Goal: Task Accomplishment & Management: Use online tool/utility

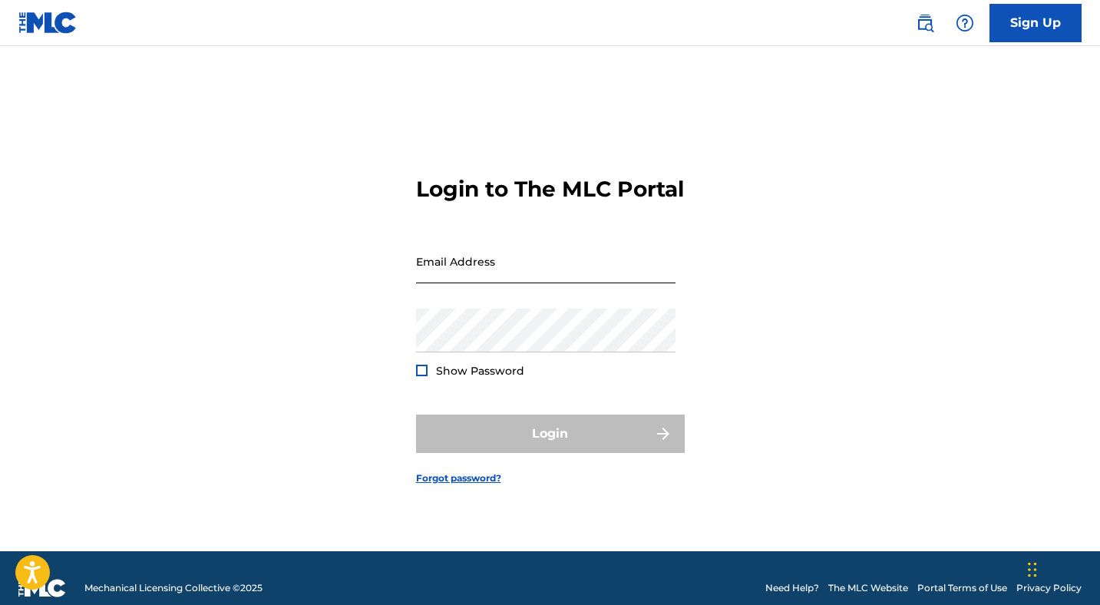
click at [528, 279] on input "Email Address" at bounding box center [545, 261] width 259 height 44
click at [394, 313] on div "Login to The MLC Portal Email Address Password Show Password Login Forgot passw…" at bounding box center [550, 317] width 1074 height 467
click at [449, 283] on input "Email Address" at bounding box center [545, 261] width 259 height 44
type input "[EMAIL_ADDRESS][DOMAIN_NAME]"
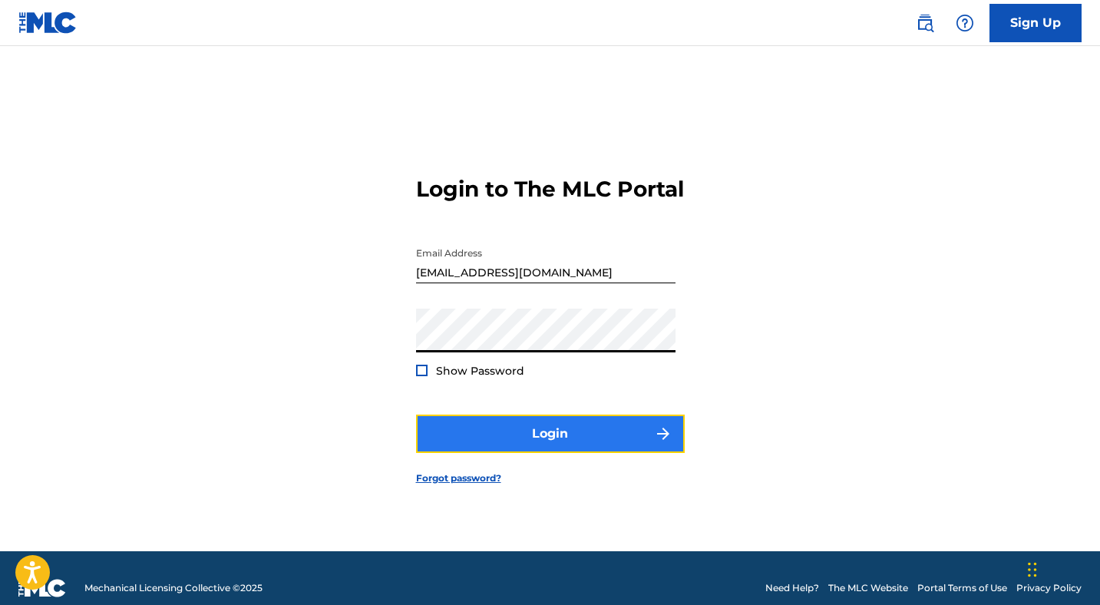
click at [522, 453] on button "Login" at bounding box center [550, 433] width 269 height 38
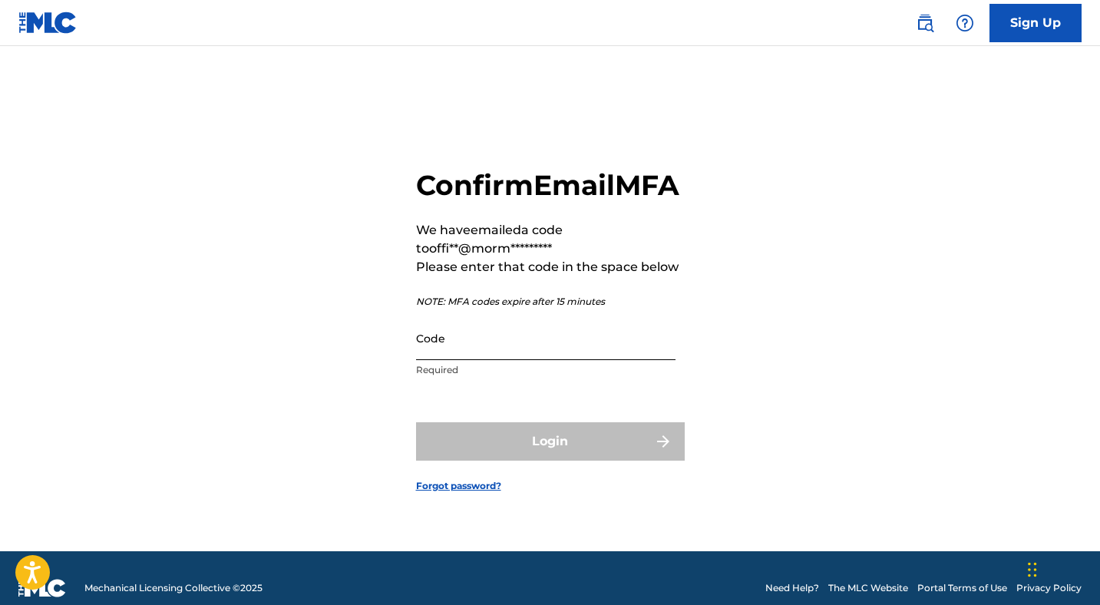
click at [545, 360] on input "Code" at bounding box center [545, 338] width 259 height 44
paste input "883339"
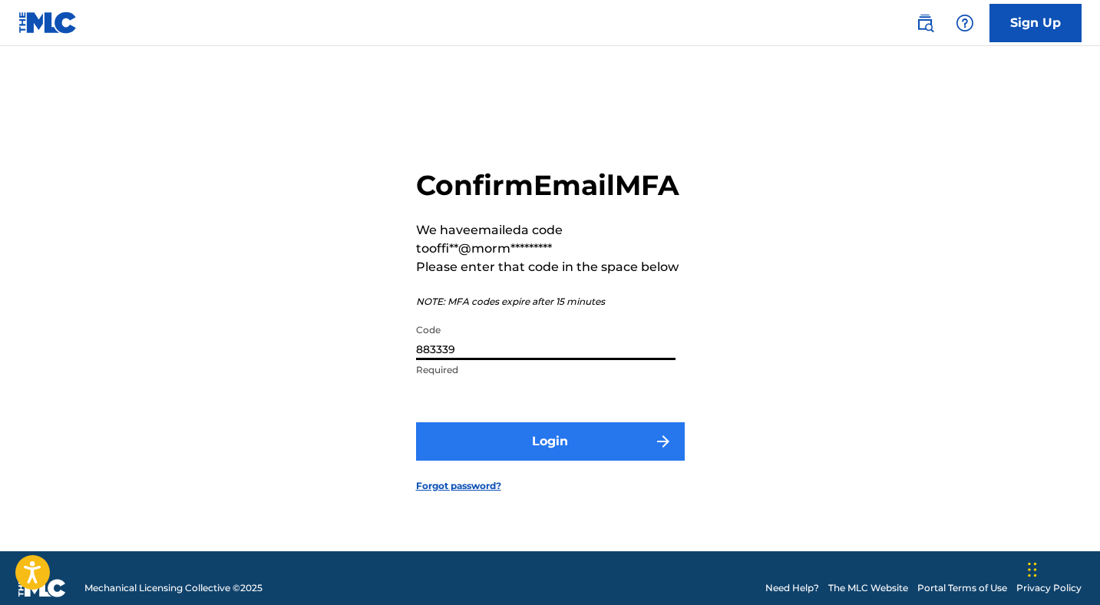
type input "883339"
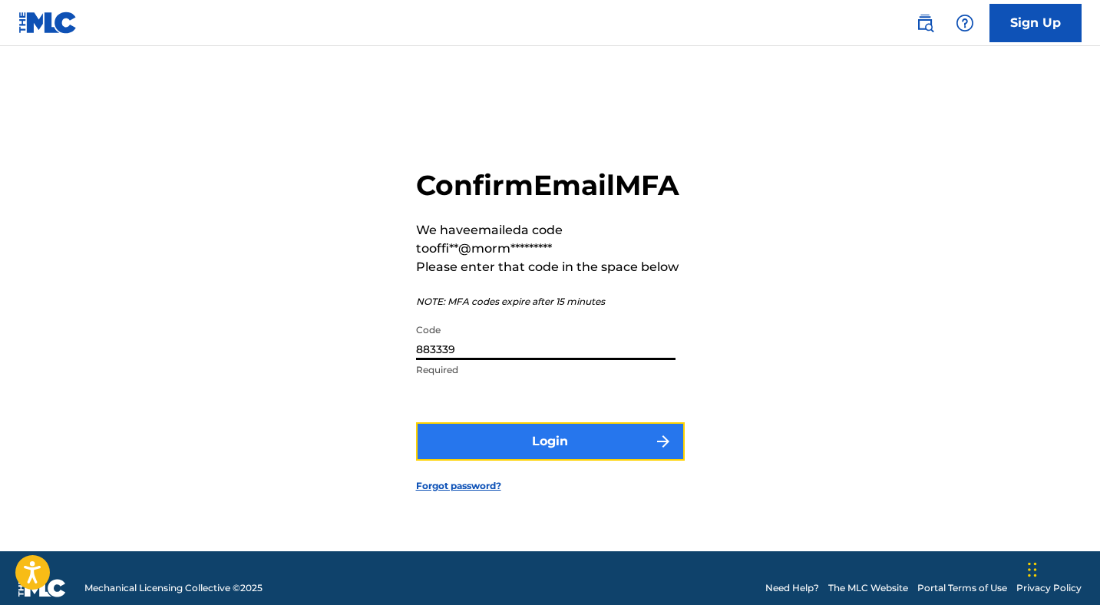
click at [529, 460] on button "Login" at bounding box center [550, 441] width 269 height 38
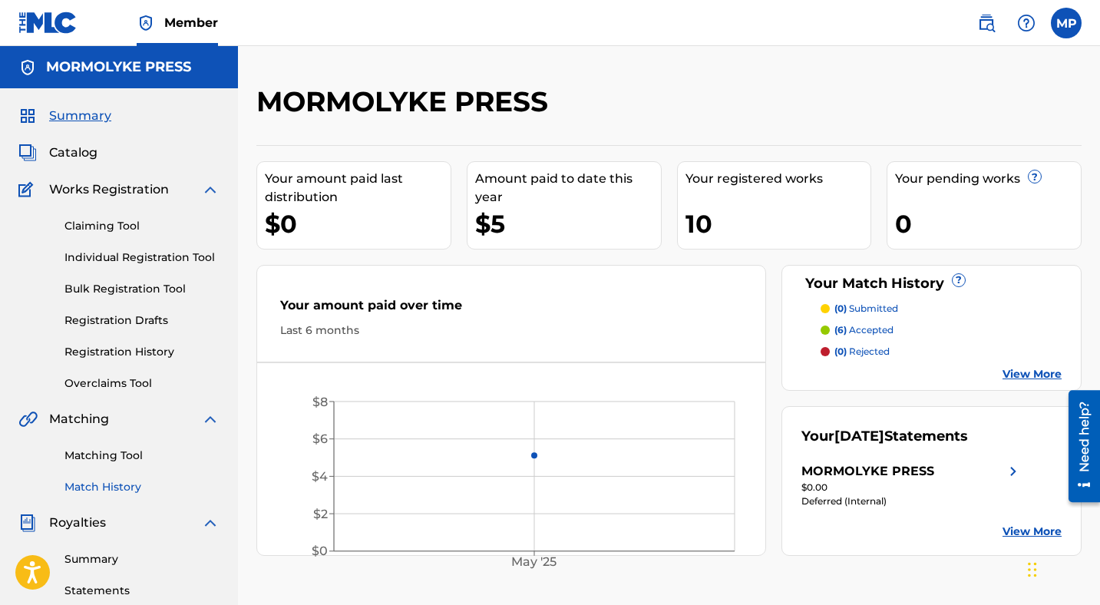
click at [95, 490] on link "Match History" at bounding box center [141, 487] width 155 height 16
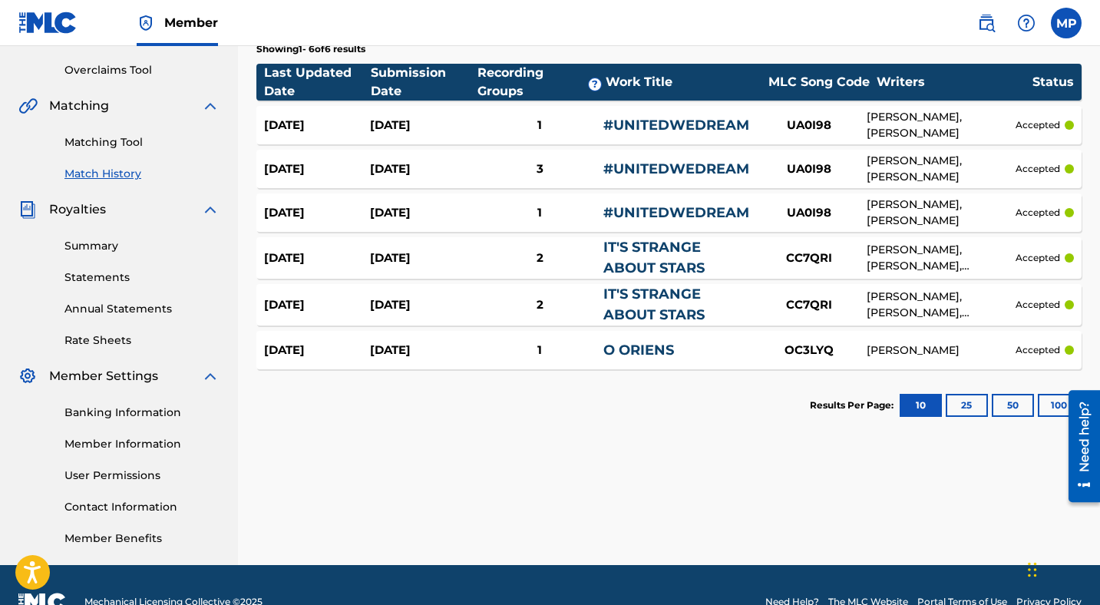
scroll to position [318, 0]
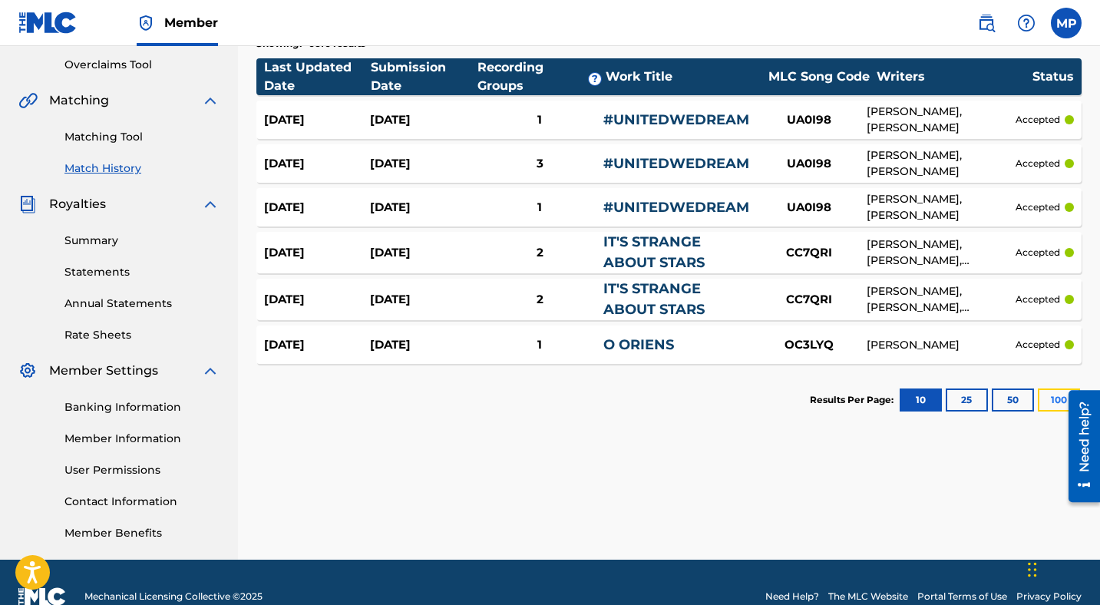
click at [1047, 401] on button "100" at bounding box center [1058, 399] width 42 height 23
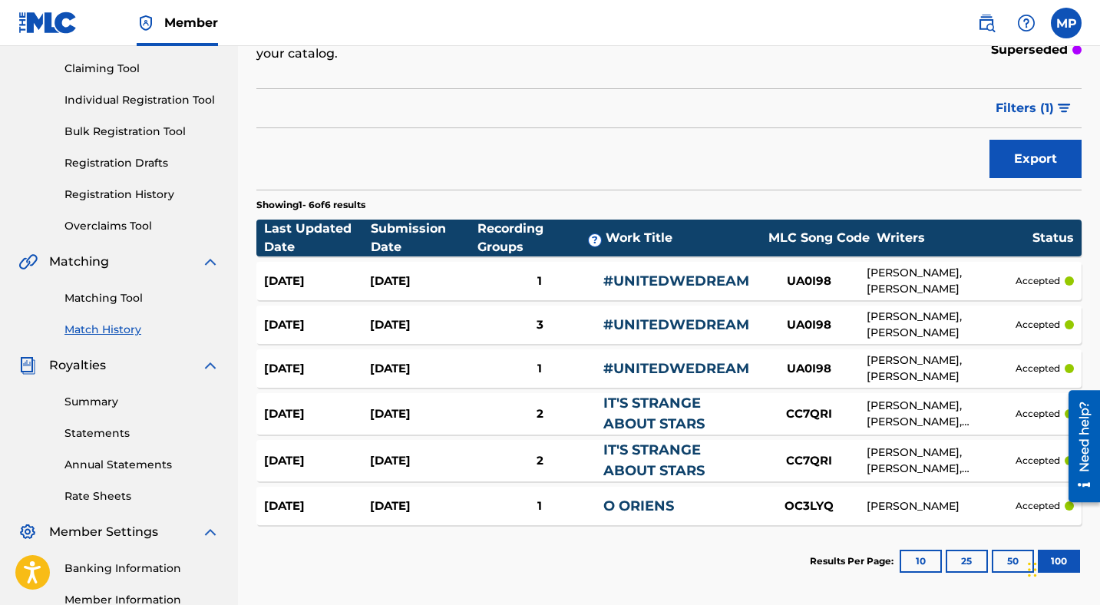
scroll to position [138, 0]
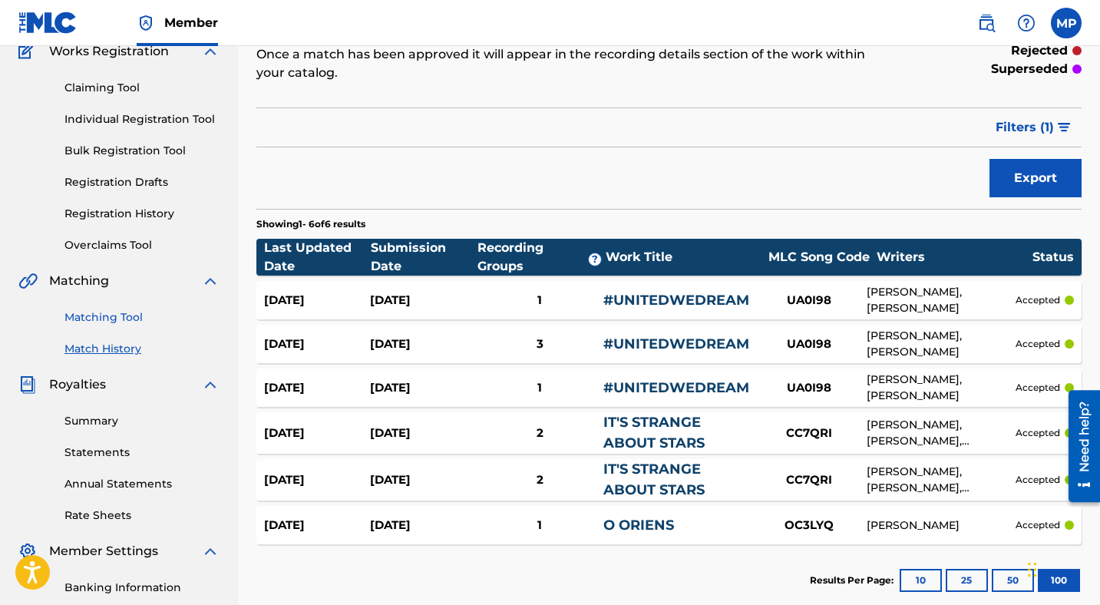
click at [77, 314] on link "Matching Tool" at bounding box center [141, 317] width 155 height 16
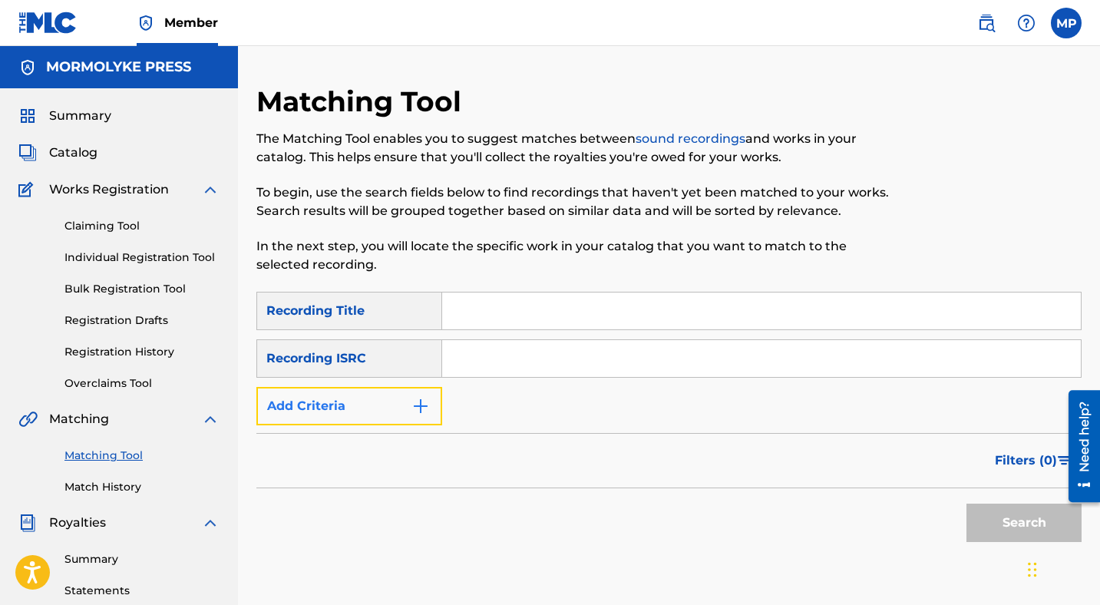
click at [401, 404] on button "Add Criteria" at bounding box center [349, 406] width 186 height 38
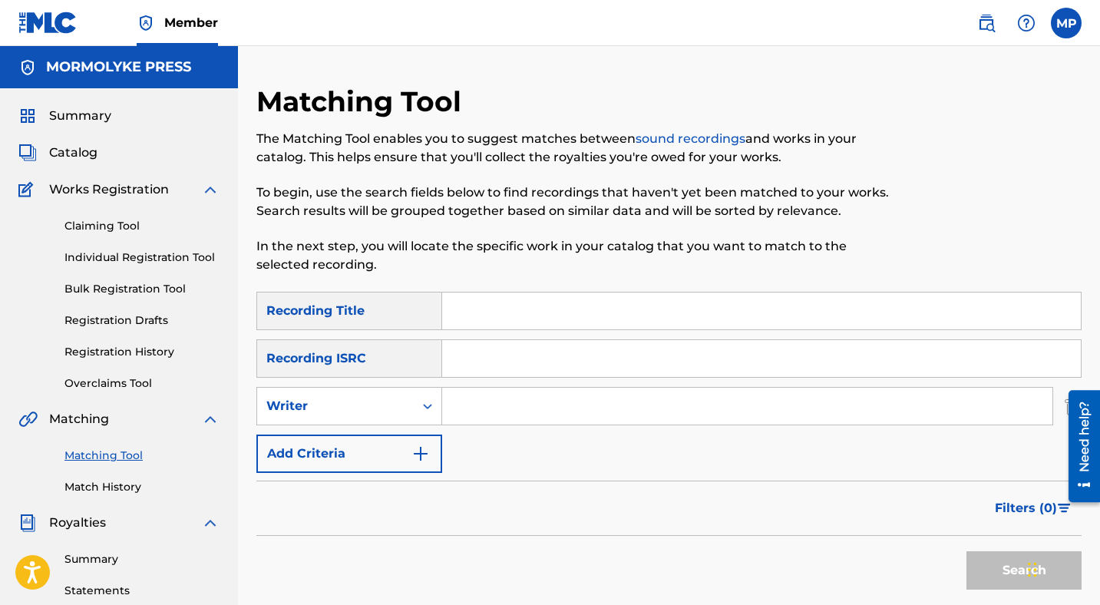
click at [519, 401] on input "Search Form" at bounding box center [747, 405] width 610 height 37
type input "[PERSON_NAME]"
click at [976, 561] on button "Search" at bounding box center [1023, 570] width 115 height 38
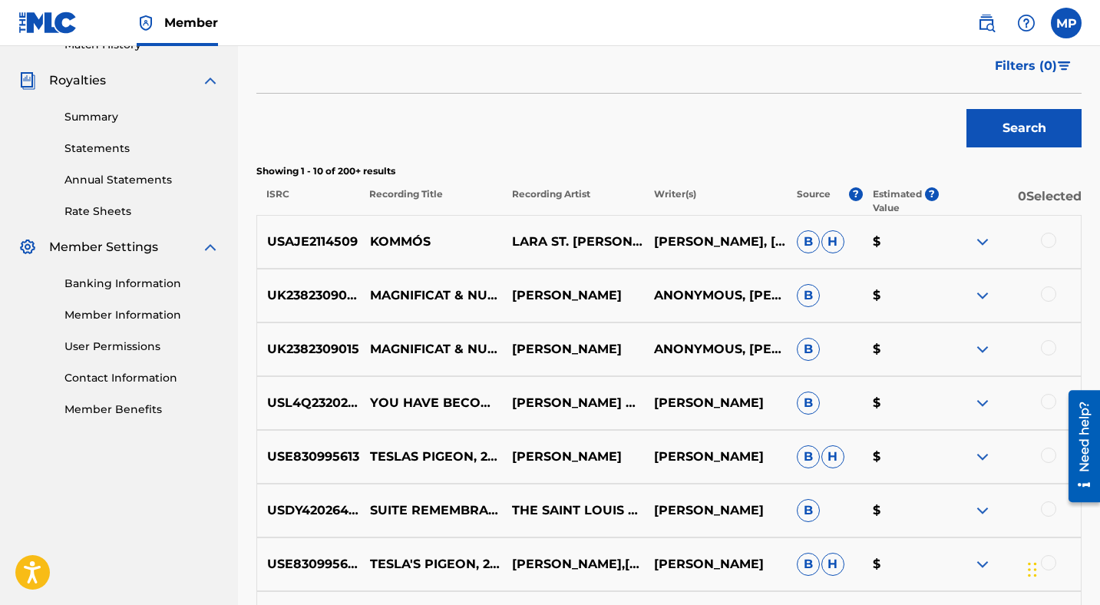
scroll to position [778, 0]
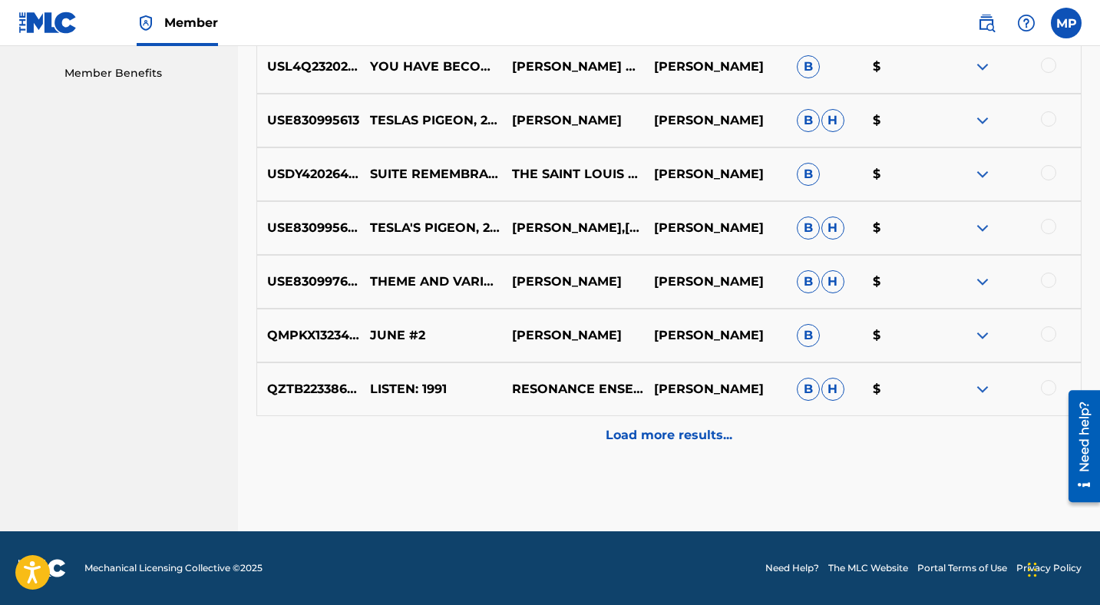
click at [631, 438] on p "Load more results..." at bounding box center [668, 435] width 127 height 18
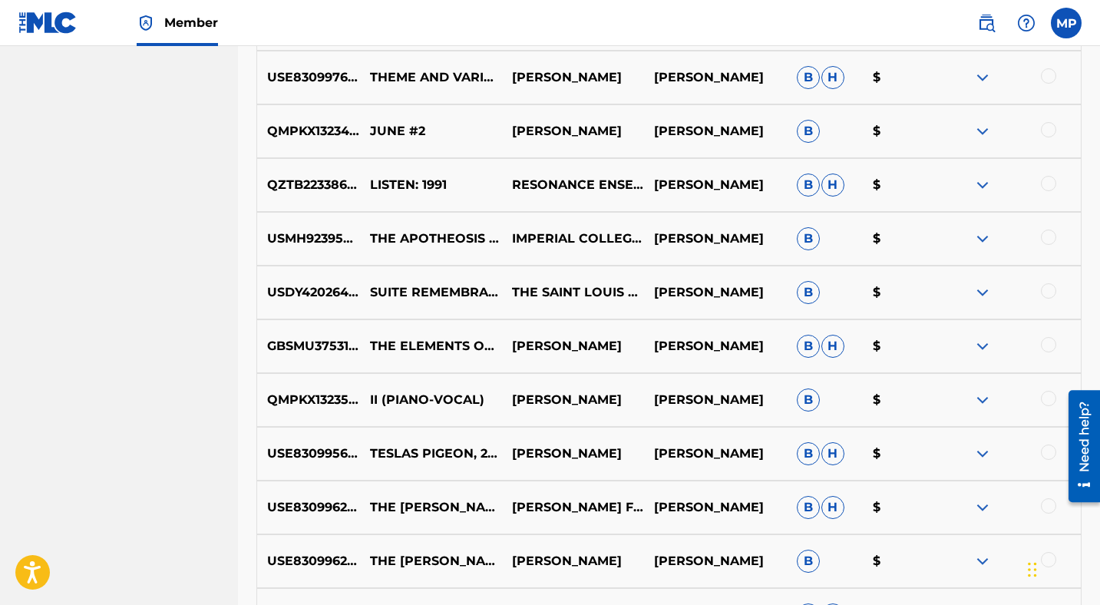
scroll to position [1315, 0]
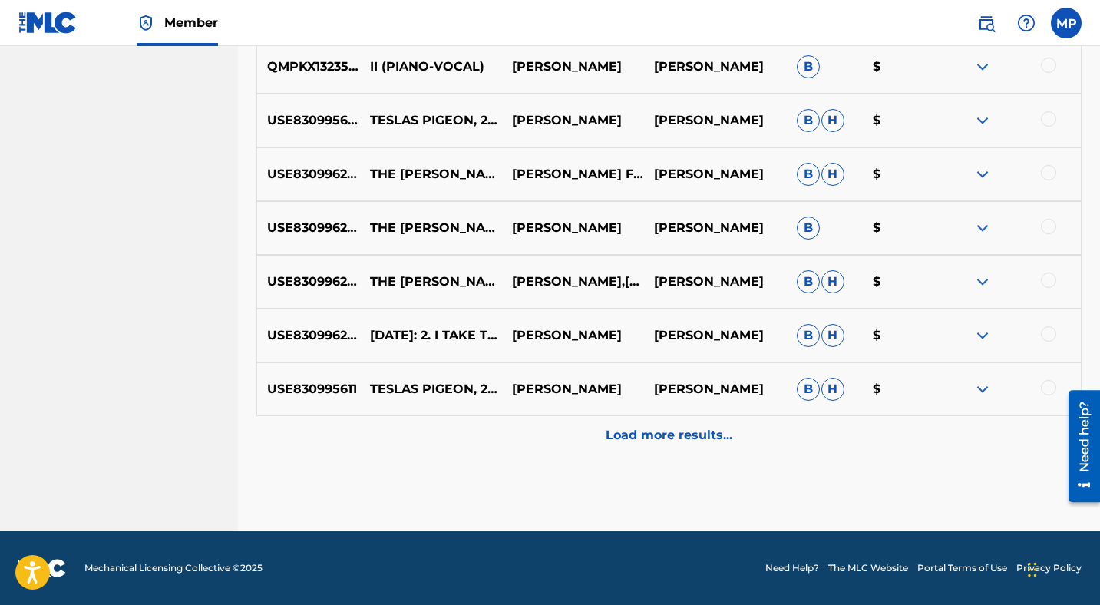
click at [636, 438] on p "Load more results..." at bounding box center [668, 435] width 127 height 18
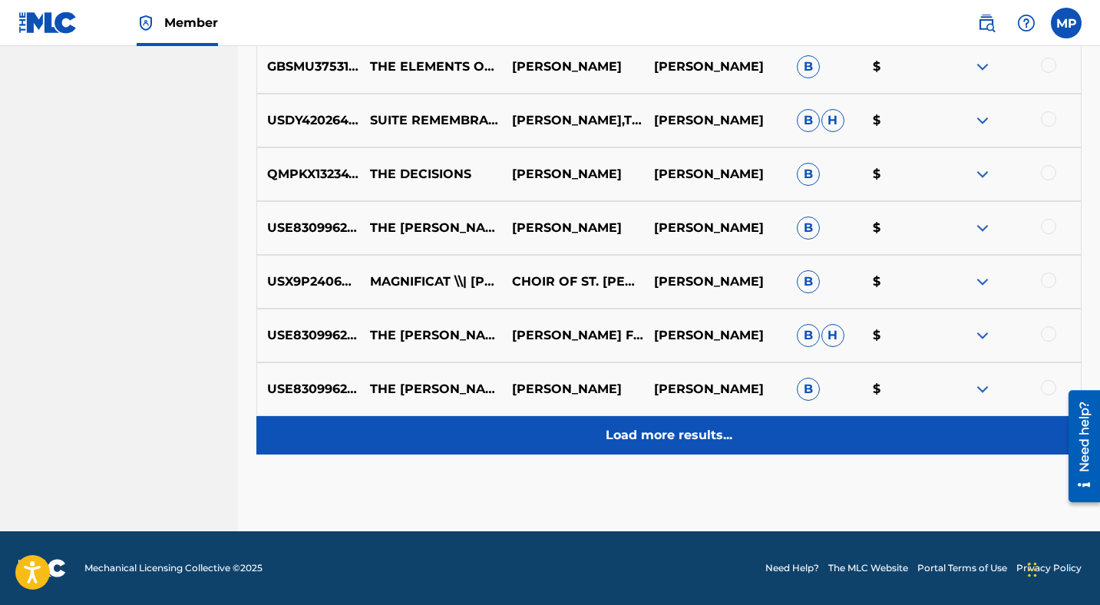
click at [636, 438] on p "Load more results..." at bounding box center [668, 435] width 127 height 18
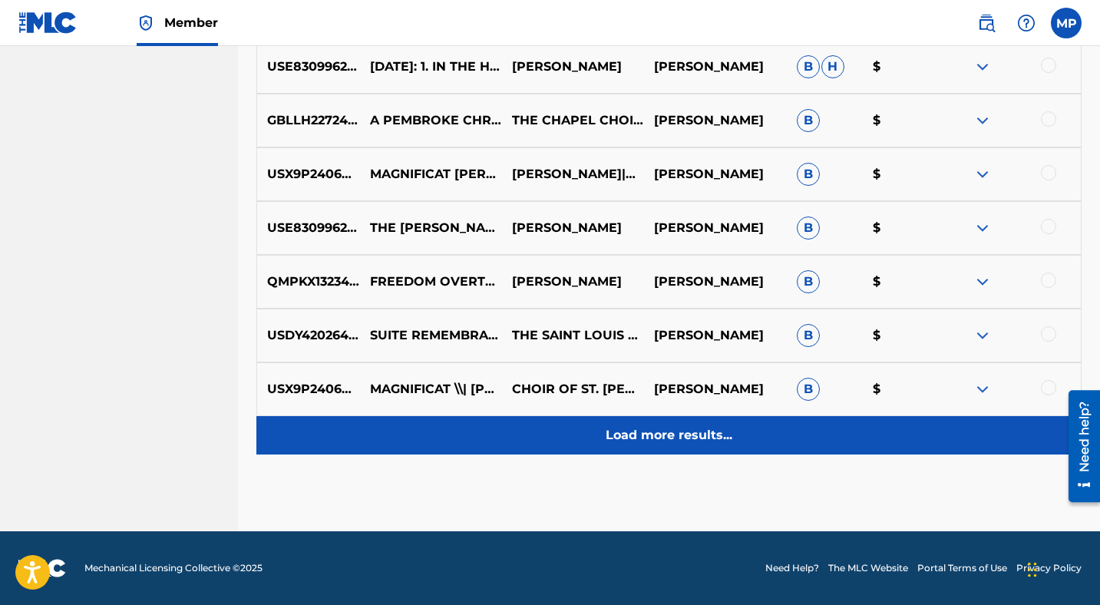
click at [635, 427] on p "Load more results..." at bounding box center [668, 435] width 127 height 18
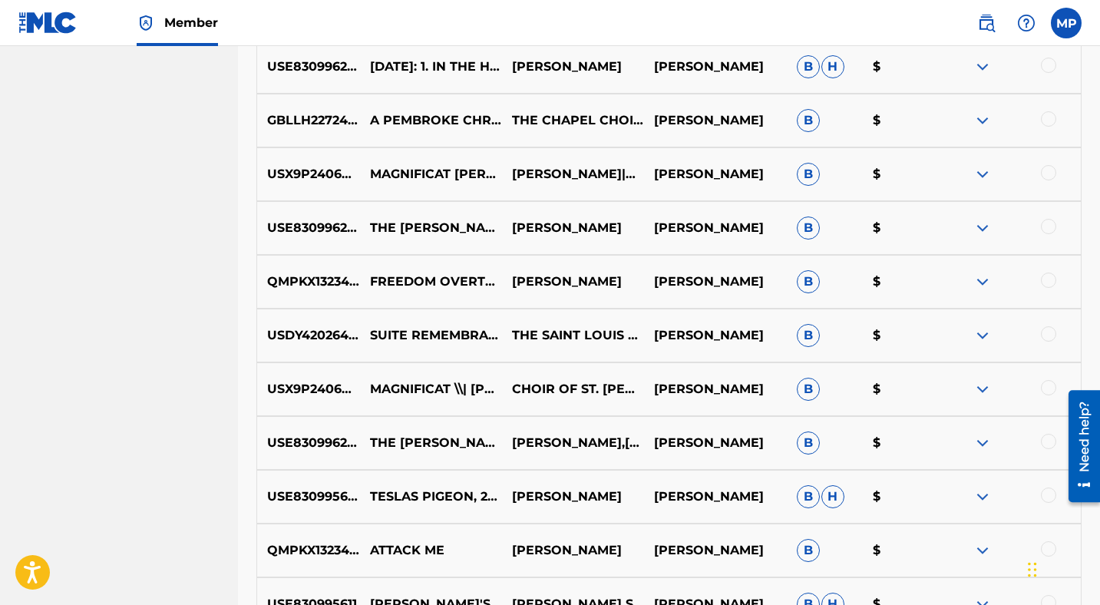
scroll to position [2927, 0]
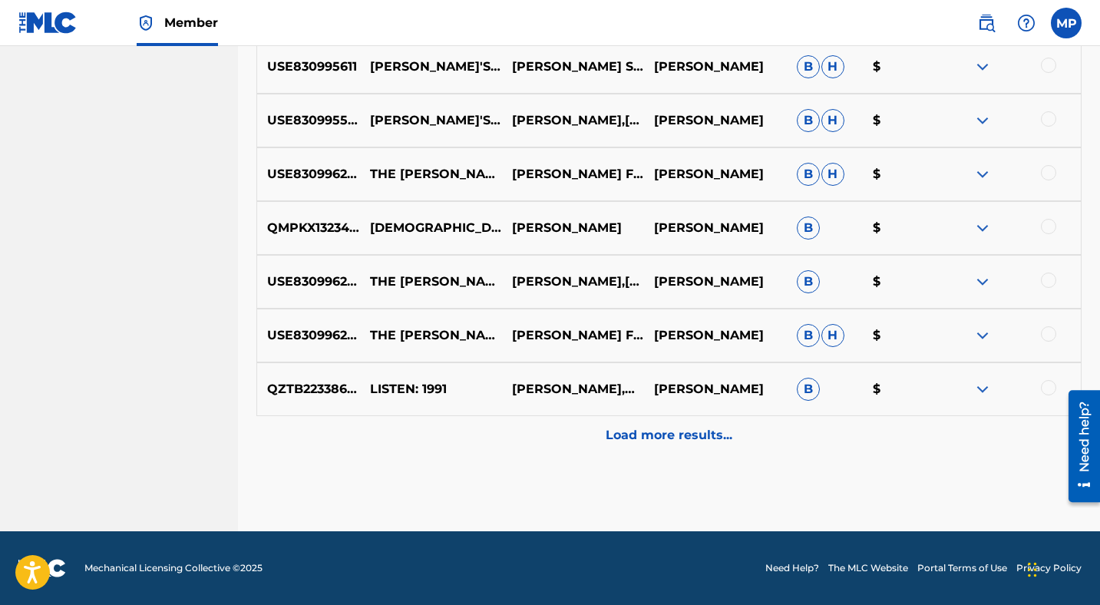
click at [635, 427] on p "Load more results..." at bounding box center [668, 435] width 127 height 18
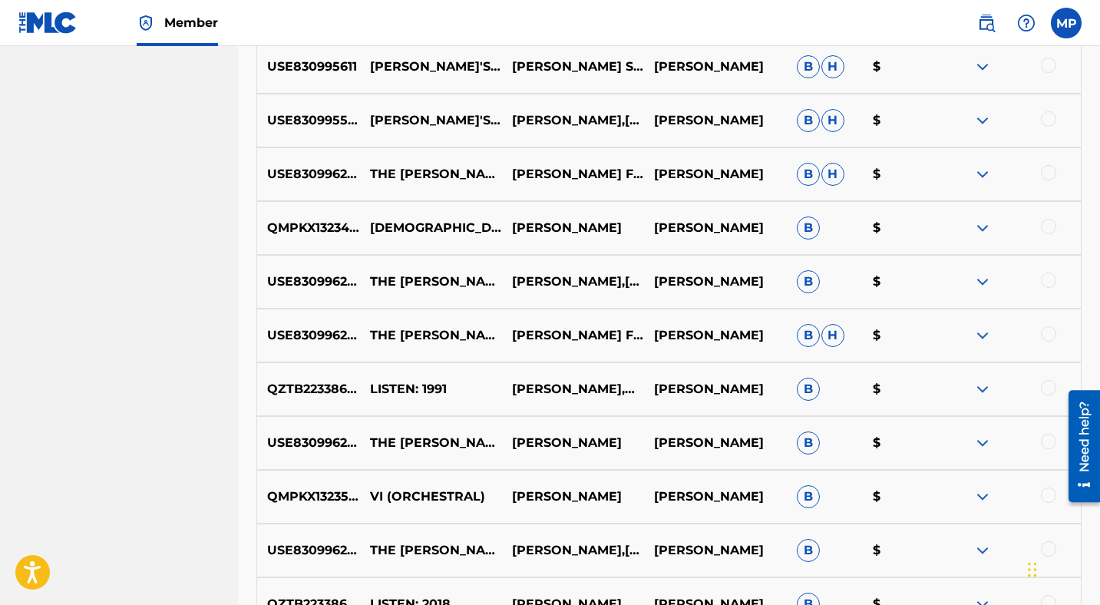
scroll to position [3464, 0]
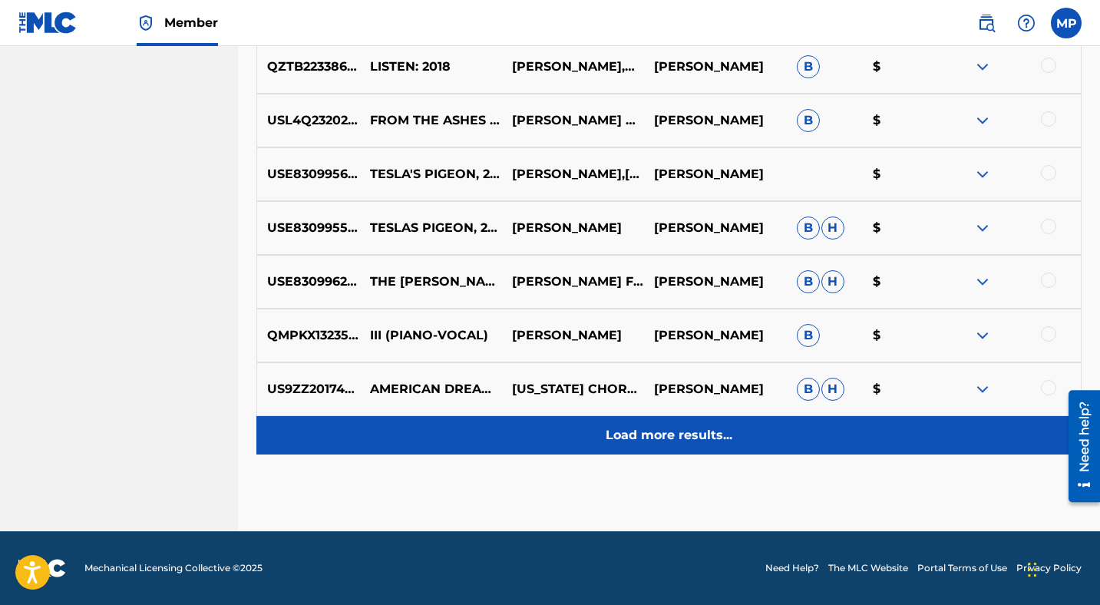
click at [645, 436] on p "Load more results..." at bounding box center [668, 435] width 127 height 18
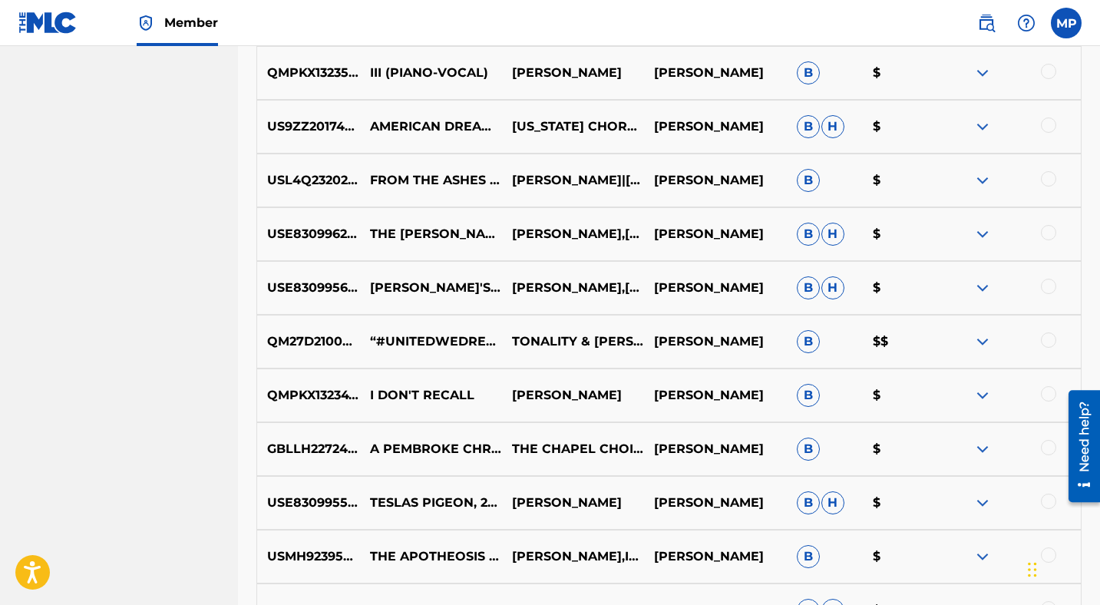
scroll to position [4001, 0]
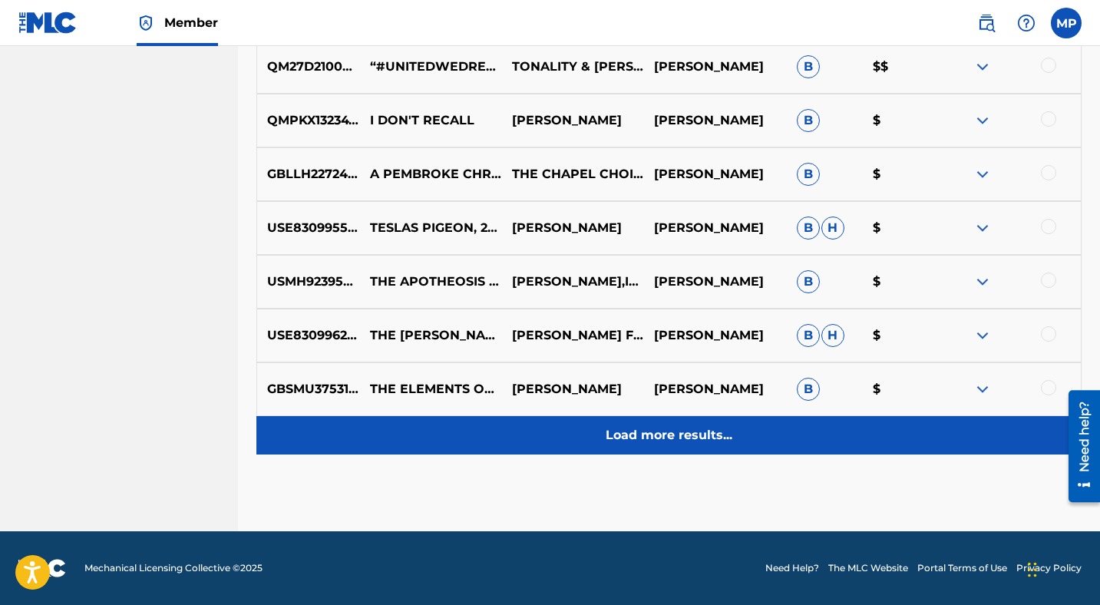
click at [662, 437] on p "Load more results..." at bounding box center [668, 435] width 127 height 18
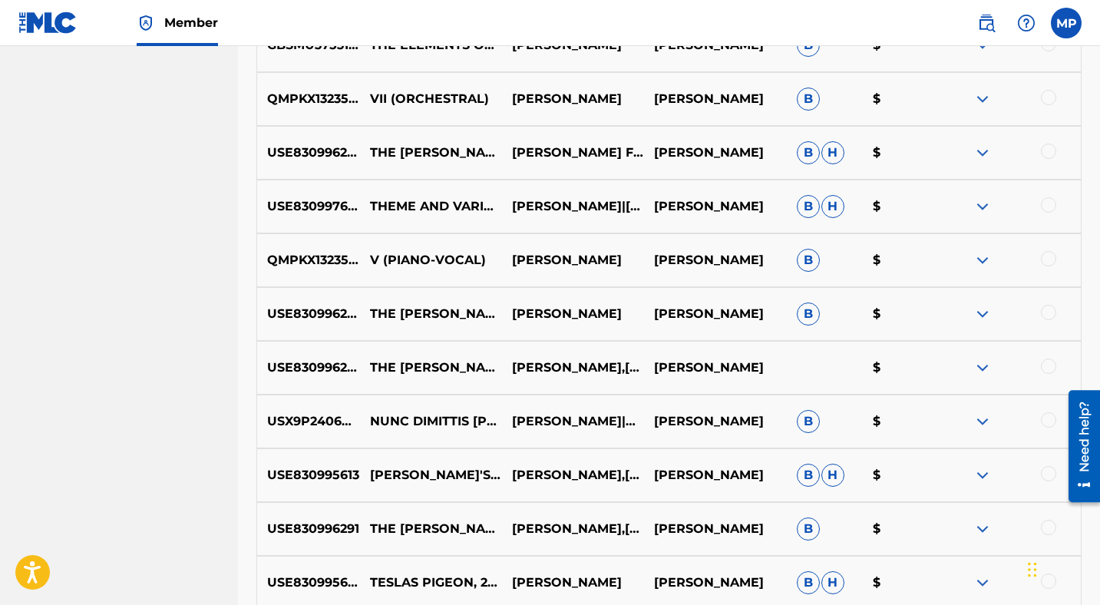
scroll to position [4538, 0]
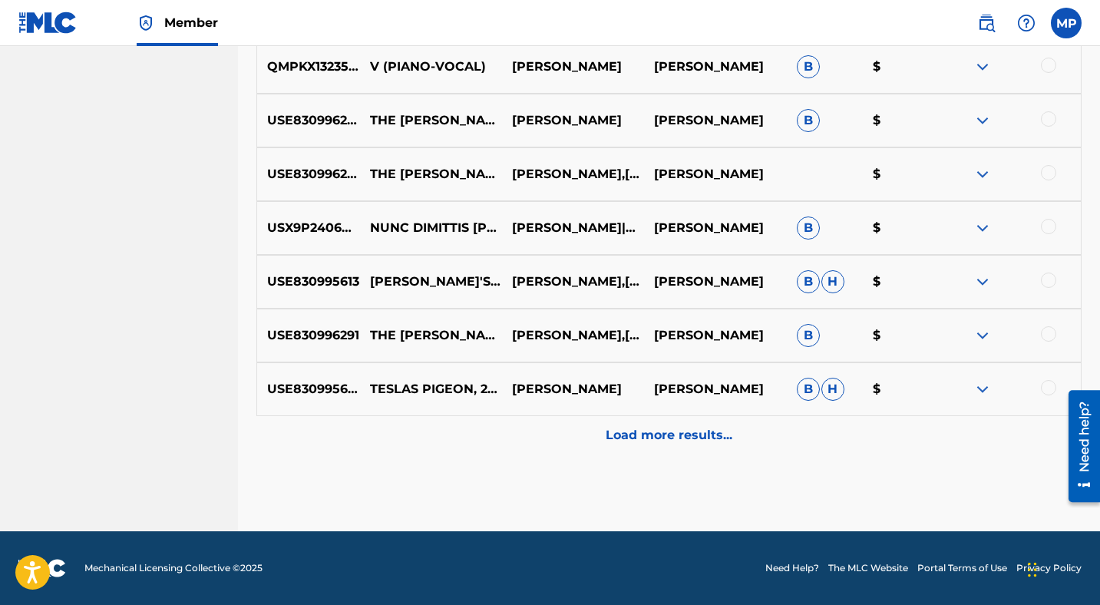
click at [662, 437] on p "Load more results..." at bounding box center [668, 435] width 127 height 18
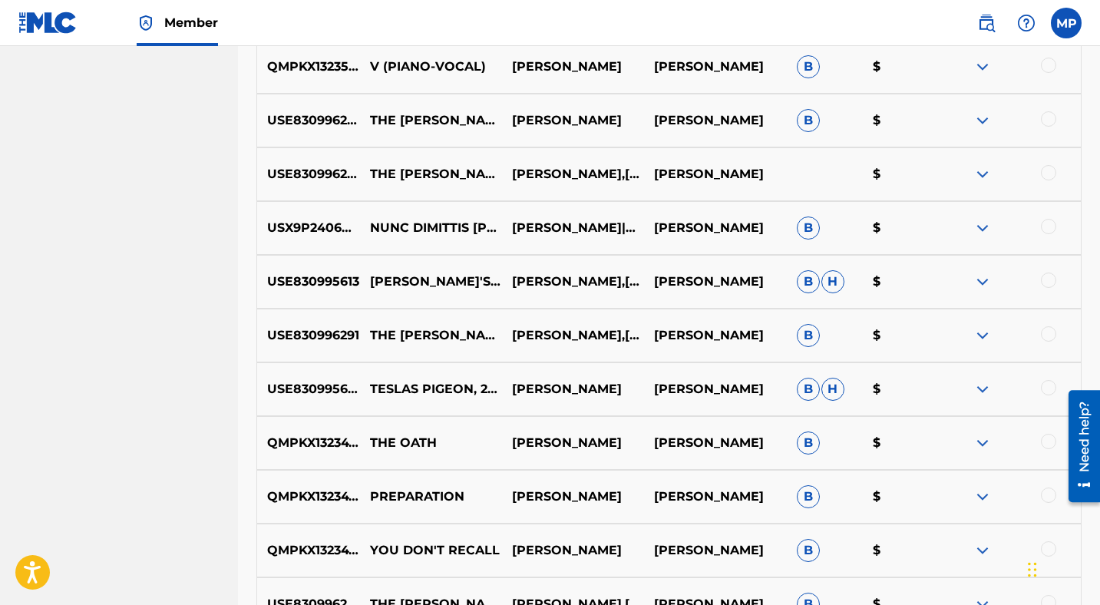
scroll to position [5075, 0]
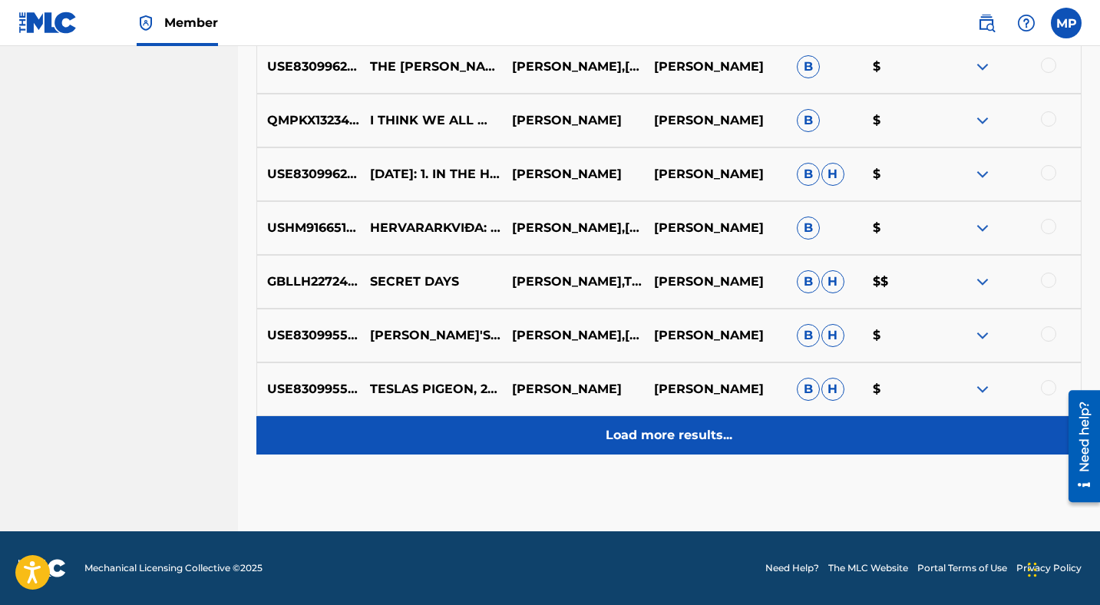
click at [662, 437] on p "Load more results..." at bounding box center [668, 435] width 127 height 18
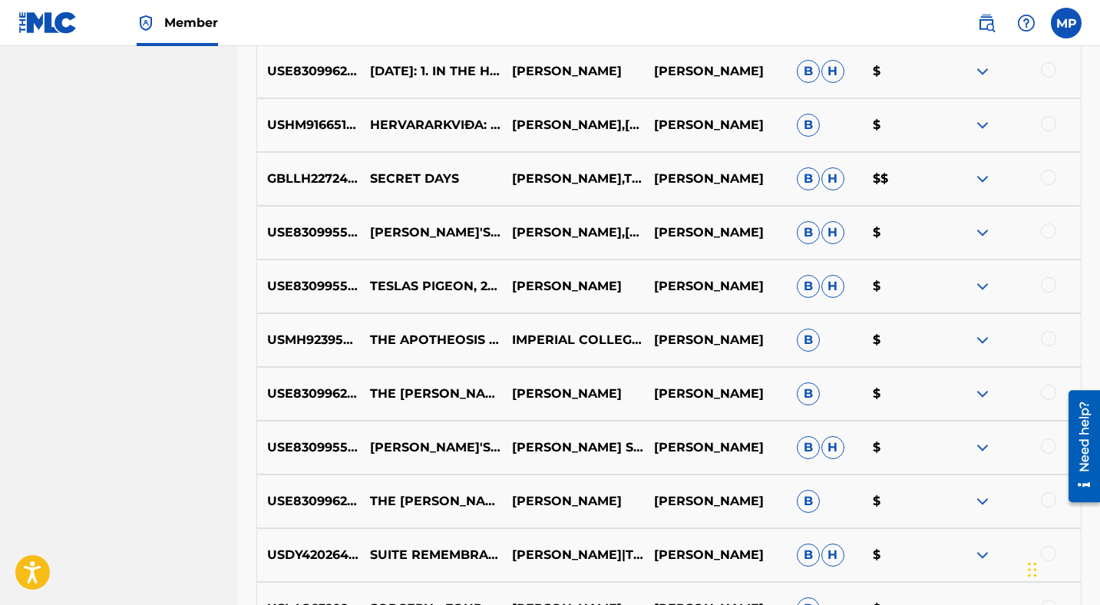
scroll to position [5011, 0]
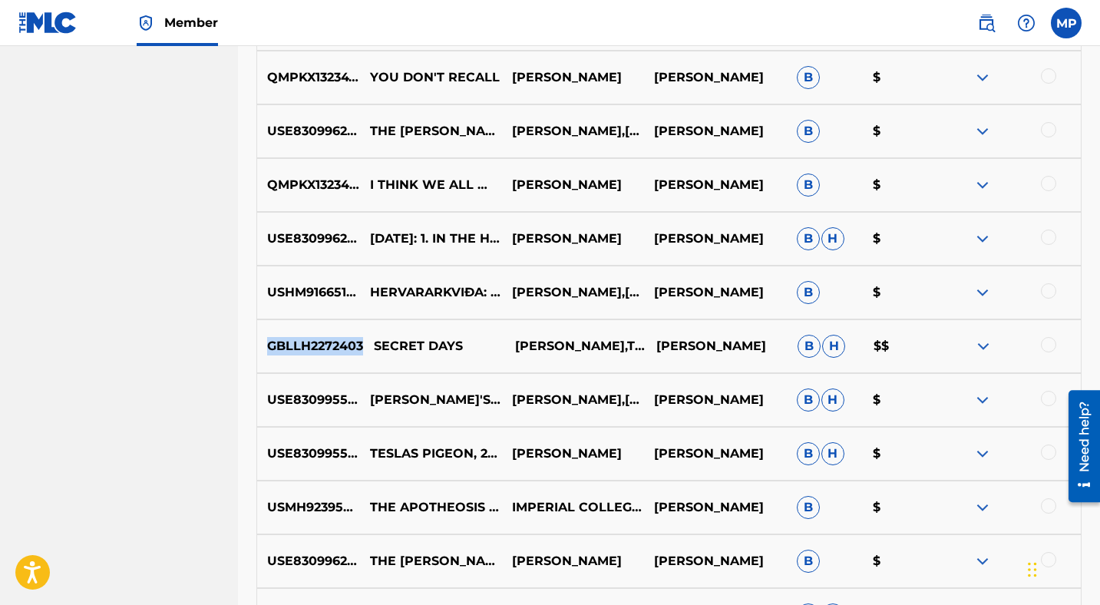
drag, startPoint x: 268, startPoint y: 343, endPoint x: 361, endPoint y: 345, distance: 92.9
click at [361, 345] on p "GBLLH2272403" at bounding box center [310, 346] width 106 height 18
copy p "GBLLH2272403"
click at [978, 344] on img at bounding box center [982, 346] width 18 height 18
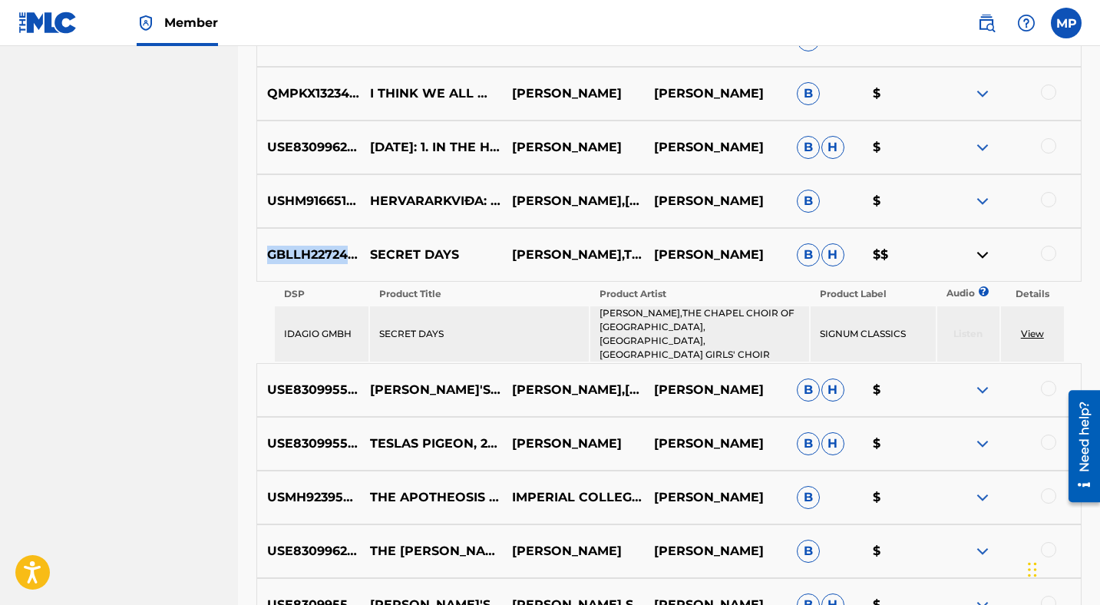
scroll to position [5105, 0]
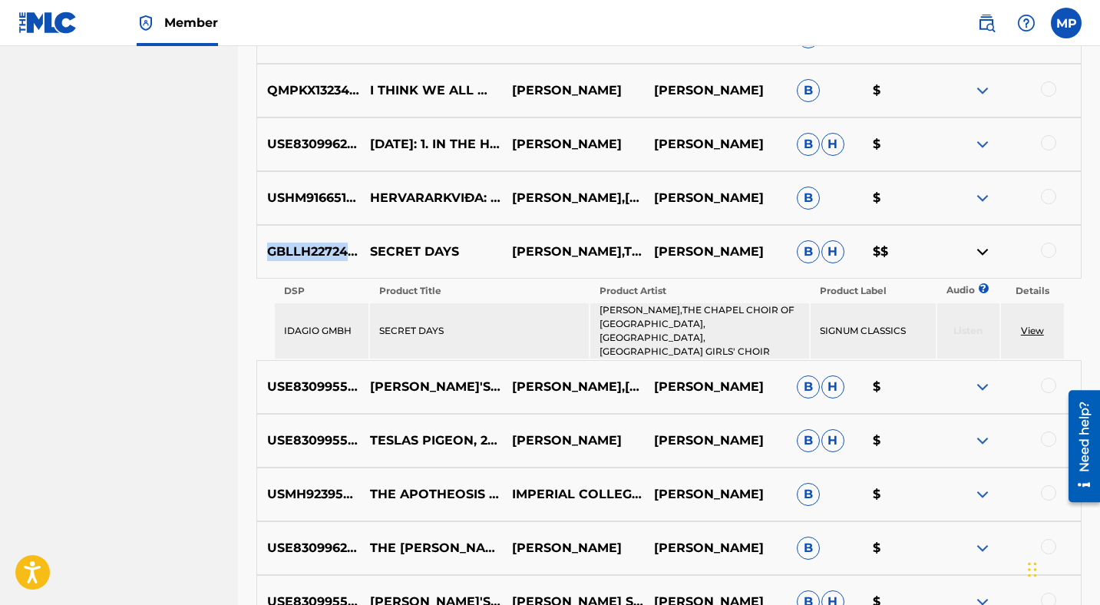
click at [1027, 330] on link "View" at bounding box center [1032, 331] width 23 height 12
click at [978, 252] on img at bounding box center [982, 251] width 18 height 18
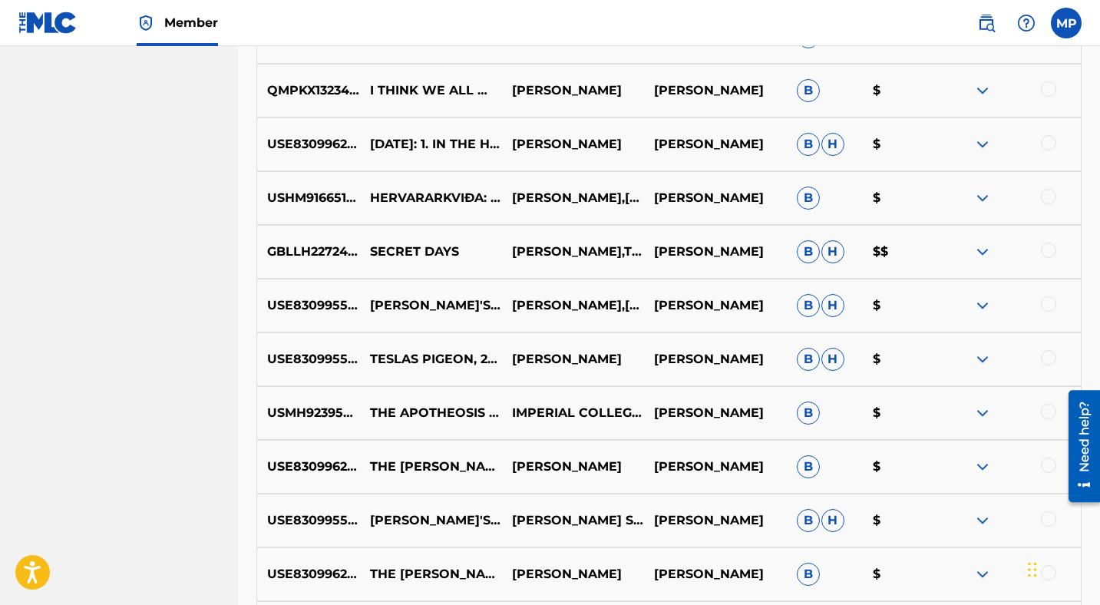
click at [1043, 252] on div at bounding box center [1047, 249] width 15 height 15
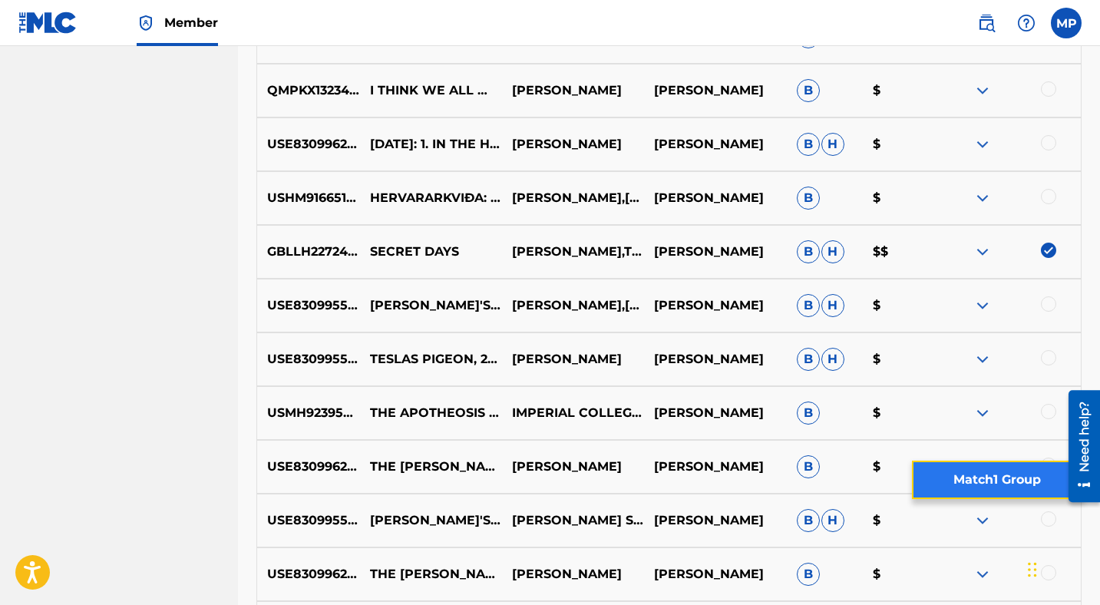
click at [968, 480] on button "Match 1 Group" at bounding box center [997, 479] width 170 height 38
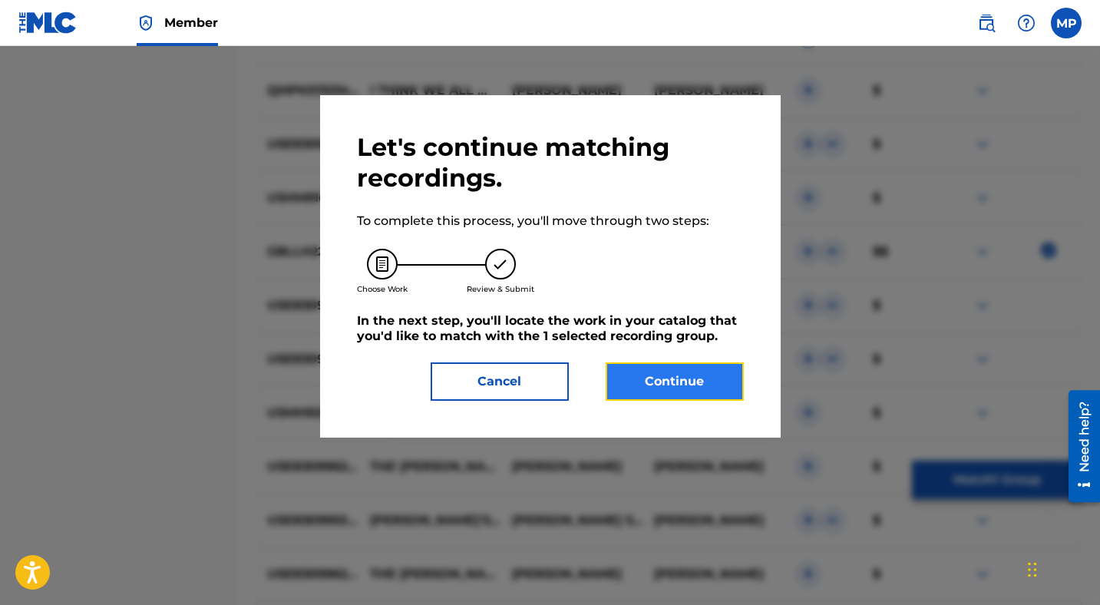
click at [640, 377] on button "Continue" at bounding box center [674, 381] width 138 height 38
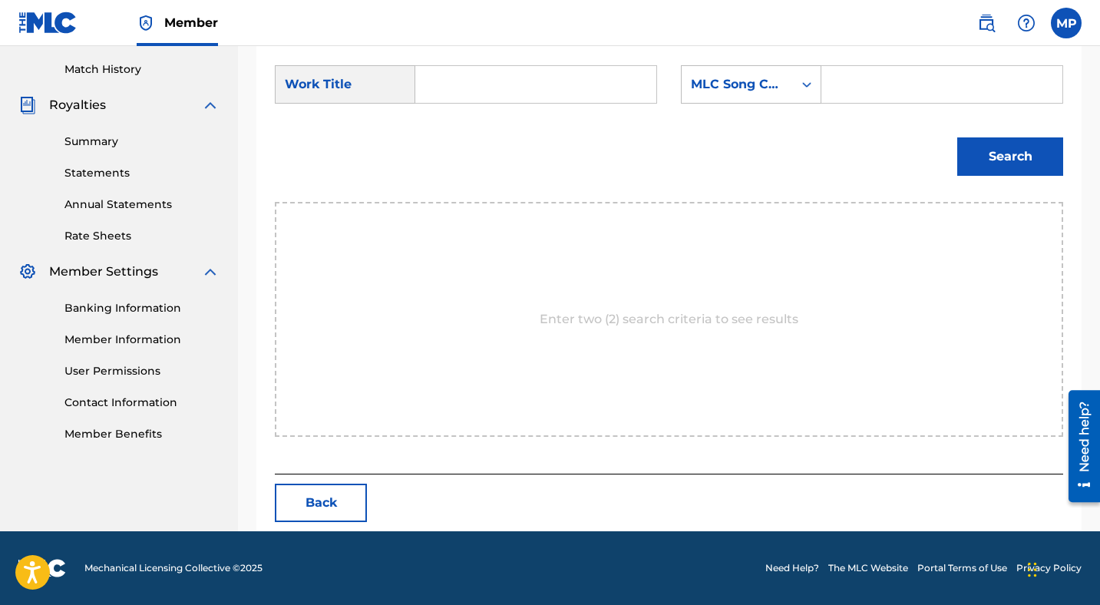
scroll to position [417, 0]
click at [469, 95] on input "Search Form" at bounding box center [535, 84] width 215 height 37
type input "halcyon days"
click at [812, 85] on icon "Search Form" at bounding box center [806, 84] width 15 height 15
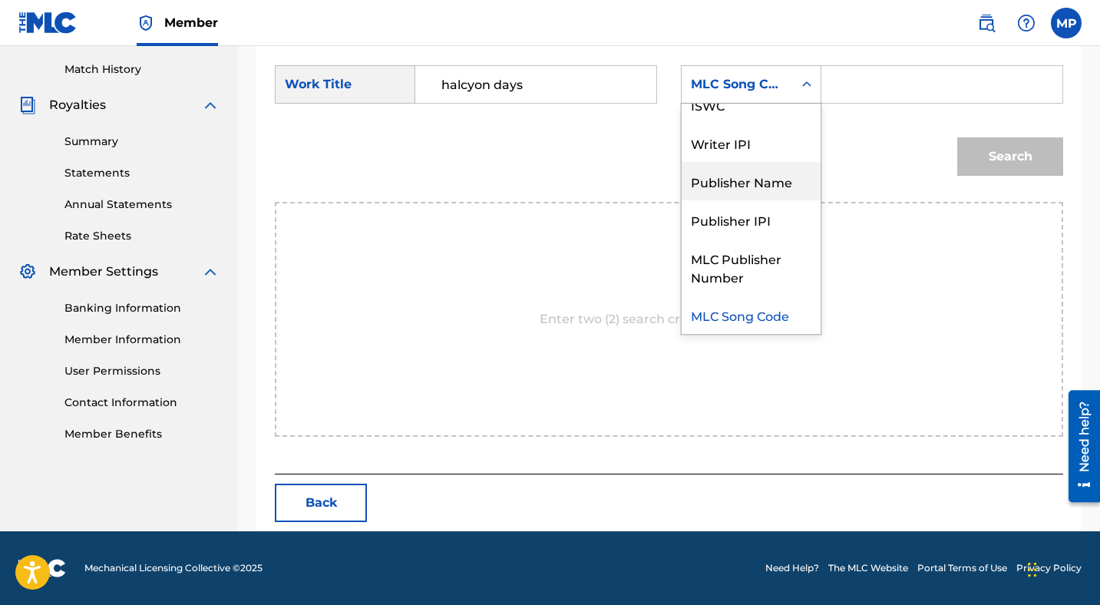
scroll to position [0, 0]
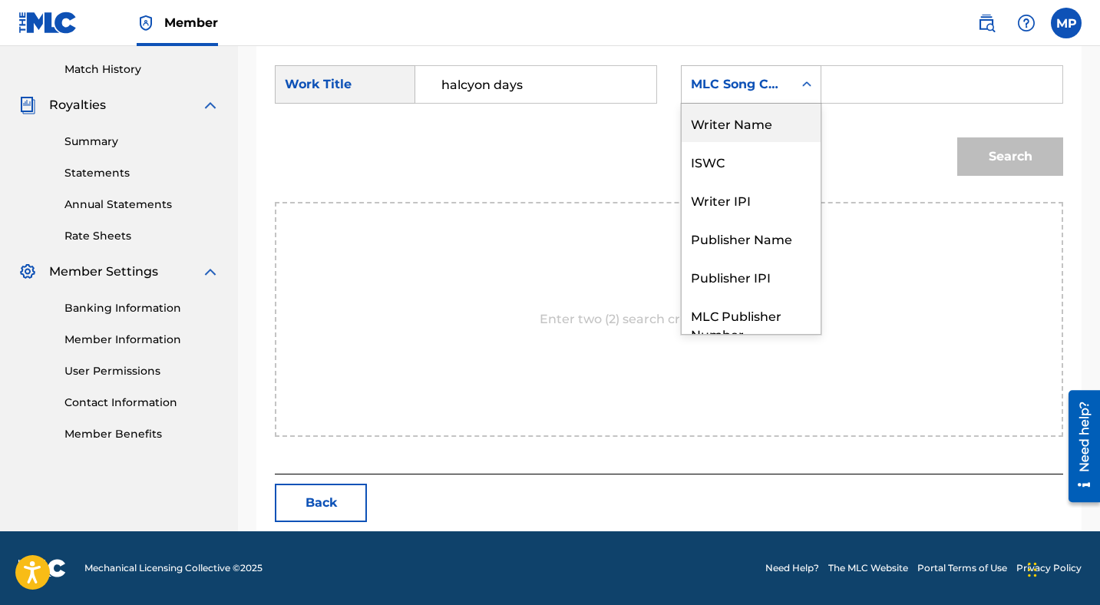
click at [764, 126] on div "Writer Name" at bounding box center [750, 123] width 139 height 38
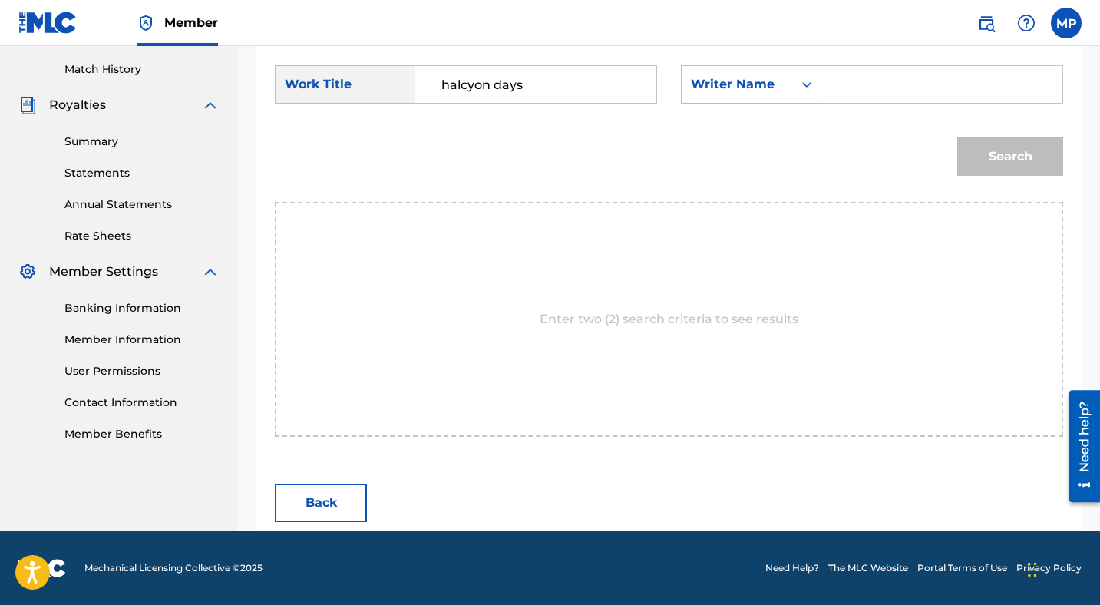
click at [874, 87] on input "Search Form" at bounding box center [941, 84] width 215 height 37
type input "[PERSON_NAME]"
click at [987, 162] on button "Search" at bounding box center [1010, 156] width 106 height 38
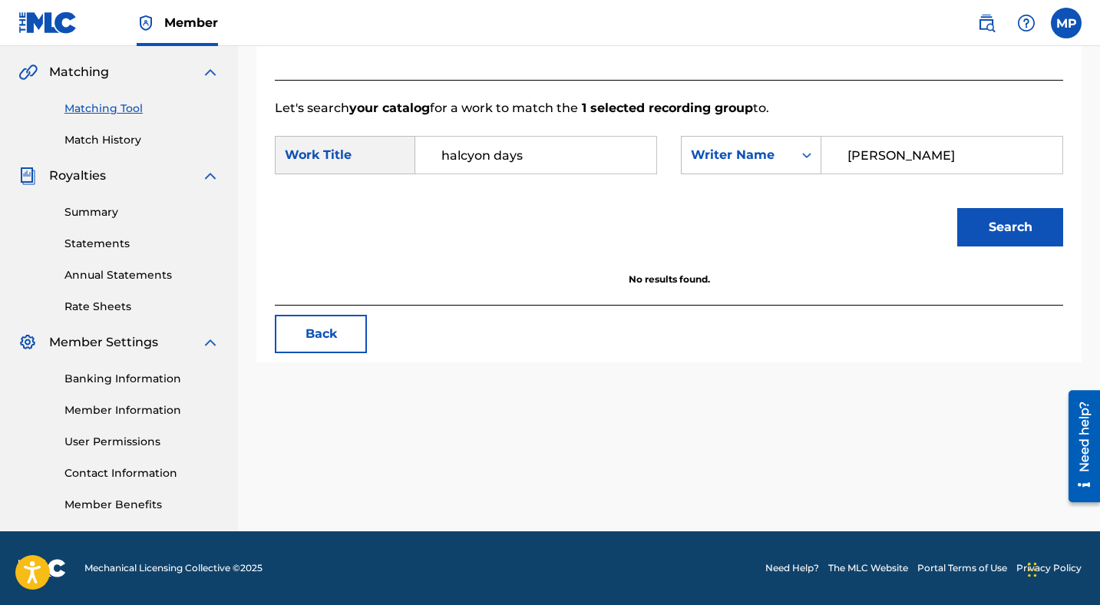
click at [587, 160] on input "halcyon days" at bounding box center [535, 155] width 215 height 37
click at [89, 107] on link "Matching Tool" at bounding box center [141, 109] width 155 height 16
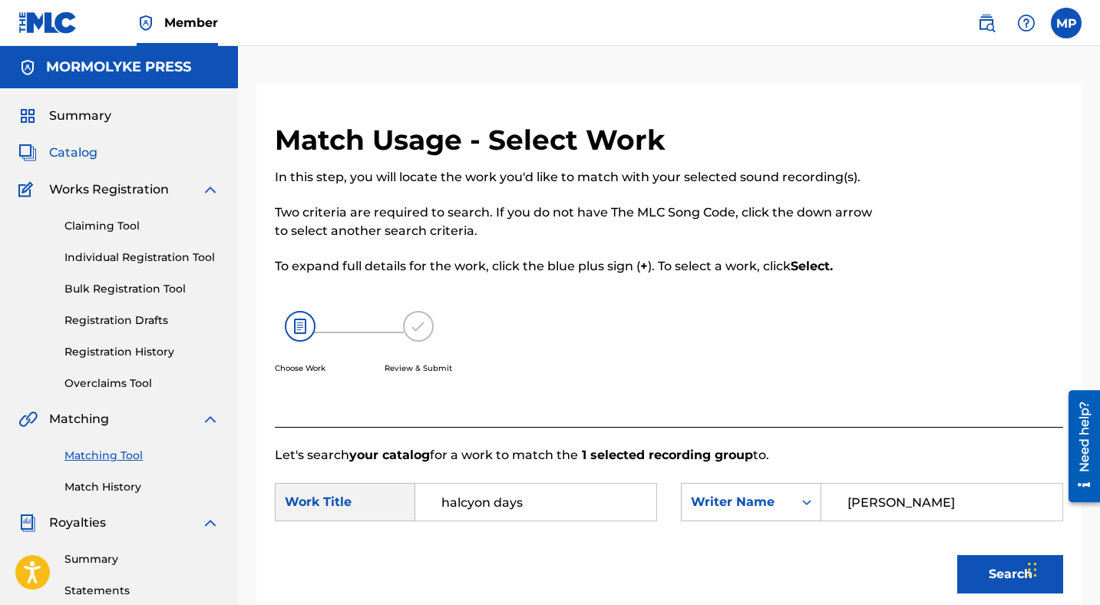
click at [77, 147] on span "Catalog" at bounding box center [73, 152] width 48 height 18
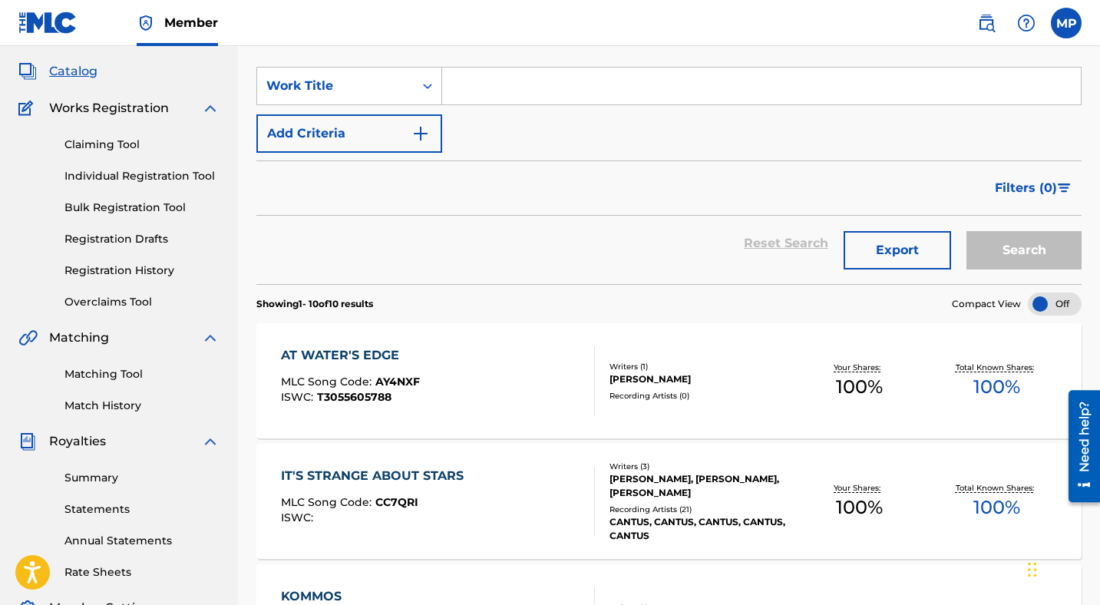
scroll to position [297, 0]
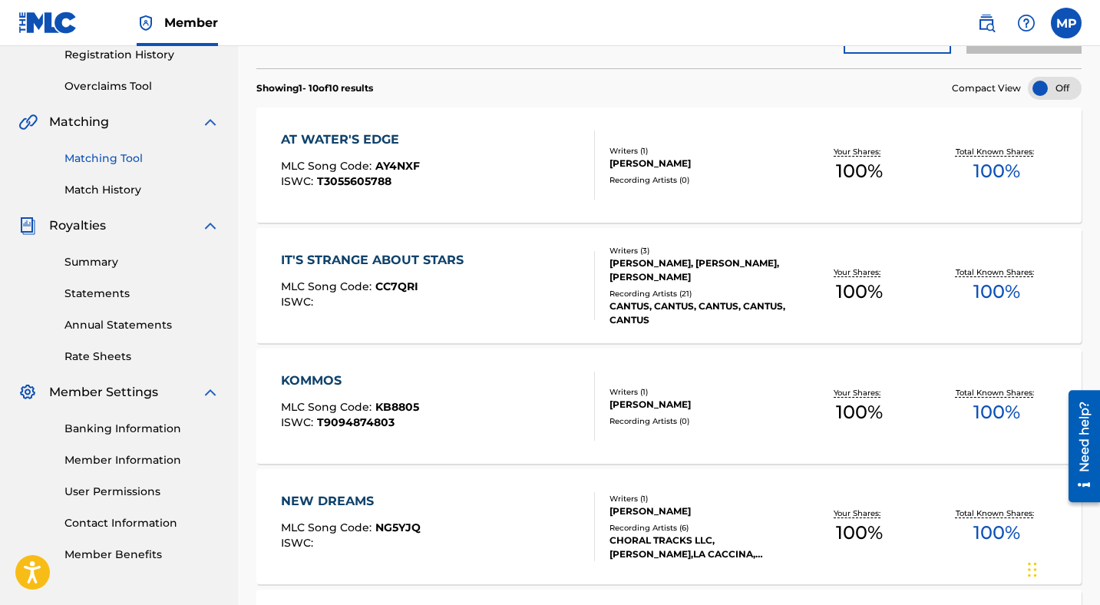
click at [89, 154] on link "Matching Tool" at bounding box center [141, 158] width 155 height 16
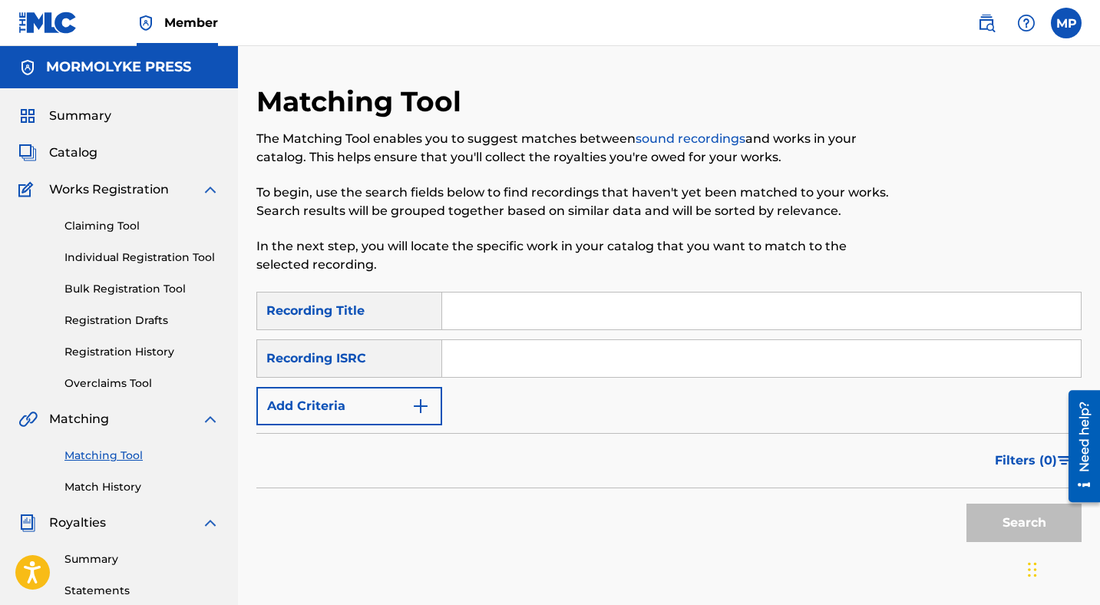
click at [579, 308] on input "Search Form" at bounding box center [761, 310] width 638 height 37
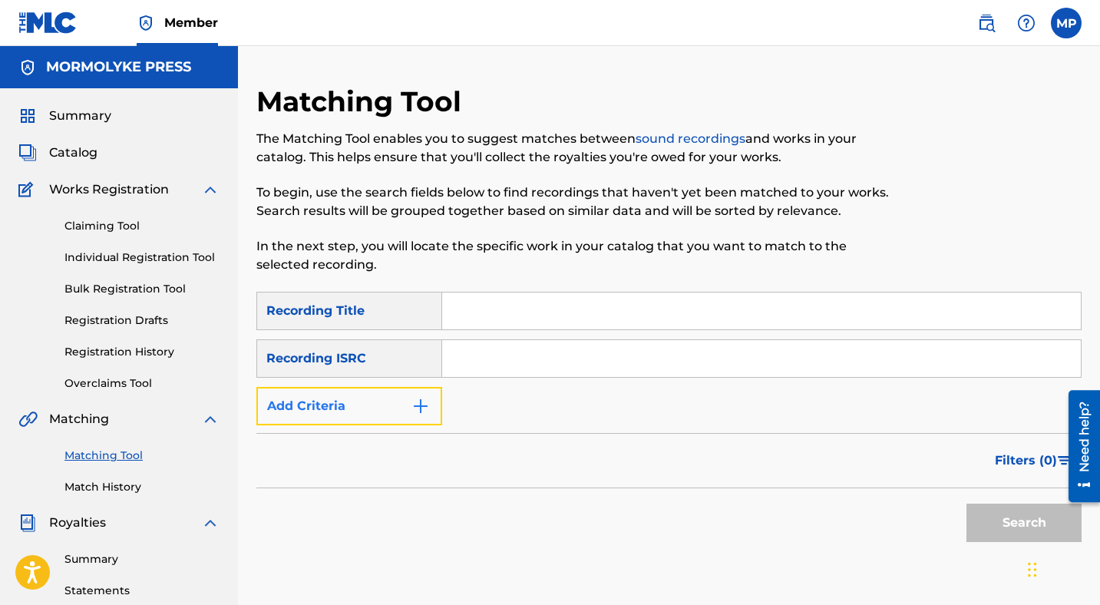
click at [417, 402] on img "Search Form" at bounding box center [420, 406] width 18 height 18
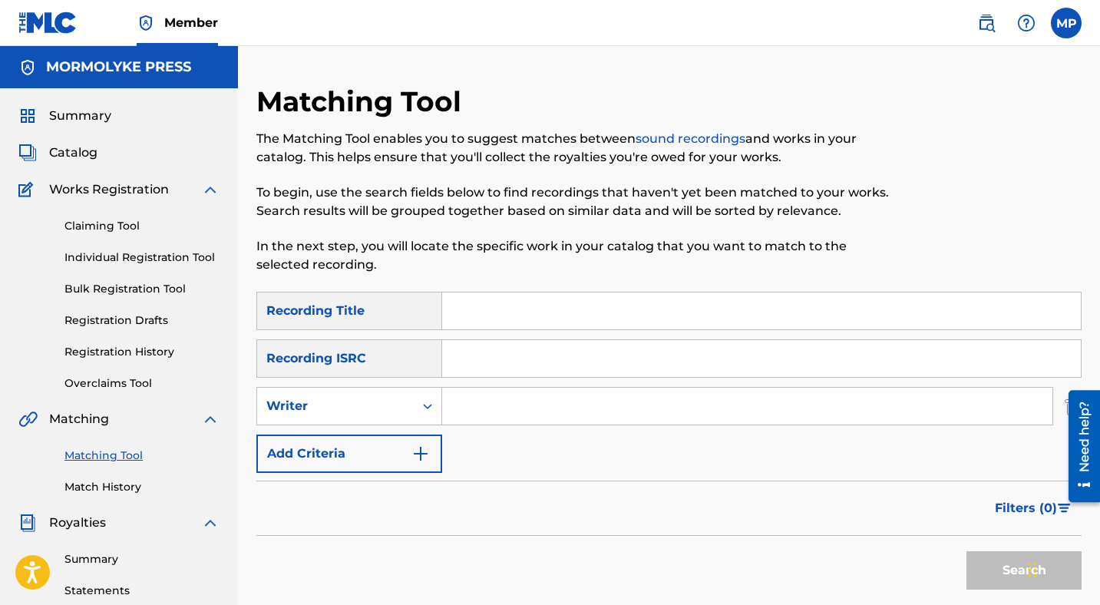
click at [503, 407] on input "Search Form" at bounding box center [747, 405] width 610 height 37
type input "[PERSON_NAME]"
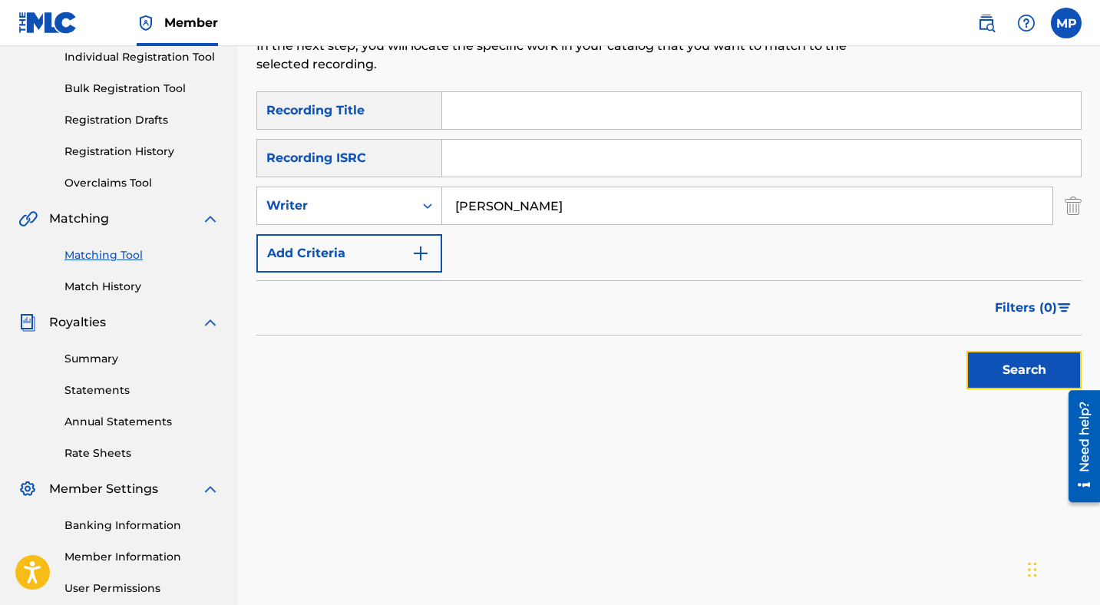
click at [1006, 371] on button "Search" at bounding box center [1023, 370] width 115 height 38
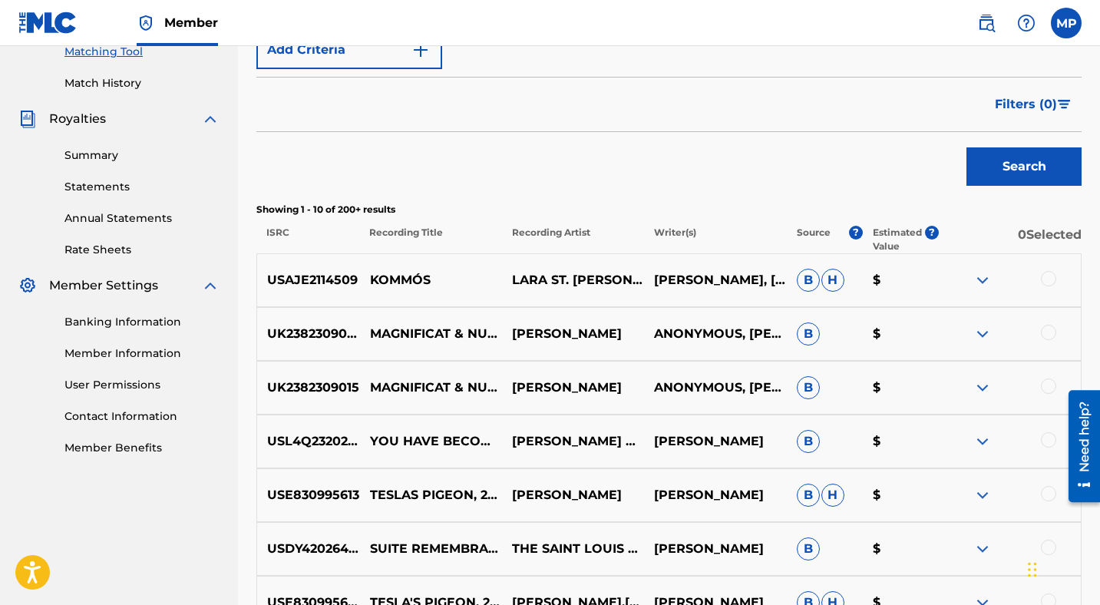
scroll to position [407, 0]
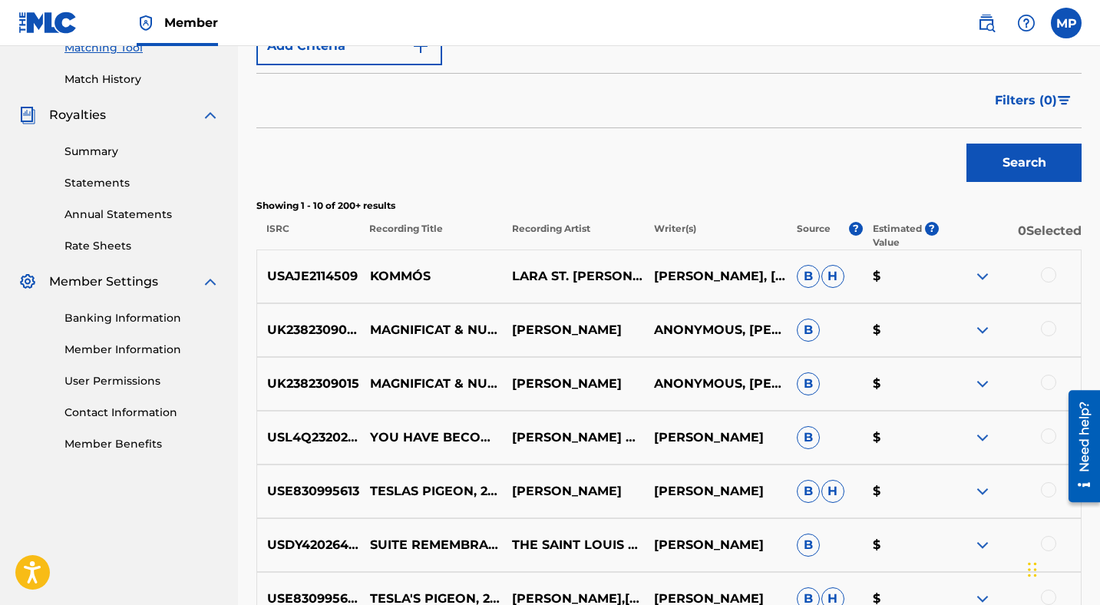
click at [1044, 272] on div at bounding box center [1047, 274] width 15 height 15
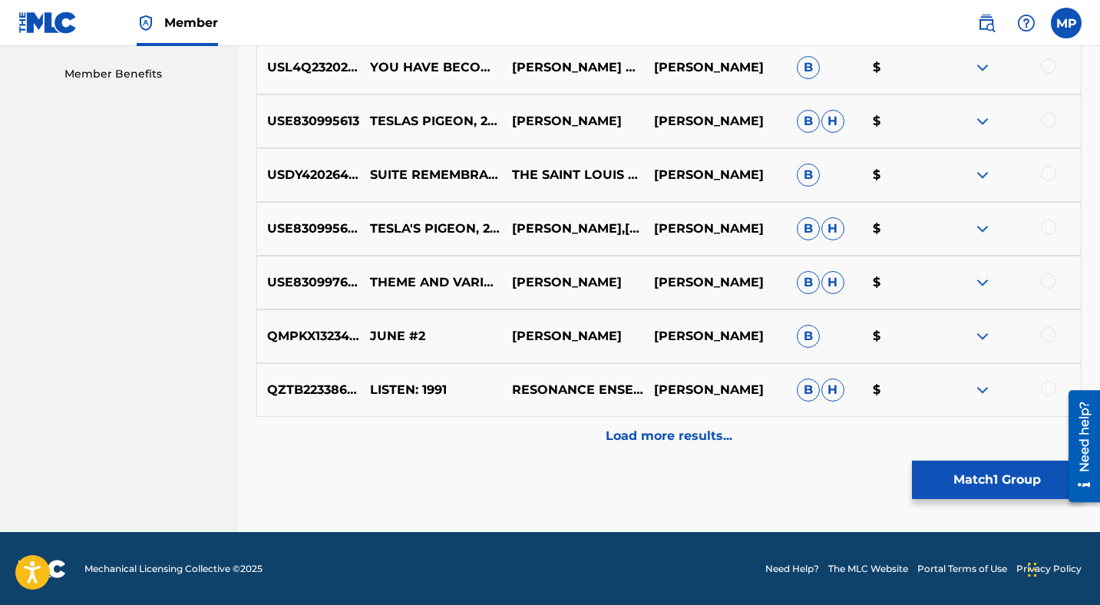
scroll to position [778, 0]
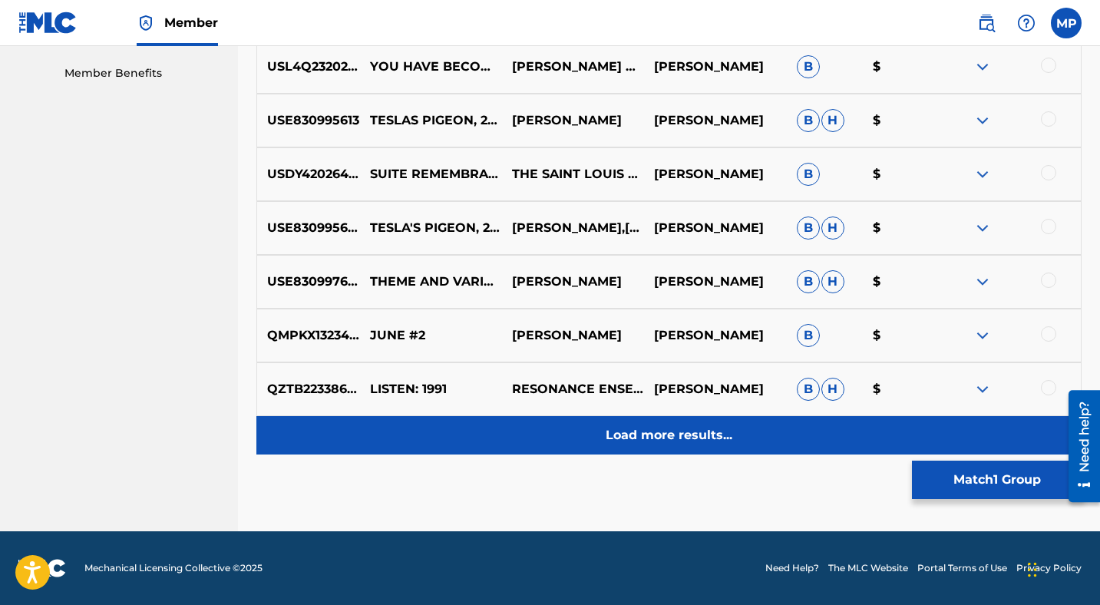
click at [663, 427] on p "Load more results..." at bounding box center [668, 435] width 127 height 18
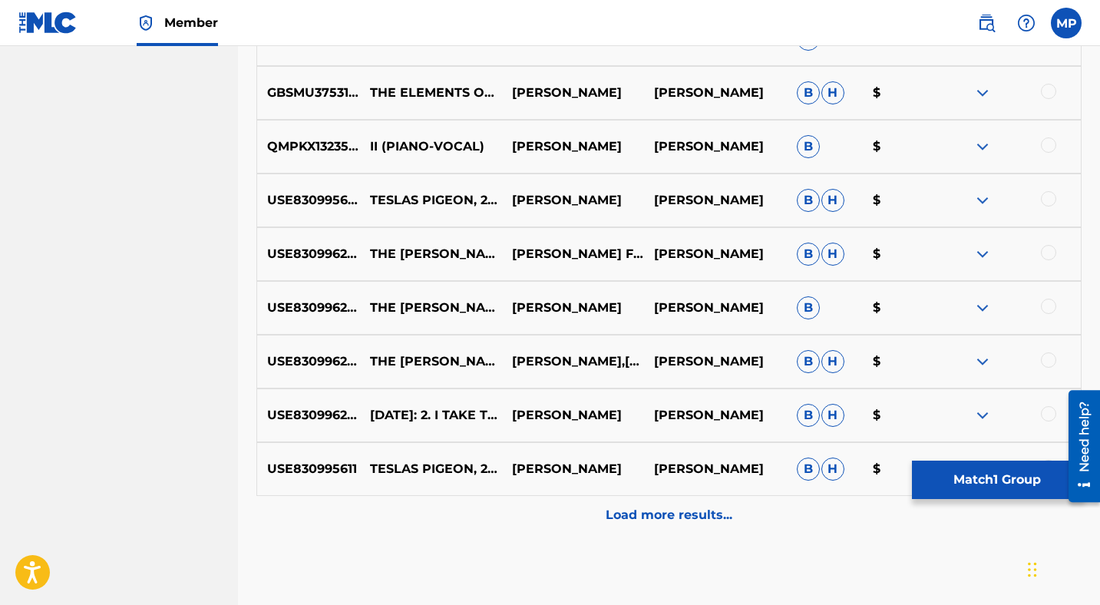
scroll to position [1315, 0]
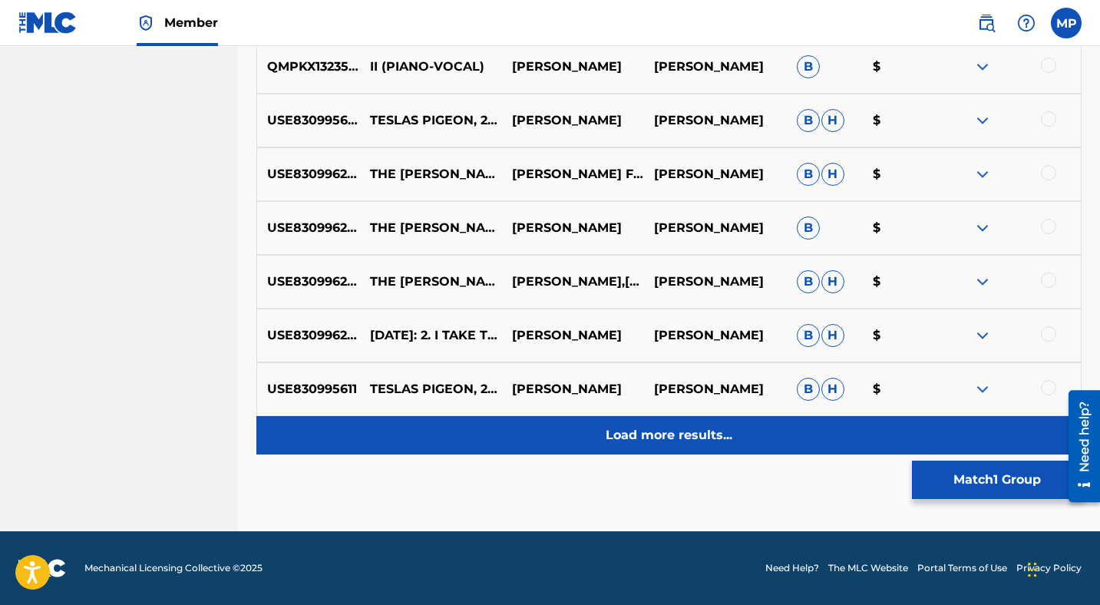
click at [671, 437] on p "Load more results..." at bounding box center [668, 435] width 127 height 18
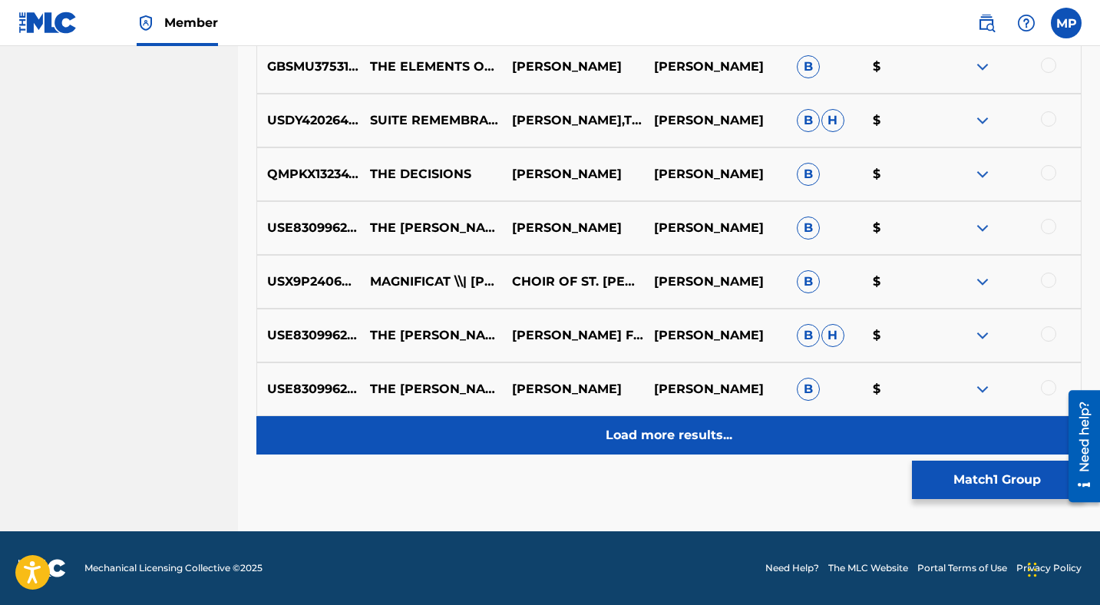
click at [674, 438] on p "Load more results..." at bounding box center [668, 435] width 127 height 18
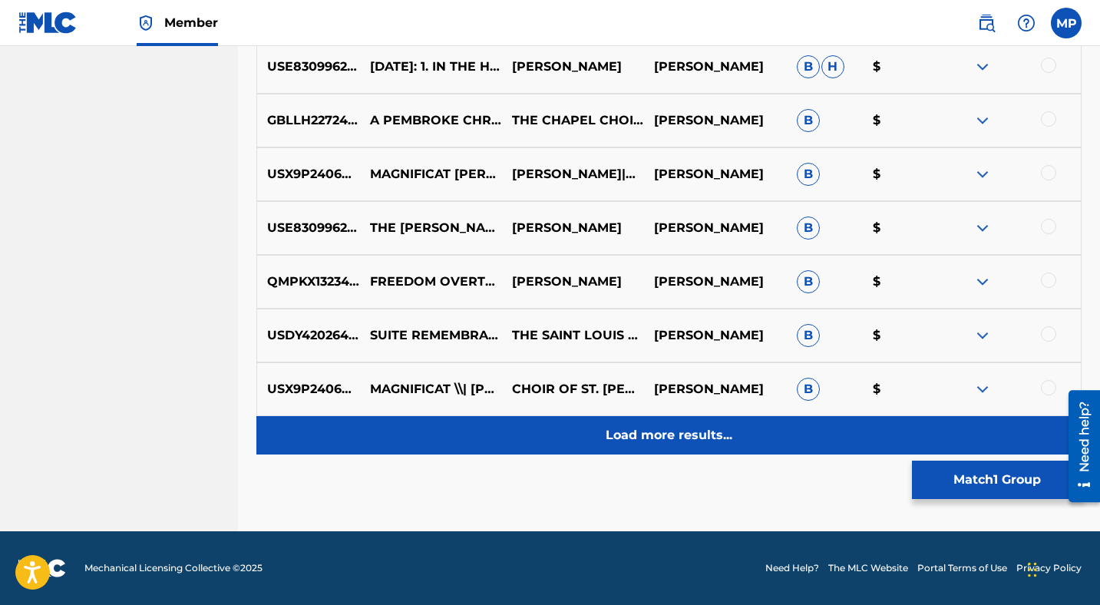
click at [674, 437] on p "Load more results..." at bounding box center [668, 435] width 127 height 18
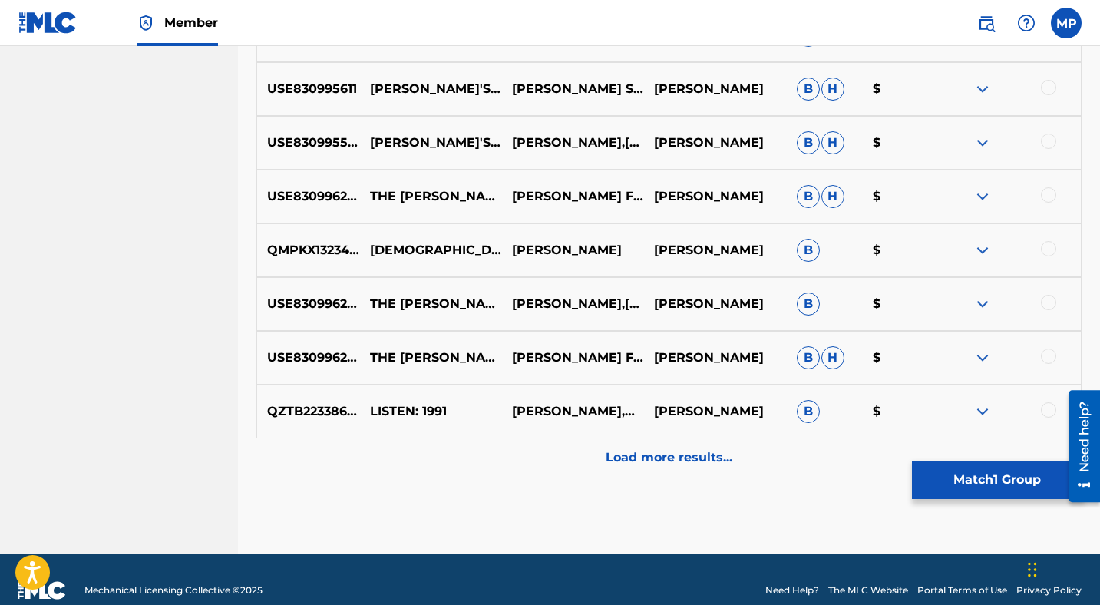
scroll to position [2927, 0]
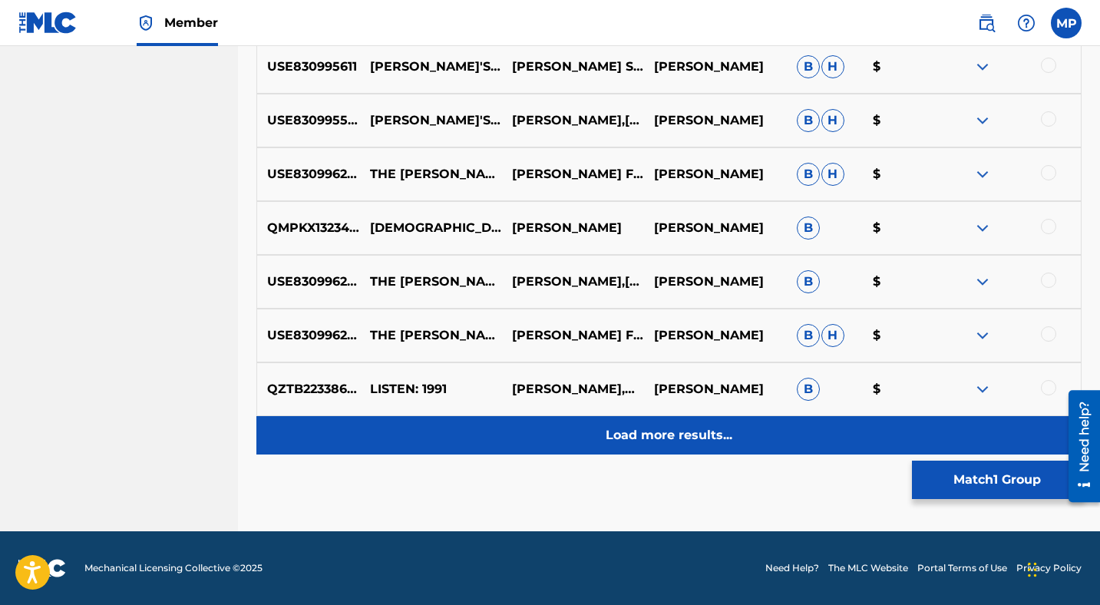
click at [677, 434] on p "Load more results..." at bounding box center [668, 435] width 127 height 18
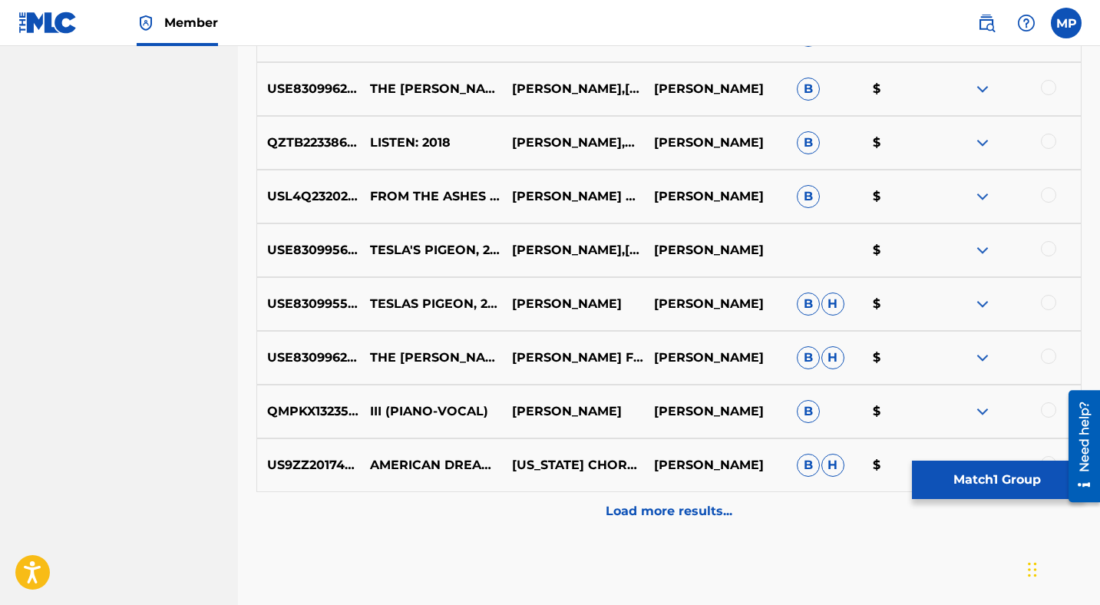
scroll to position [3393, 0]
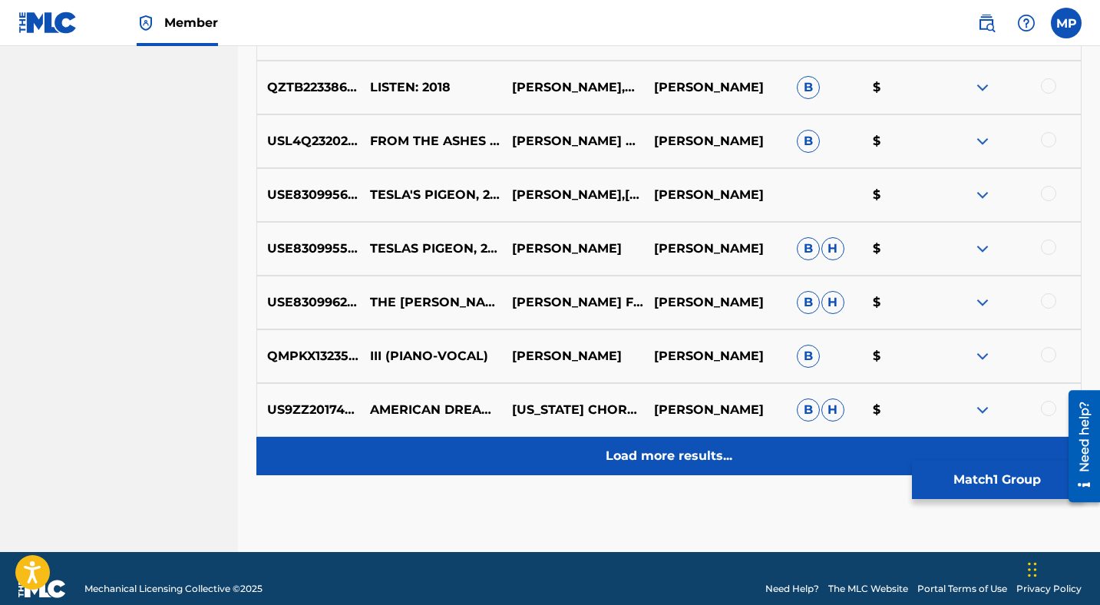
click at [681, 453] on p "Load more results..." at bounding box center [668, 456] width 127 height 18
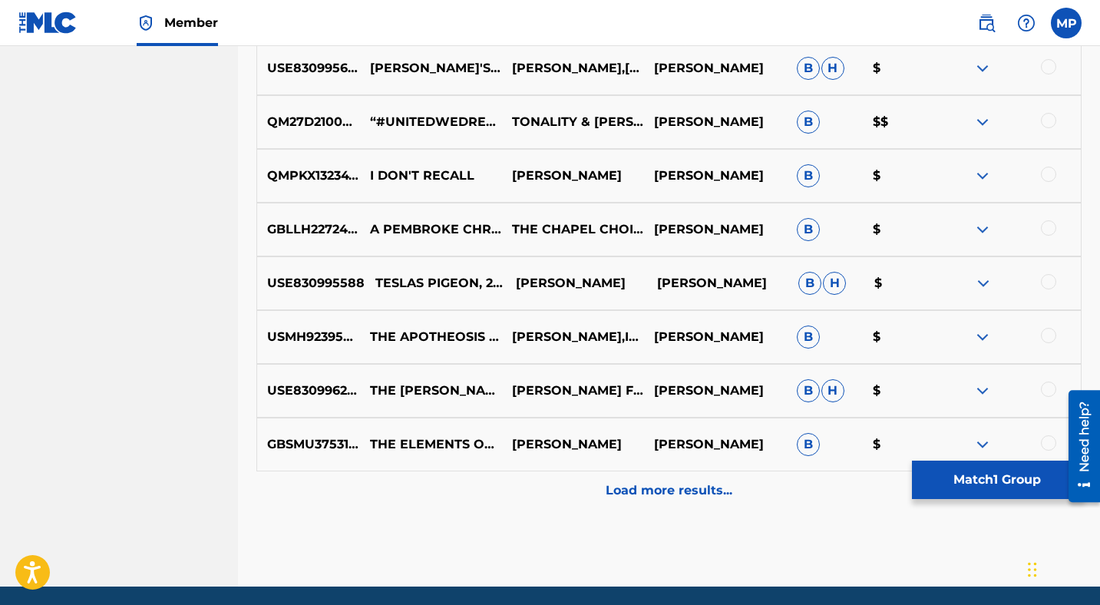
scroll to position [4001, 0]
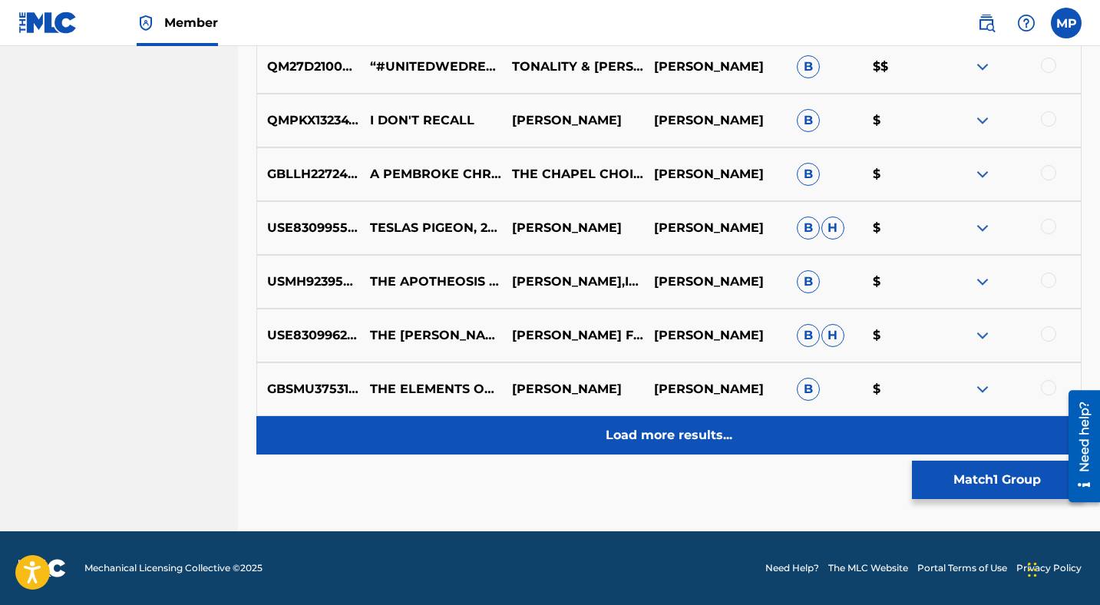
click at [648, 426] on p "Load more results..." at bounding box center [668, 435] width 127 height 18
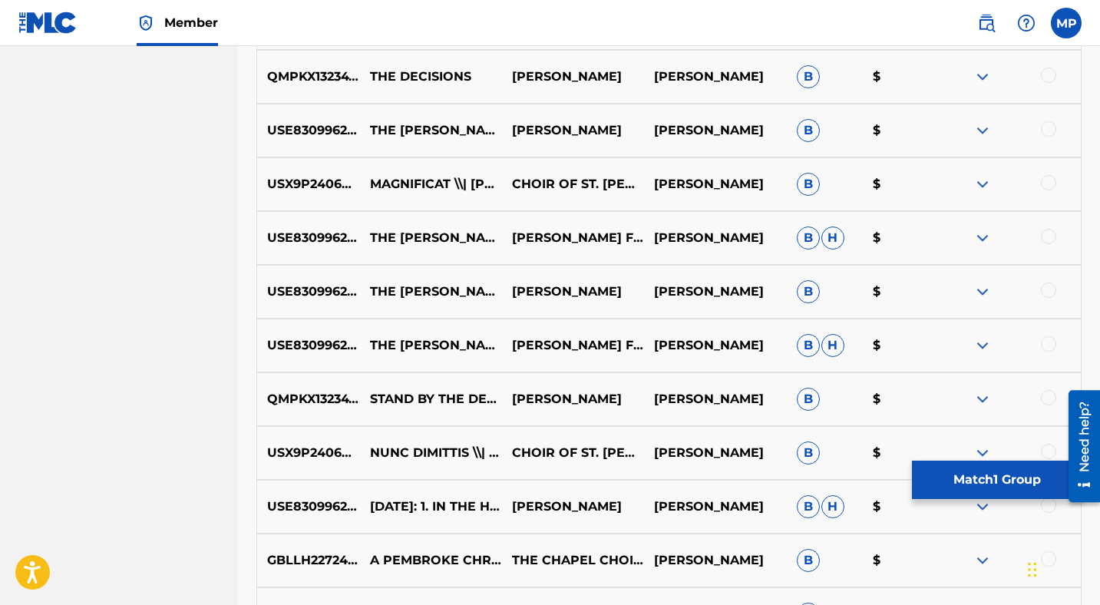
scroll to position [1566, 0]
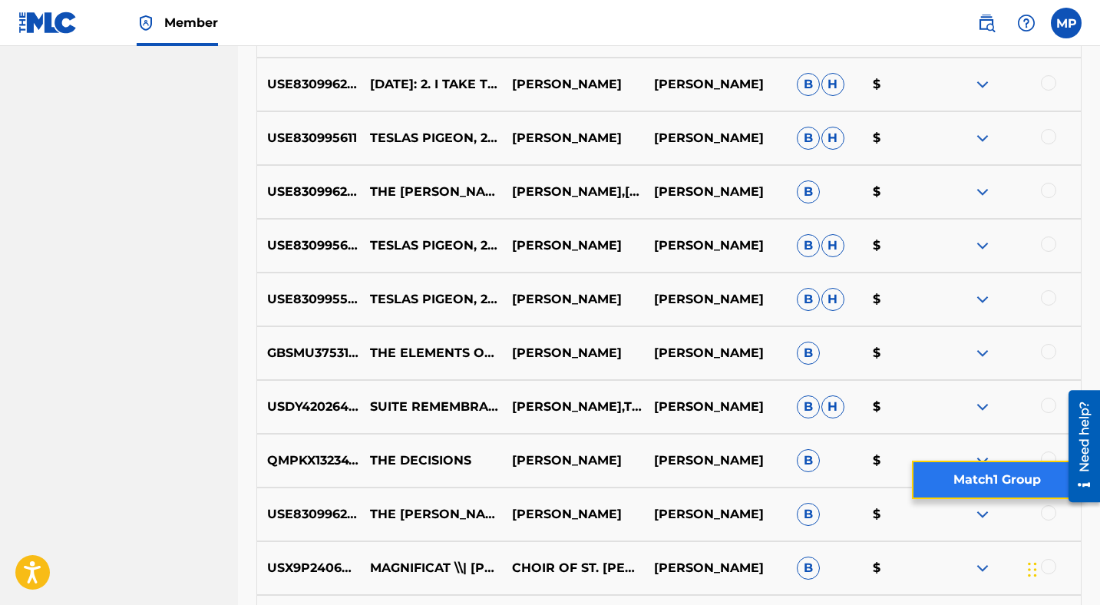
click at [1016, 480] on button "Match 1 Group" at bounding box center [997, 479] width 170 height 38
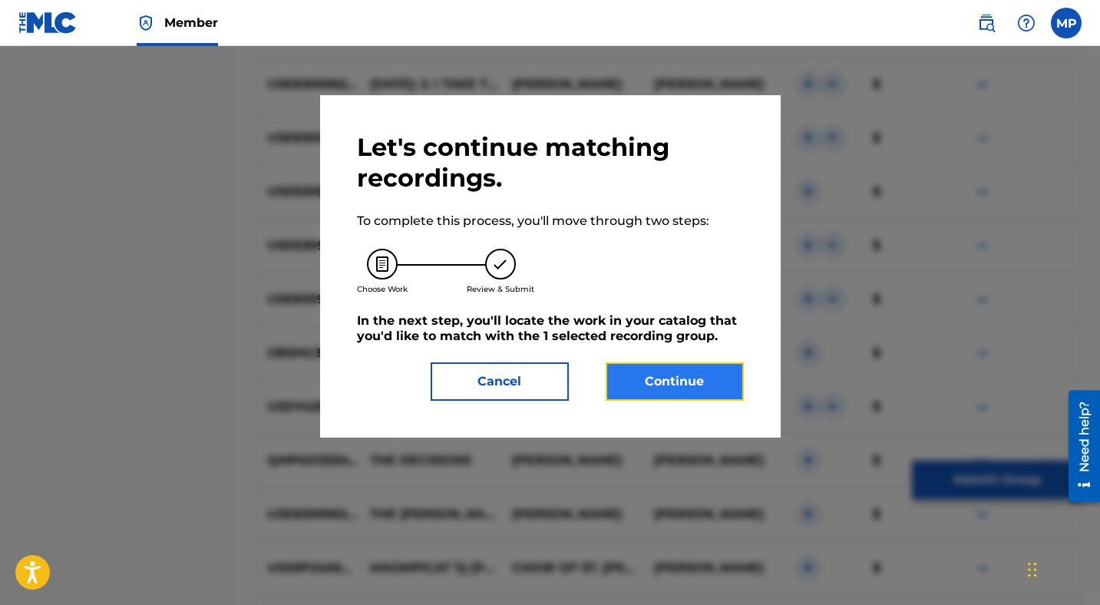
click at [669, 378] on button "Continue" at bounding box center [674, 381] width 138 height 38
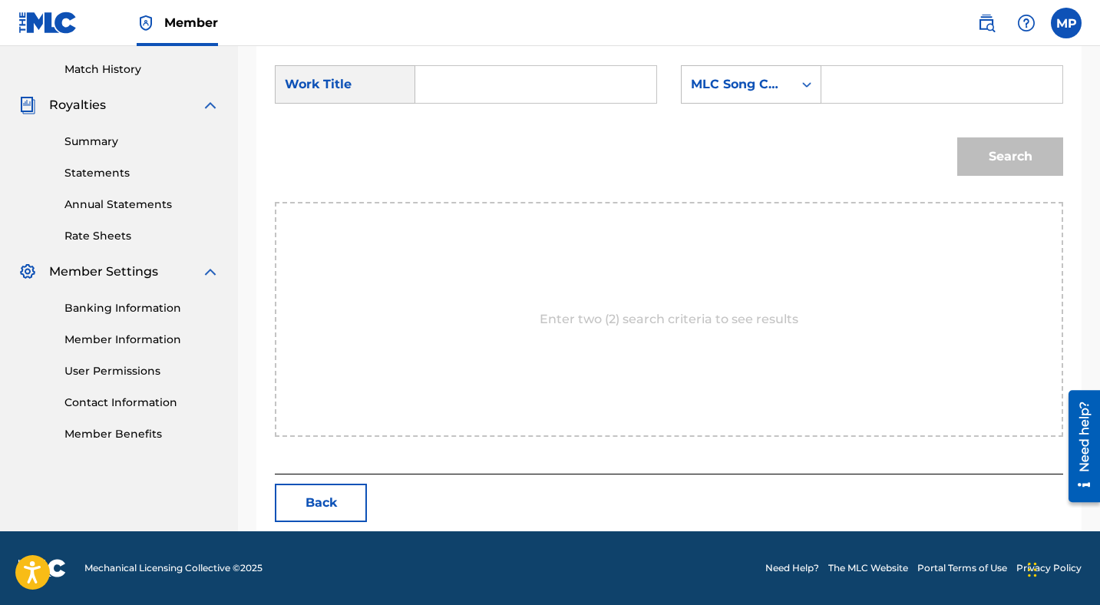
scroll to position [417, 0]
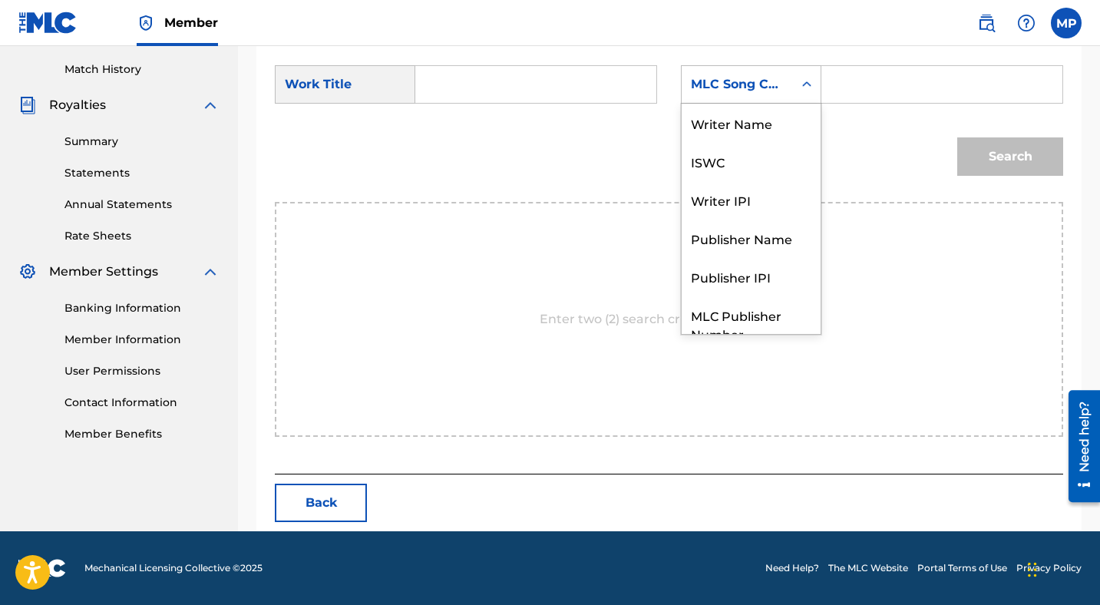
click at [754, 90] on div "MLC Song Code" at bounding box center [737, 84] width 93 height 18
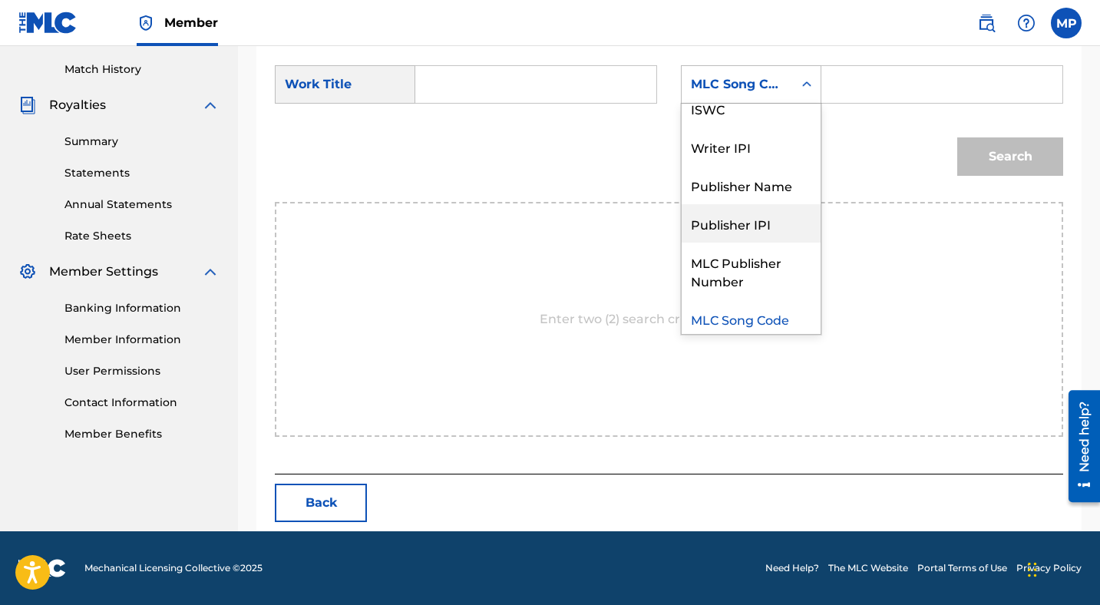
scroll to position [0, 0]
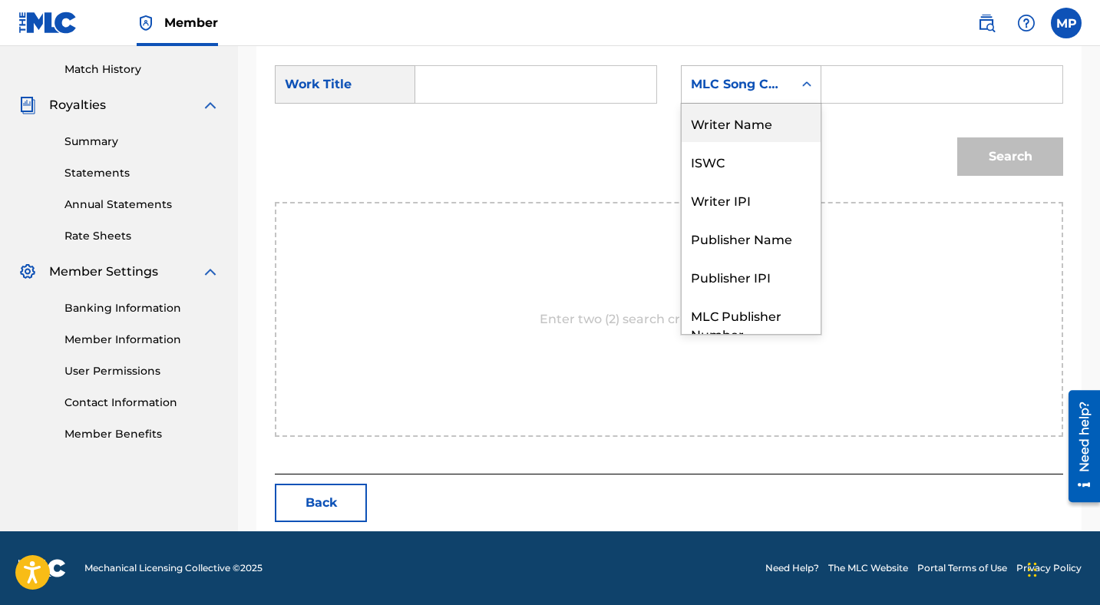
click at [734, 125] on div "Writer Name" at bounding box center [750, 123] width 139 height 38
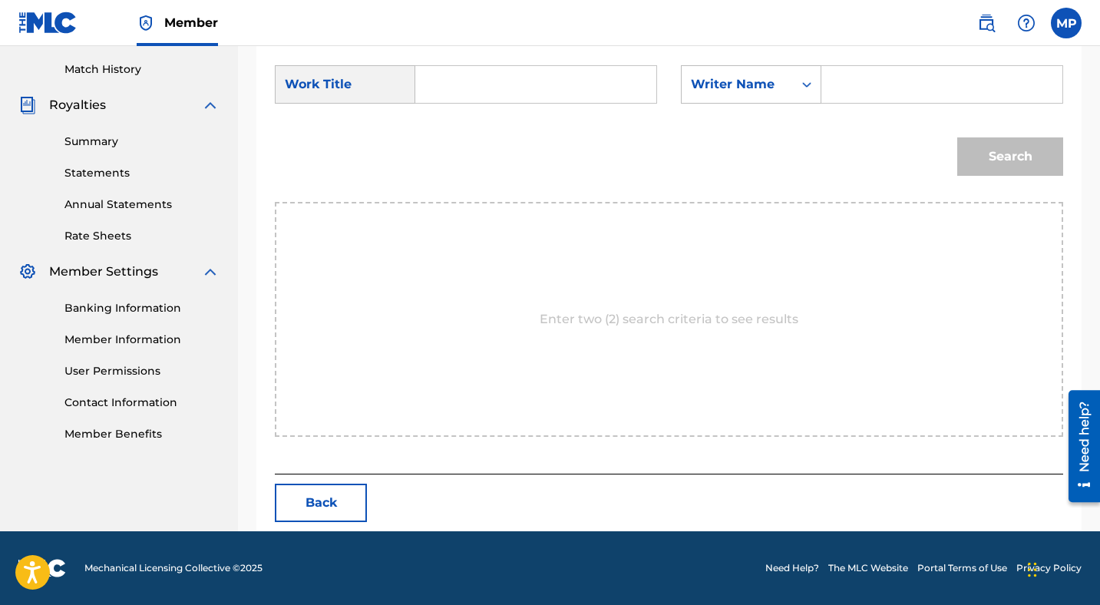
click at [856, 90] on input "Search Form" at bounding box center [941, 84] width 215 height 37
type input "[PERSON_NAME]"
click at [532, 76] on input "Search Form" at bounding box center [535, 84] width 215 height 37
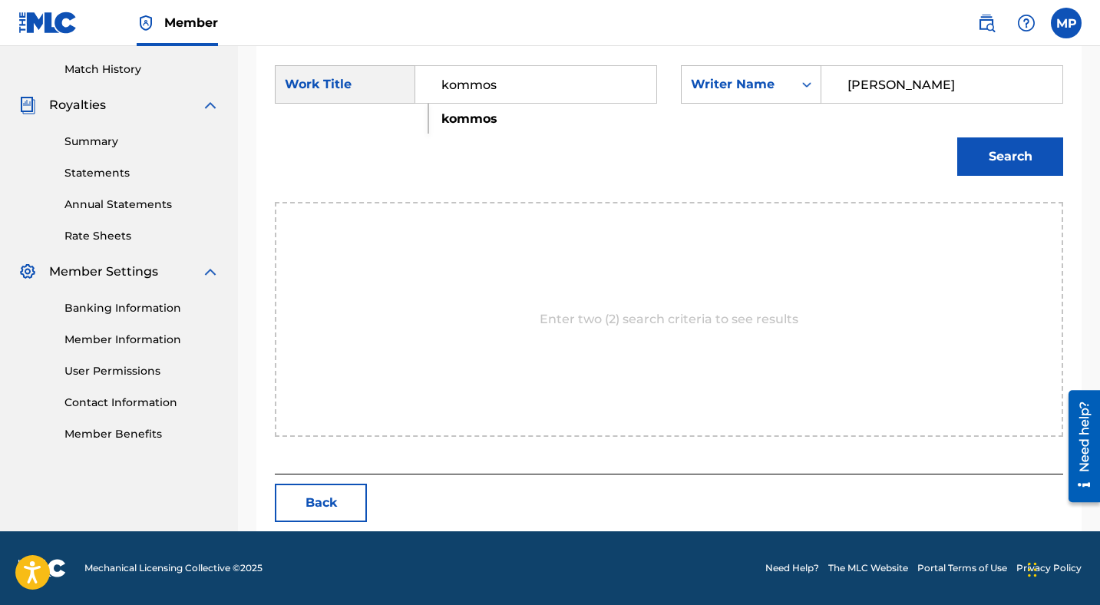
type input "kommos"
click at [464, 117] on strong "kommos" at bounding box center [469, 118] width 56 height 15
click at [975, 153] on button "Search" at bounding box center [1010, 156] width 106 height 38
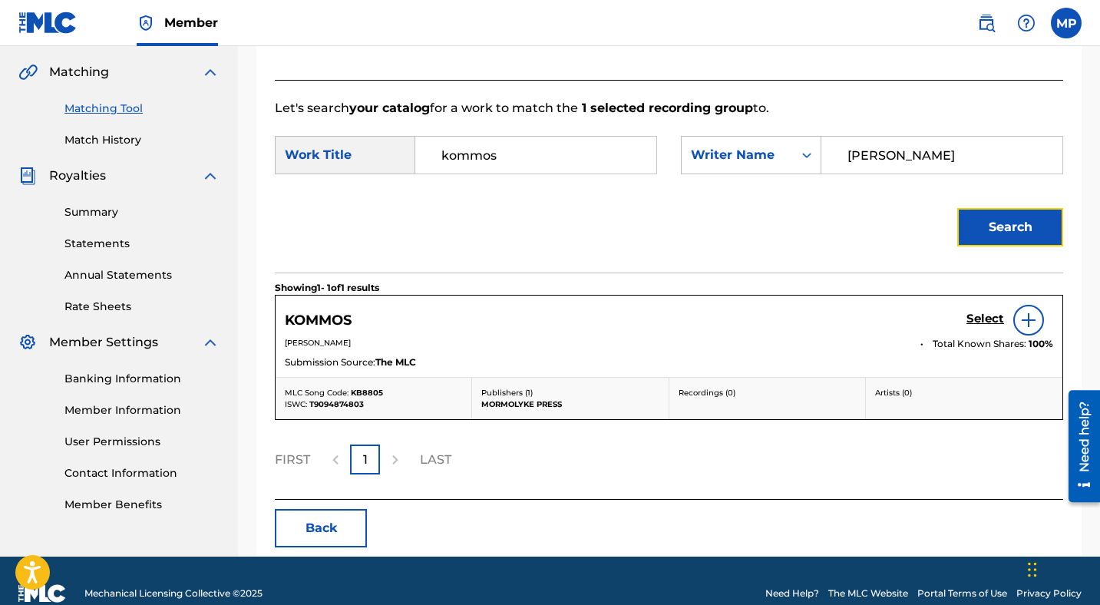
scroll to position [372, 0]
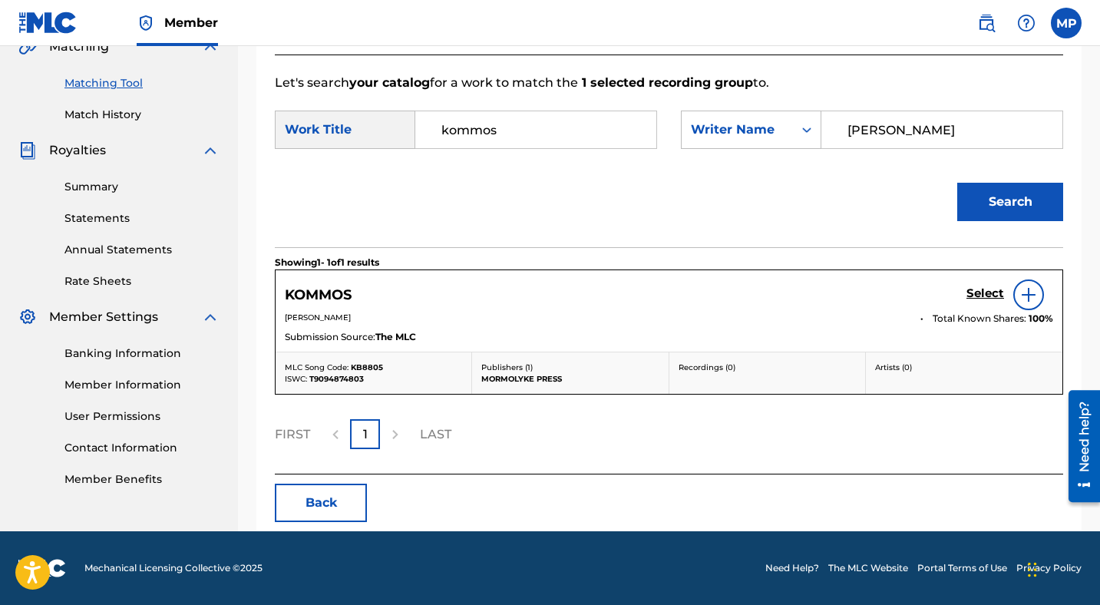
click at [1033, 289] on img at bounding box center [1028, 294] width 18 height 18
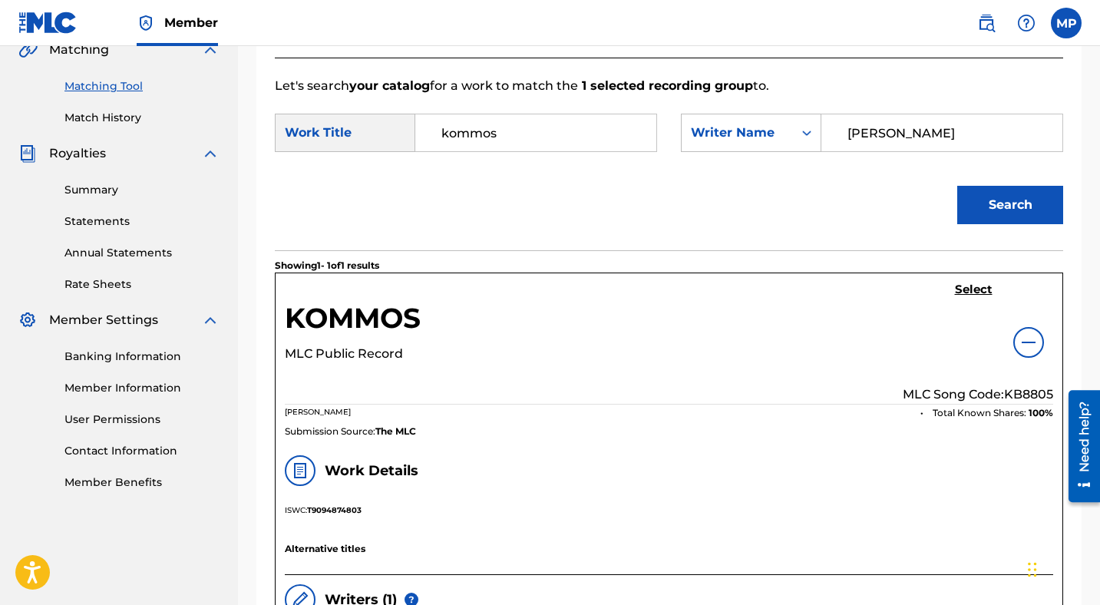
scroll to position [200, 0]
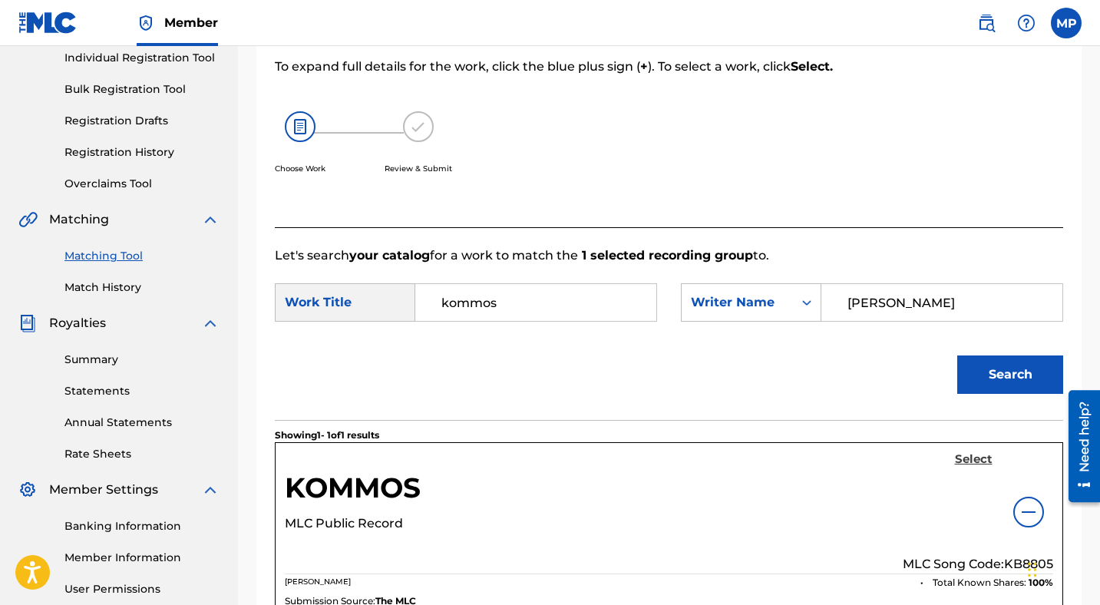
click at [969, 459] on h5 "Select" at bounding box center [974, 459] width 38 height 15
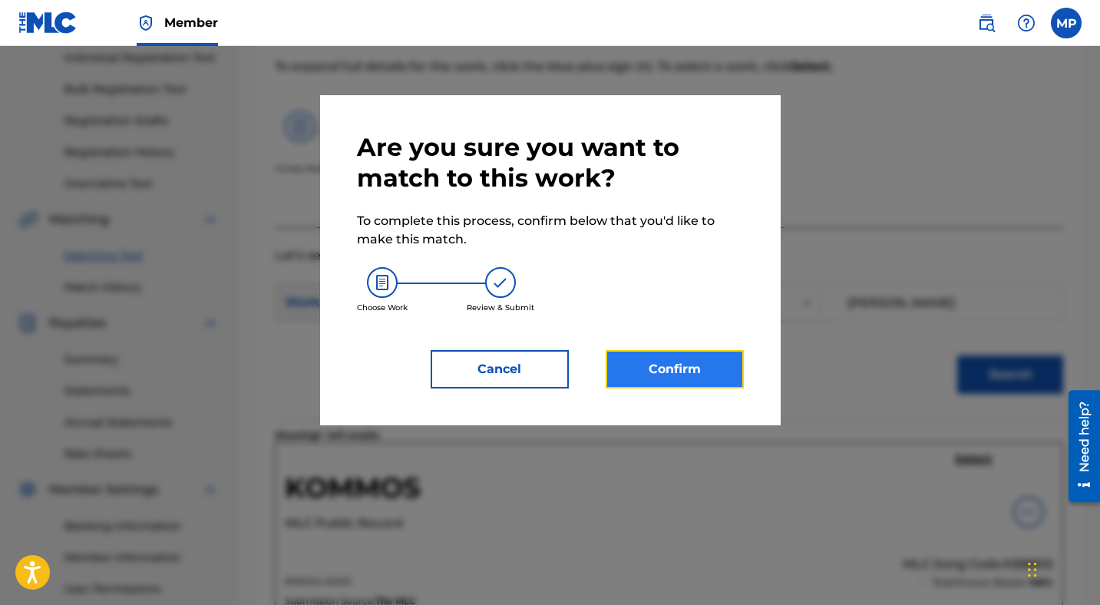
click at [655, 370] on button "Confirm" at bounding box center [674, 369] width 138 height 38
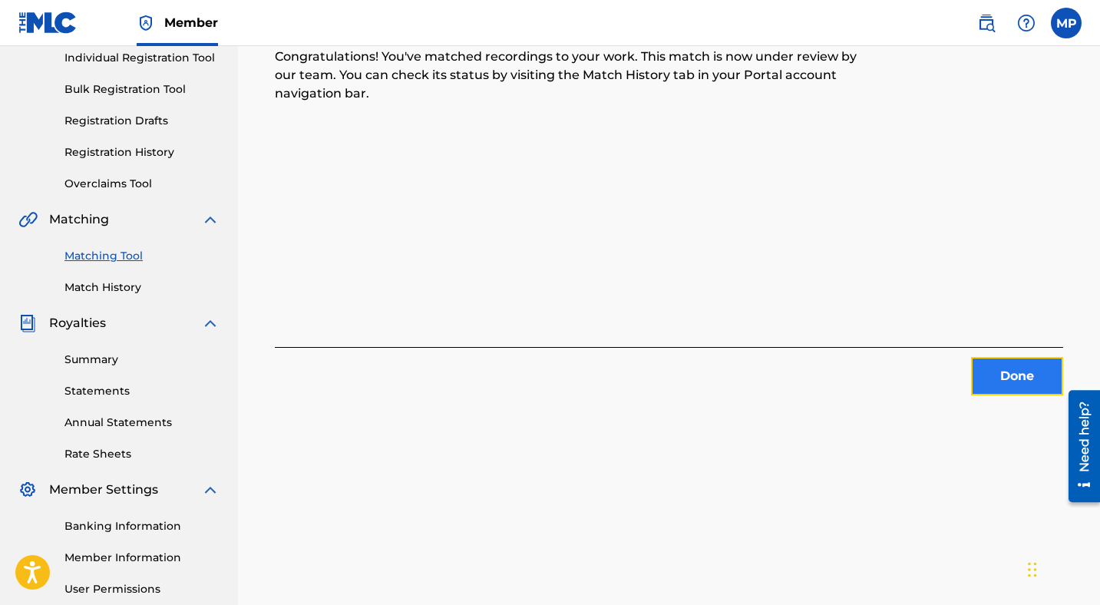
click at [999, 378] on button "Done" at bounding box center [1017, 376] width 92 height 38
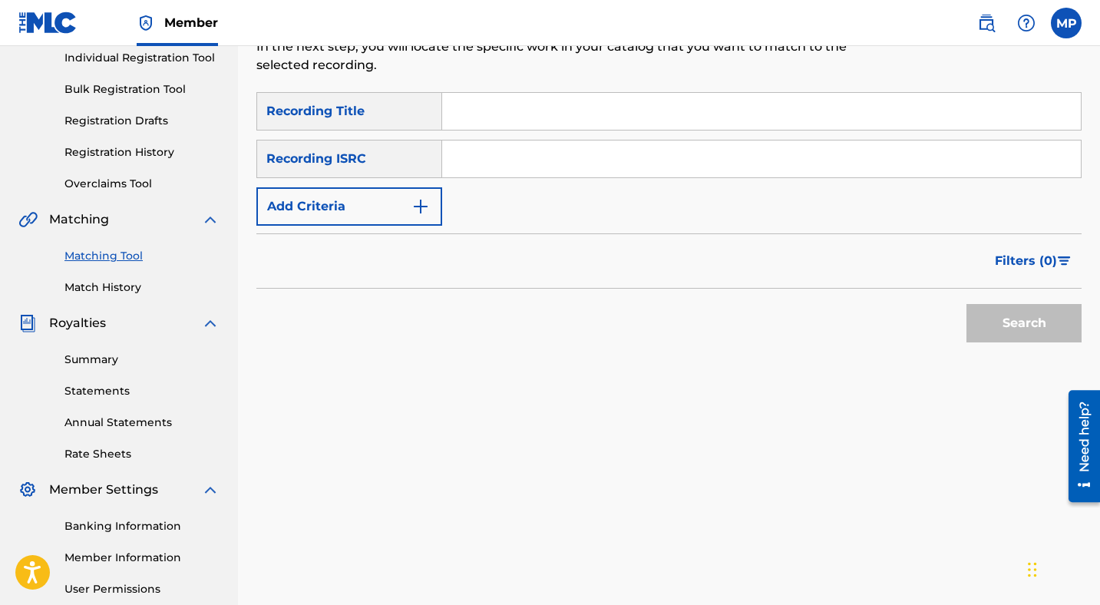
click at [104, 254] on link "Matching Tool" at bounding box center [141, 256] width 155 height 16
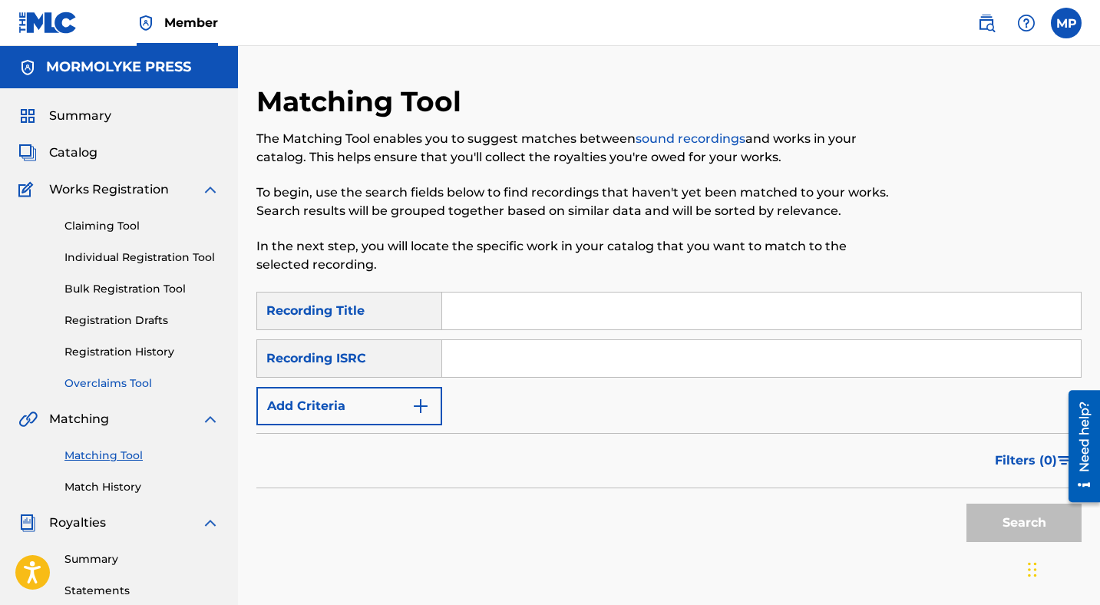
click at [108, 381] on link "Overclaims Tool" at bounding box center [141, 383] width 155 height 16
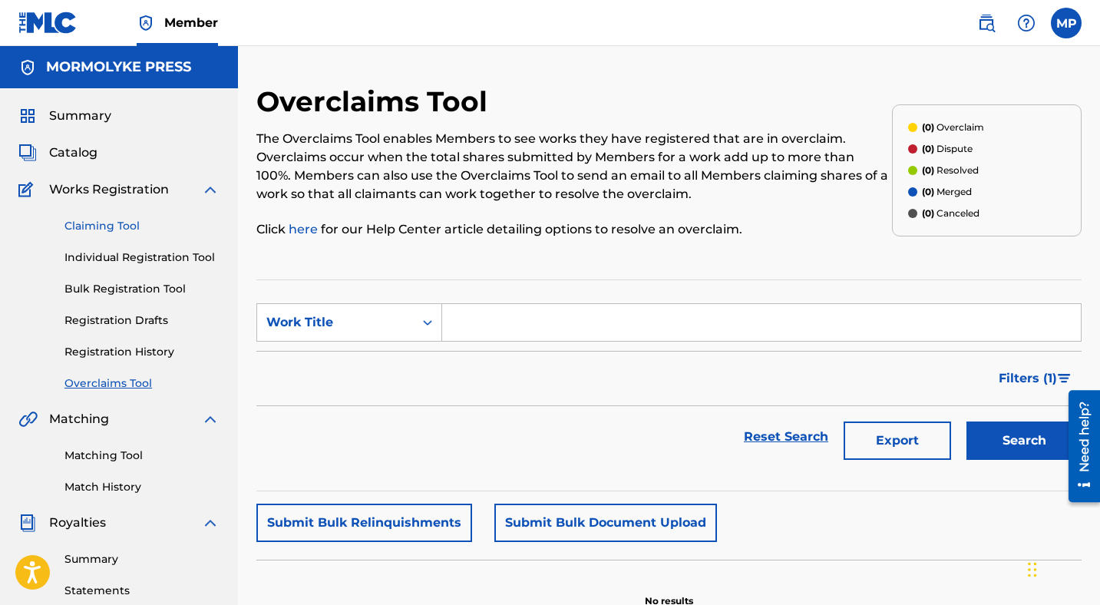
click at [78, 224] on link "Claiming Tool" at bounding box center [141, 226] width 155 height 16
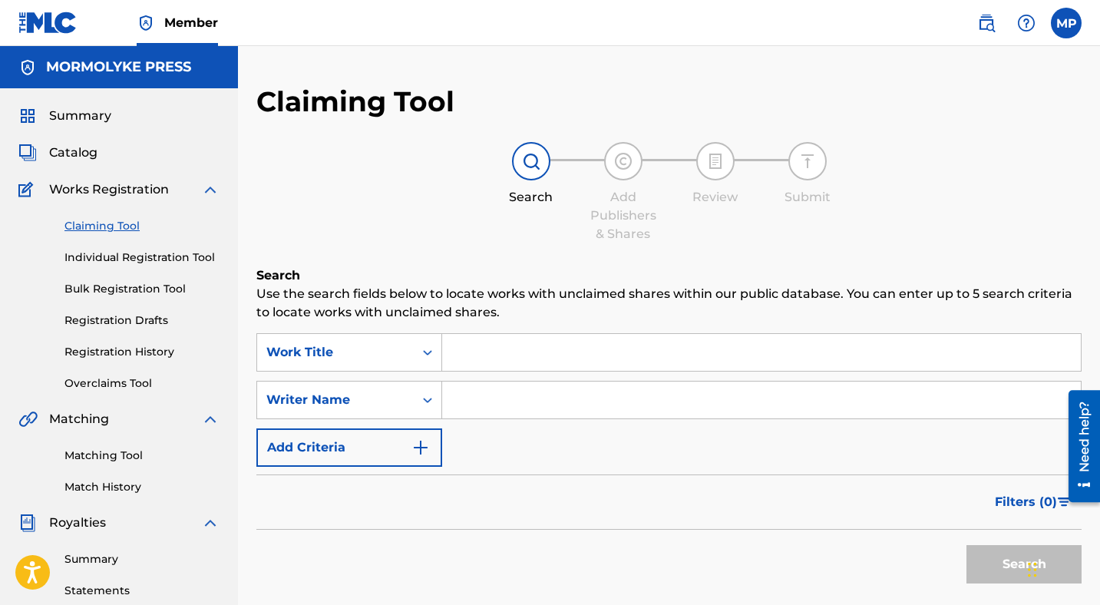
click at [513, 401] on input "Search Form" at bounding box center [761, 399] width 638 height 37
type input "[PERSON_NAME]"
click at [997, 559] on button "Search" at bounding box center [1023, 564] width 115 height 38
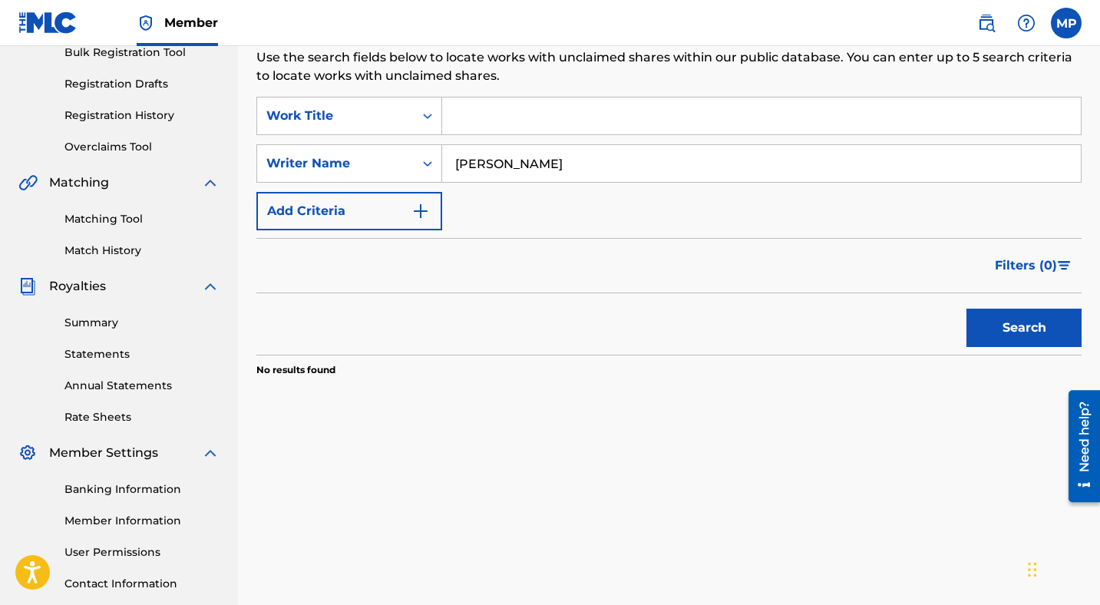
scroll to position [206, 0]
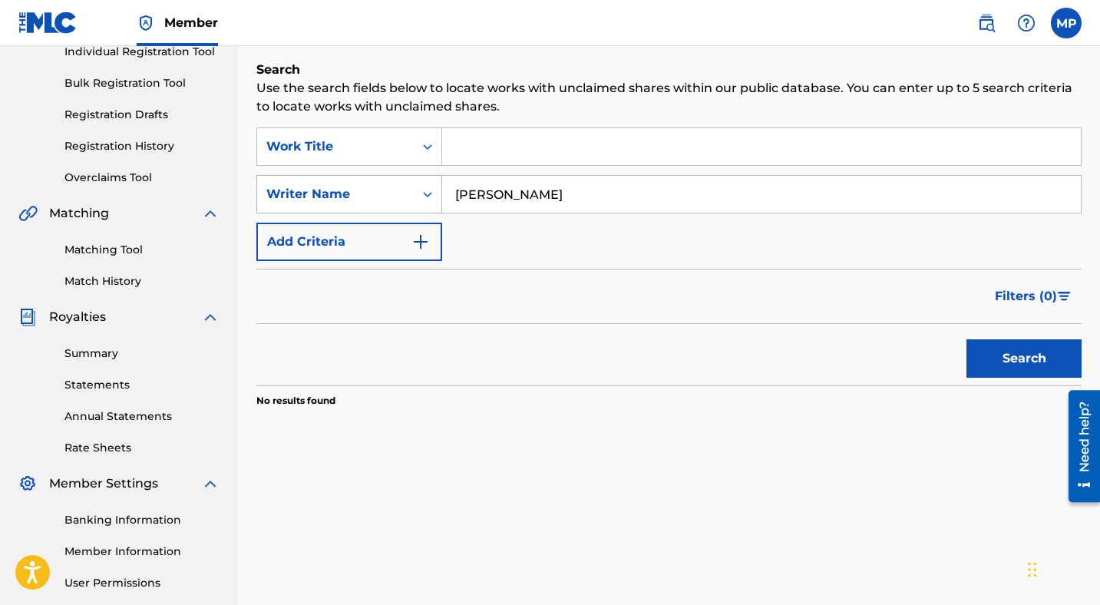
click at [396, 182] on div "Writer Name" at bounding box center [335, 194] width 157 height 29
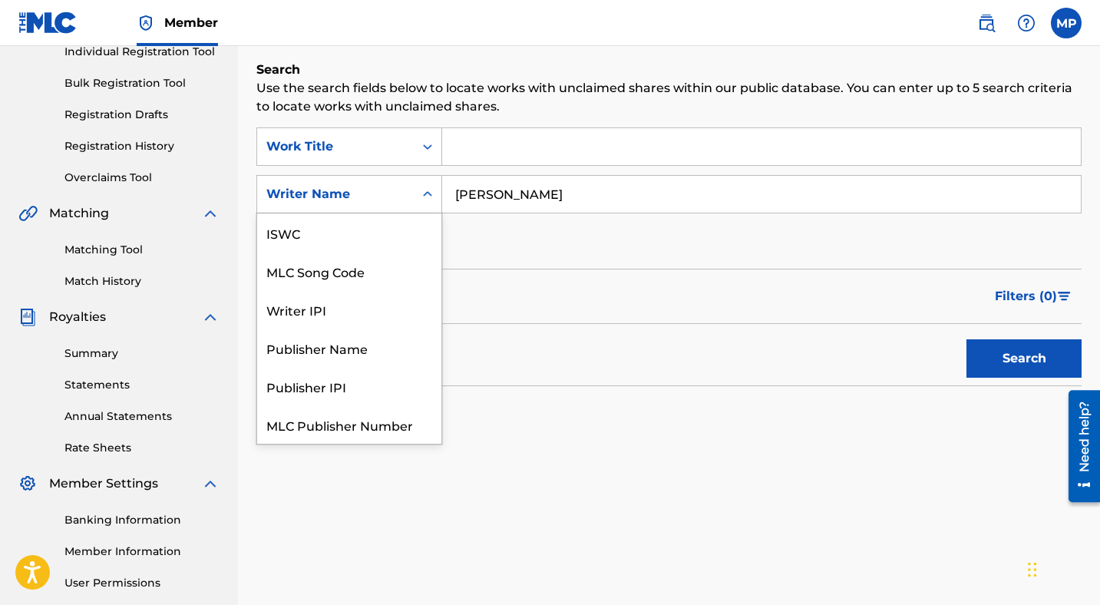
scroll to position [38, 0]
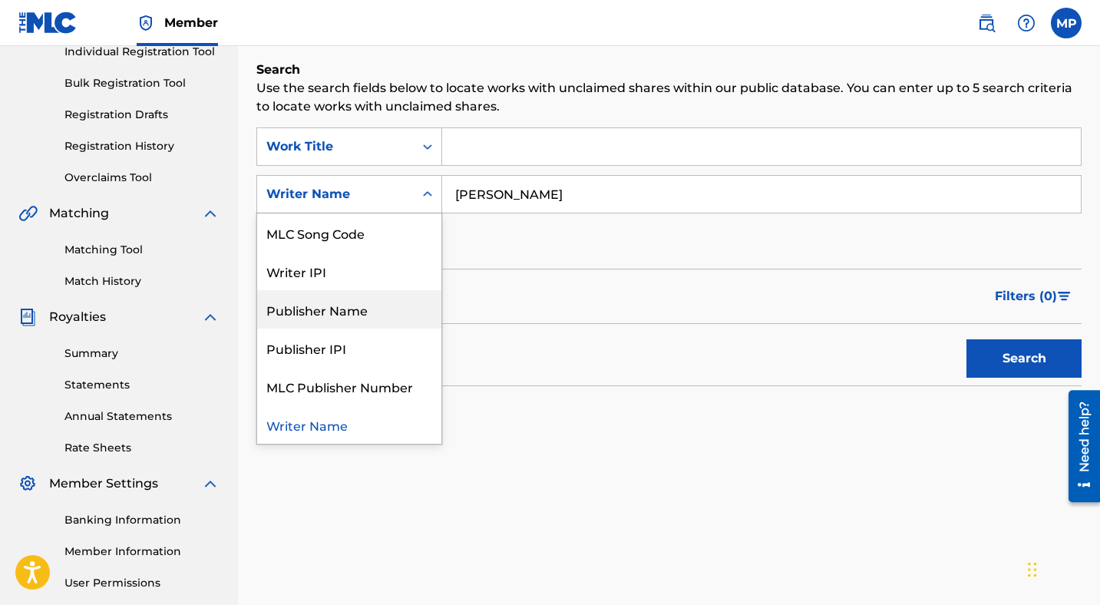
click at [381, 308] on div "Publisher Name" at bounding box center [349, 309] width 184 height 38
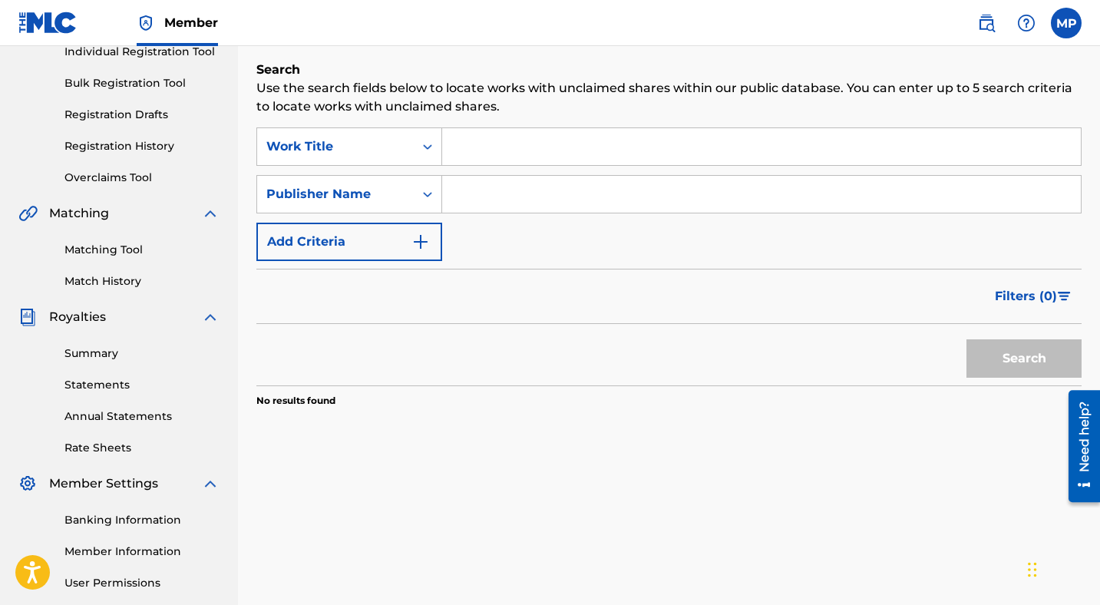
click at [593, 203] on input "Search Form" at bounding box center [761, 194] width 638 height 37
type input "mormolyke press"
click at [1019, 348] on button "Search" at bounding box center [1023, 358] width 115 height 38
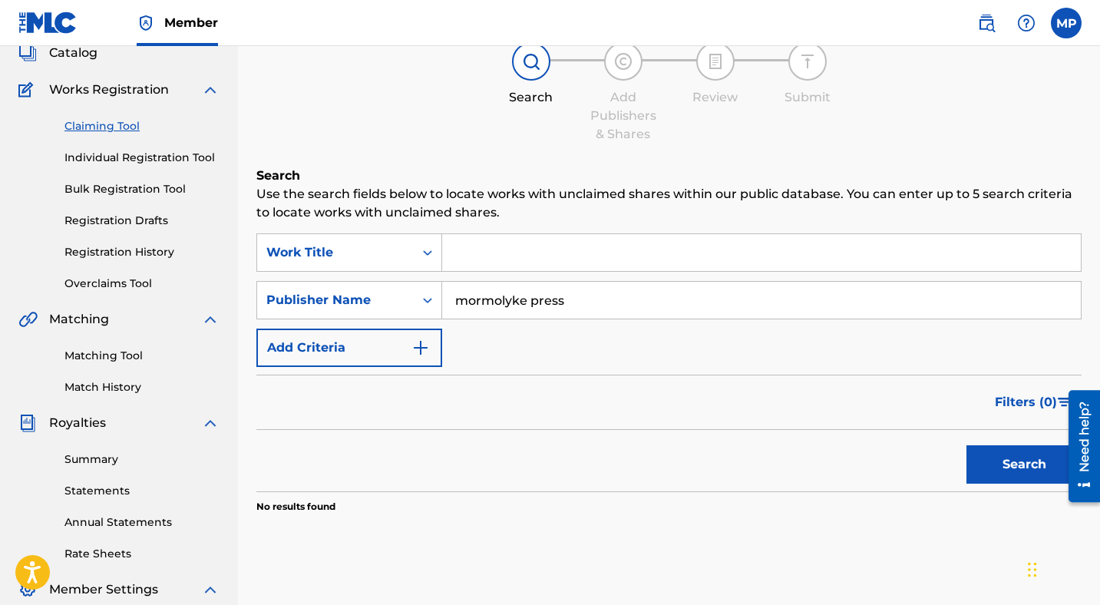
scroll to position [90, 0]
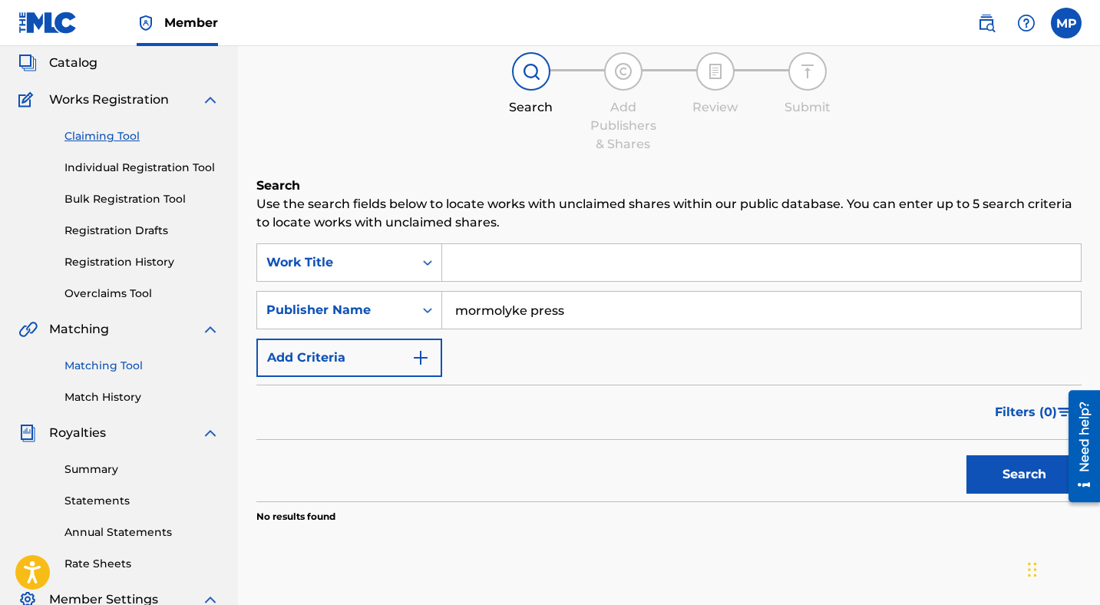
click at [98, 369] on link "Matching Tool" at bounding box center [141, 366] width 155 height 16
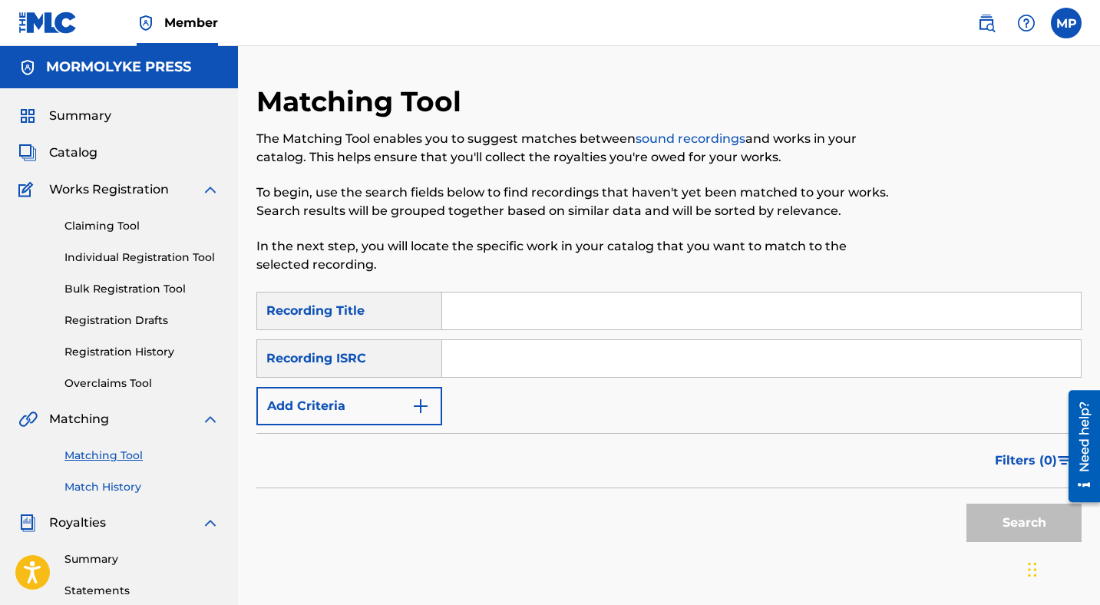
click at [100, 483] on link "Match History" at bounding box center [141, 487] width 155 height 16
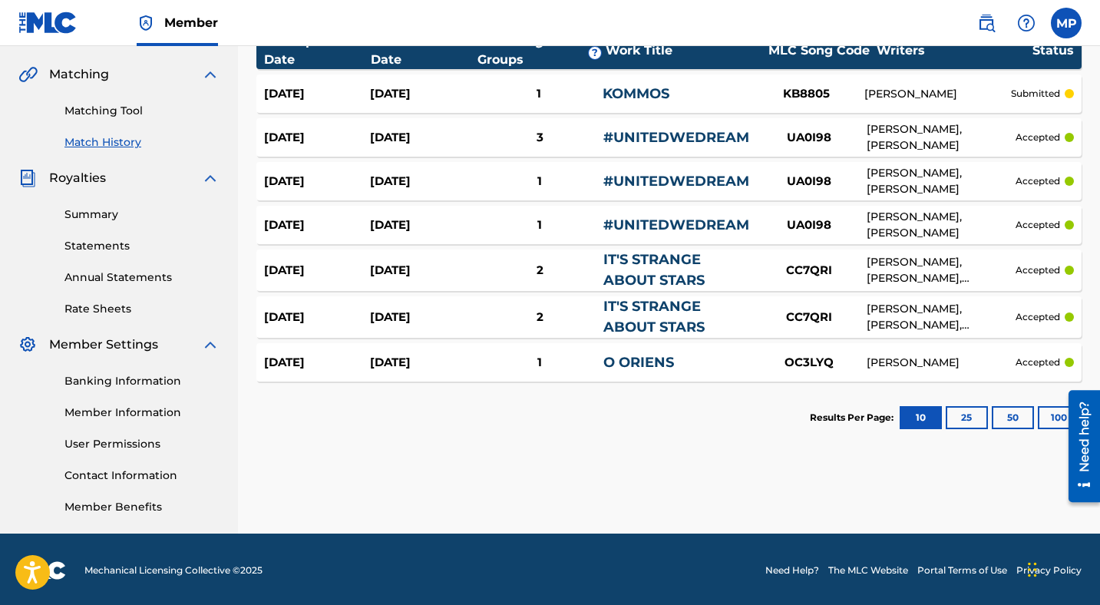
scroll to position [347, 0]
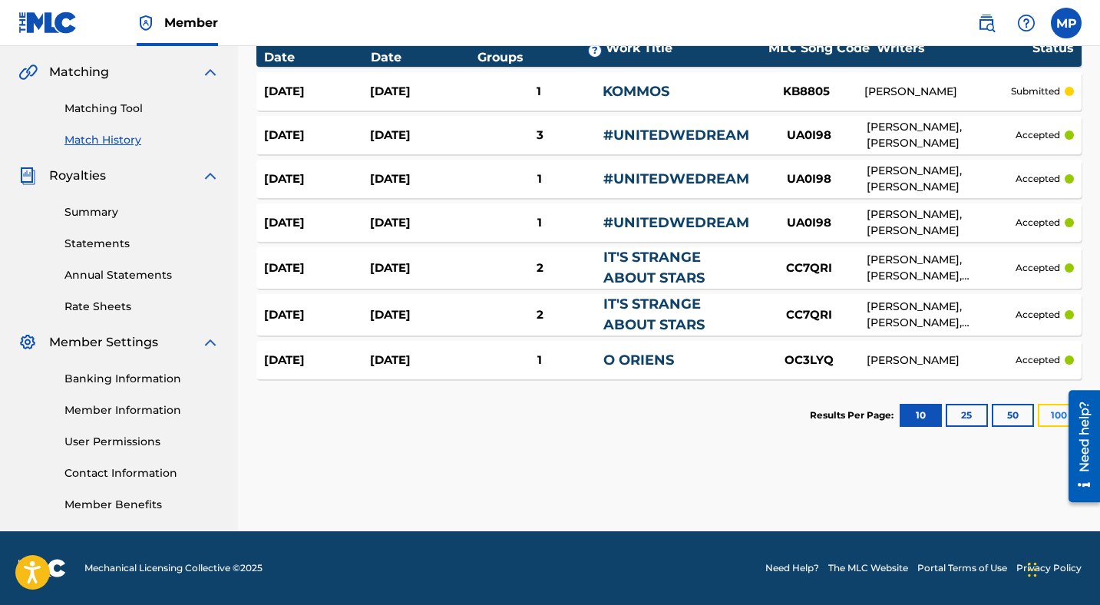
click at [1047, 414] on button "100" at bounding box center [1058, 415] width 42 height 23
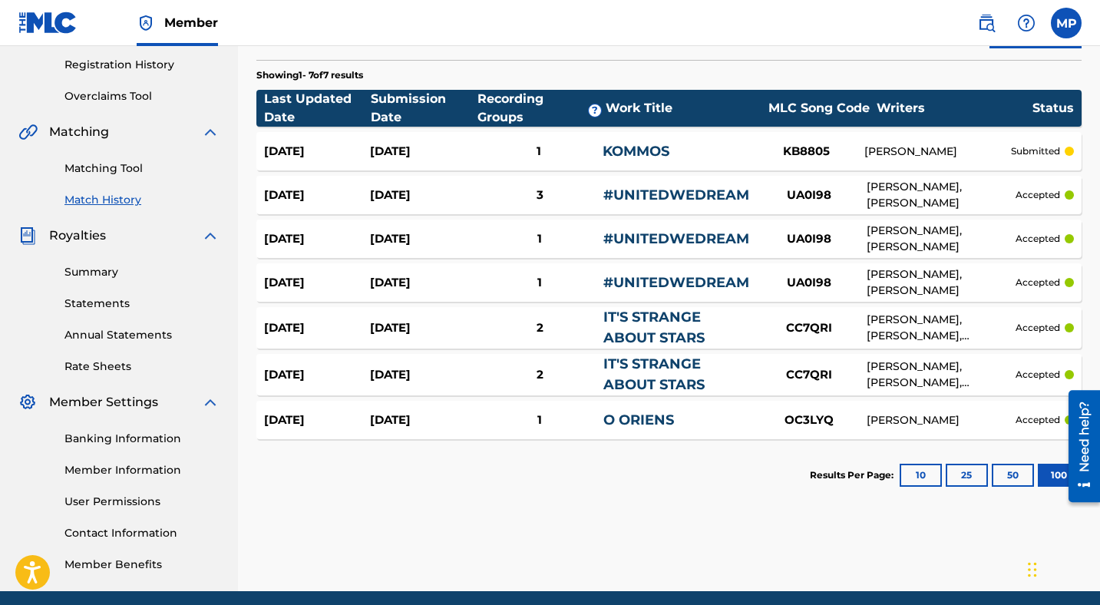
scroll to position [272, 0]
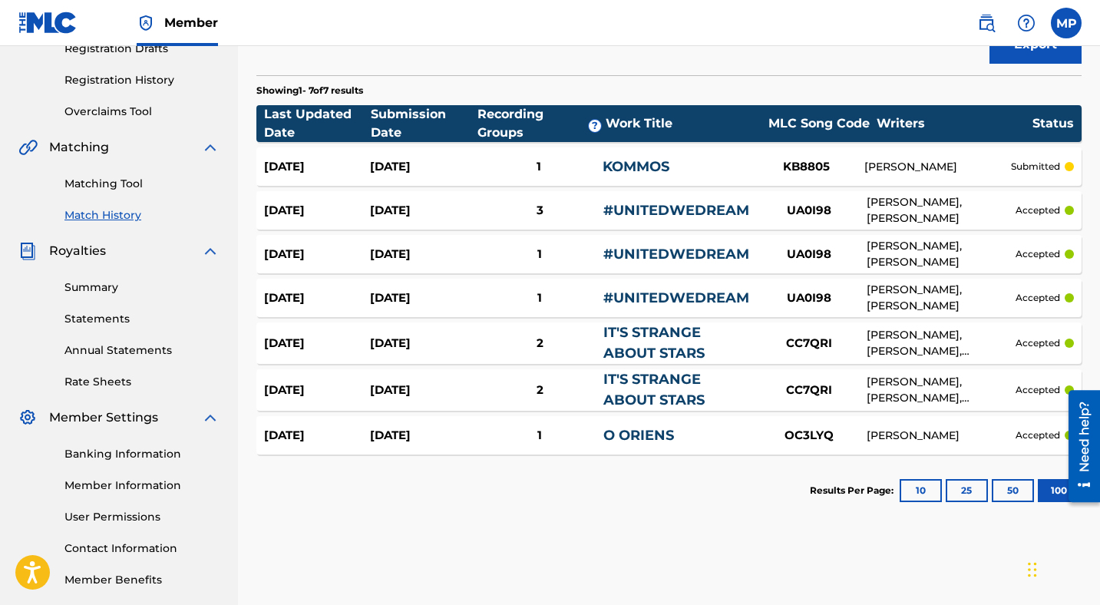
click at [540, 209] on div "3" at bounding box center [539, 211] width 127 height 18
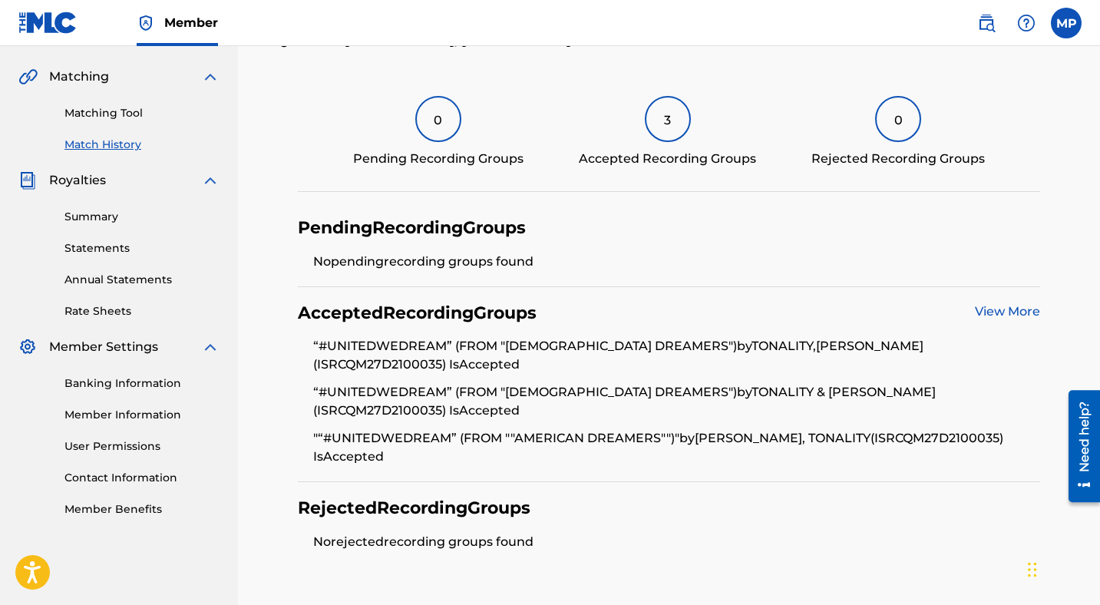
scroll to position [348, 0]
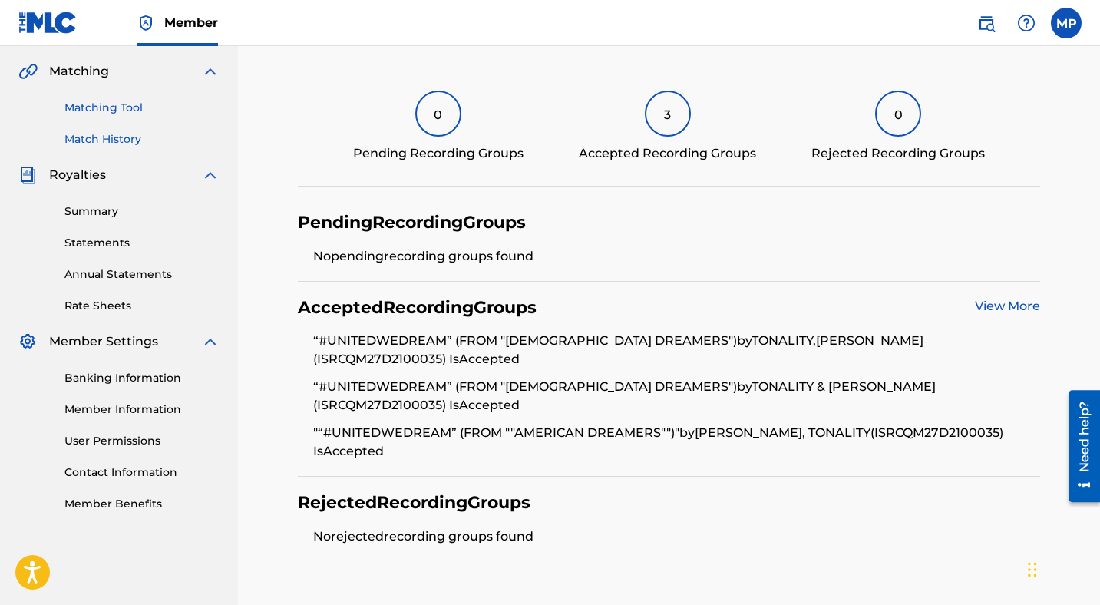
click at [120, 103] on link "Matching Tool" at bounding box center [141, 108] width 155 height 16
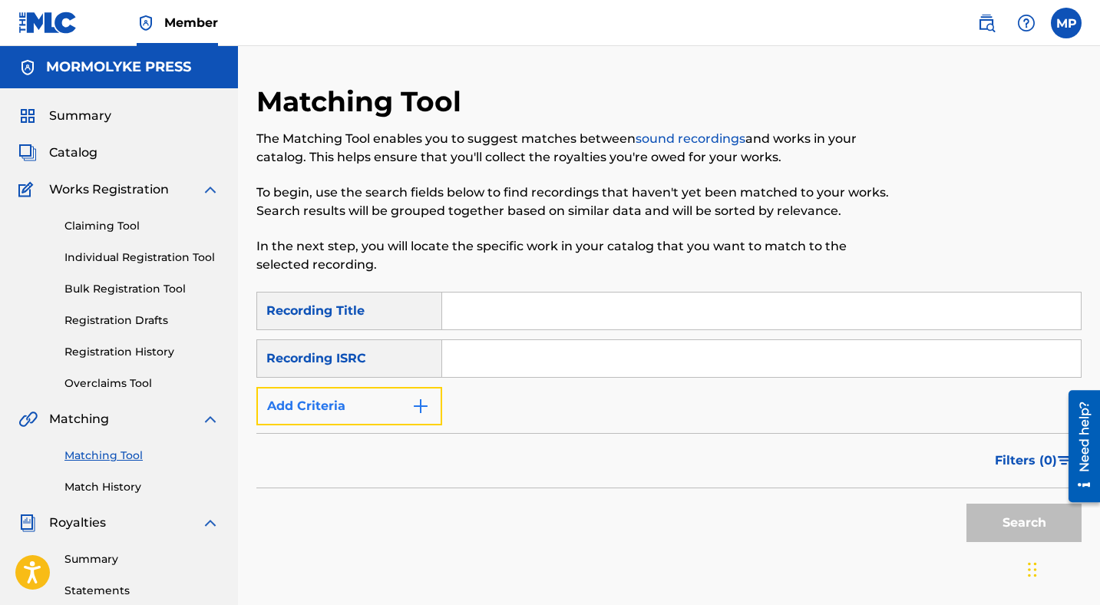
click at [433, 404] on button "Add Criteria" at bounding box center [349, 406] width 186 height 38
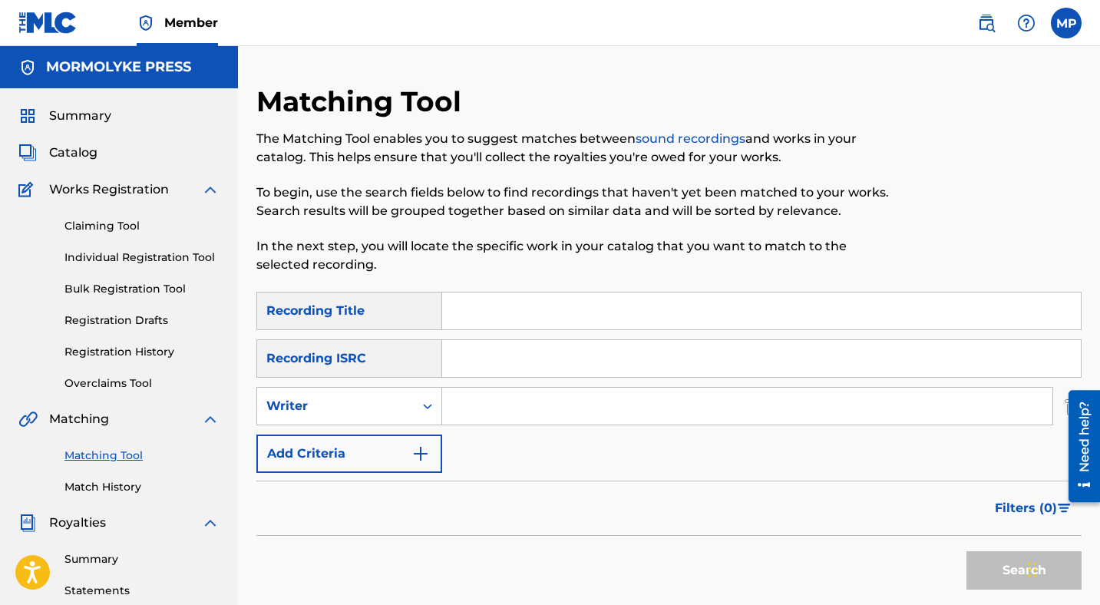
click at [504, 407] on input "Search Form" at bounding box center [747, 405] width 610 height 37
type input "[PERSON_NAME]"
click at [990, 568] on button "Search" at bounding box center [1023, 570] width 115 height 38
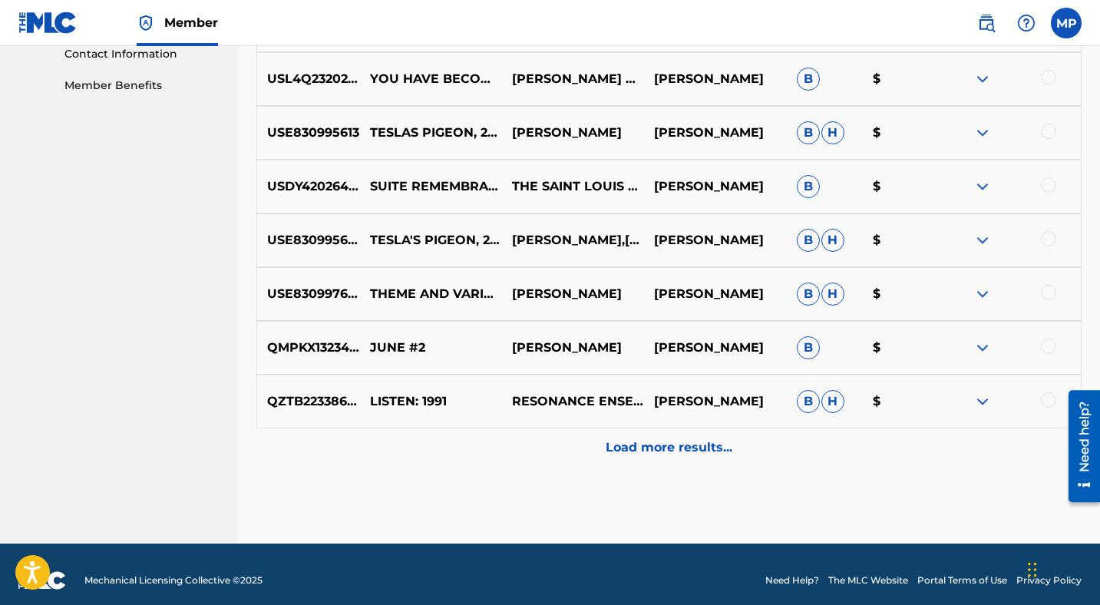
scroll to position [778, 0]
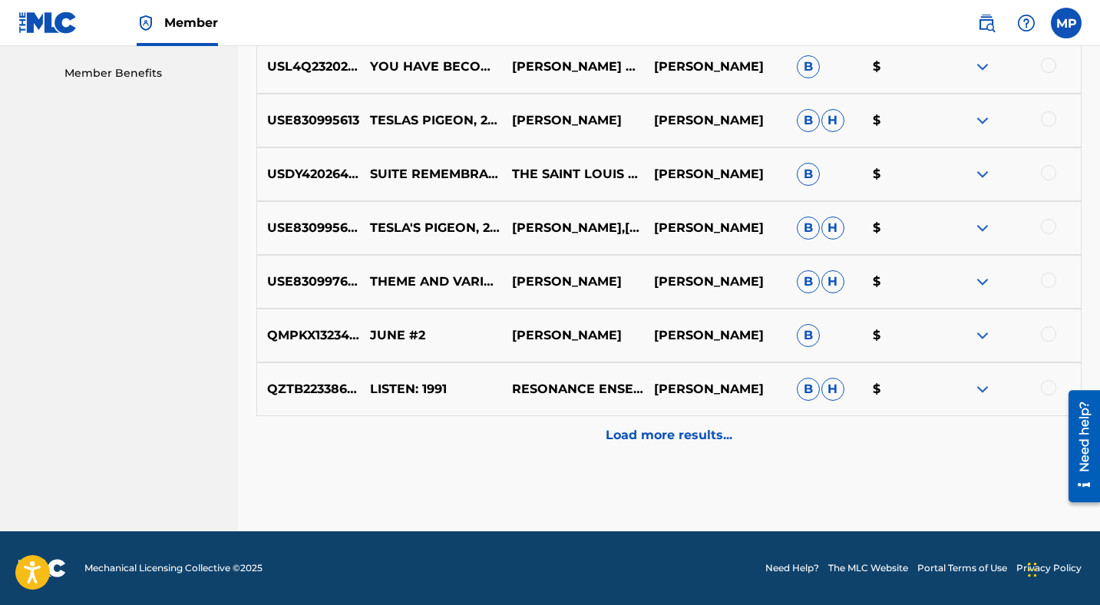
click at [642, 428] on p "Load more results..." at bounding box center [668, 435] width 127 height 18
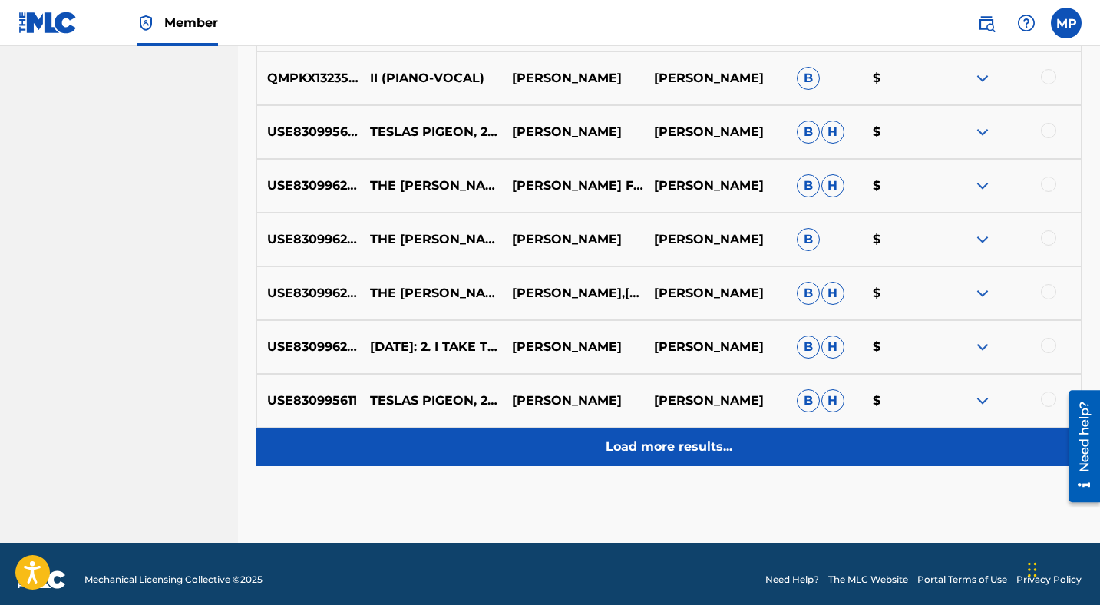
click at [645, 448] on p "Load more results..." at bounding box center [668, 446] width 127 height 18
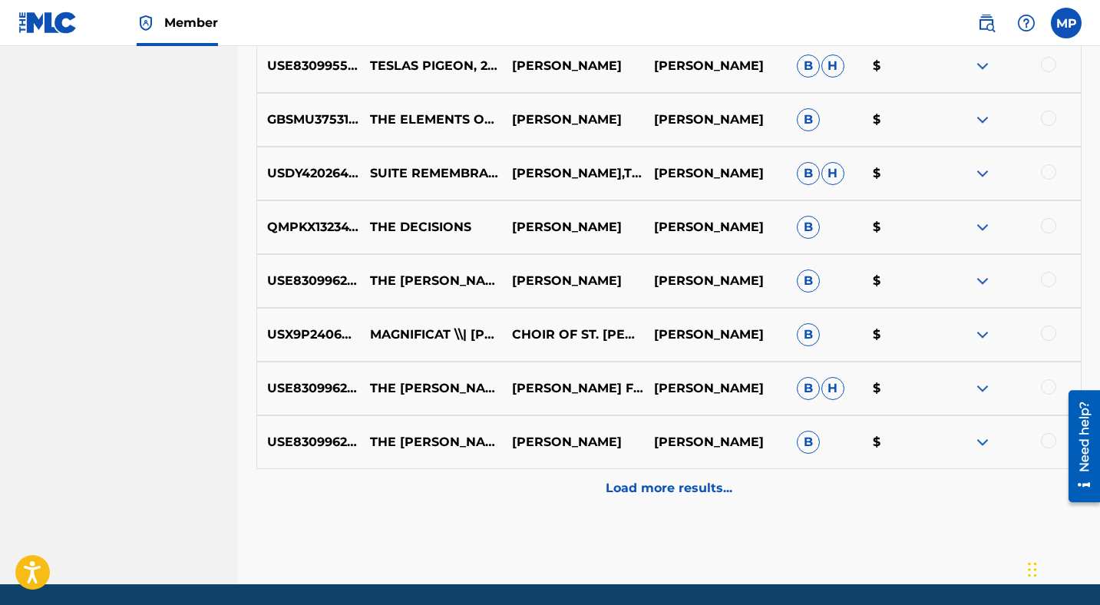
scroll to position [1817, 0]
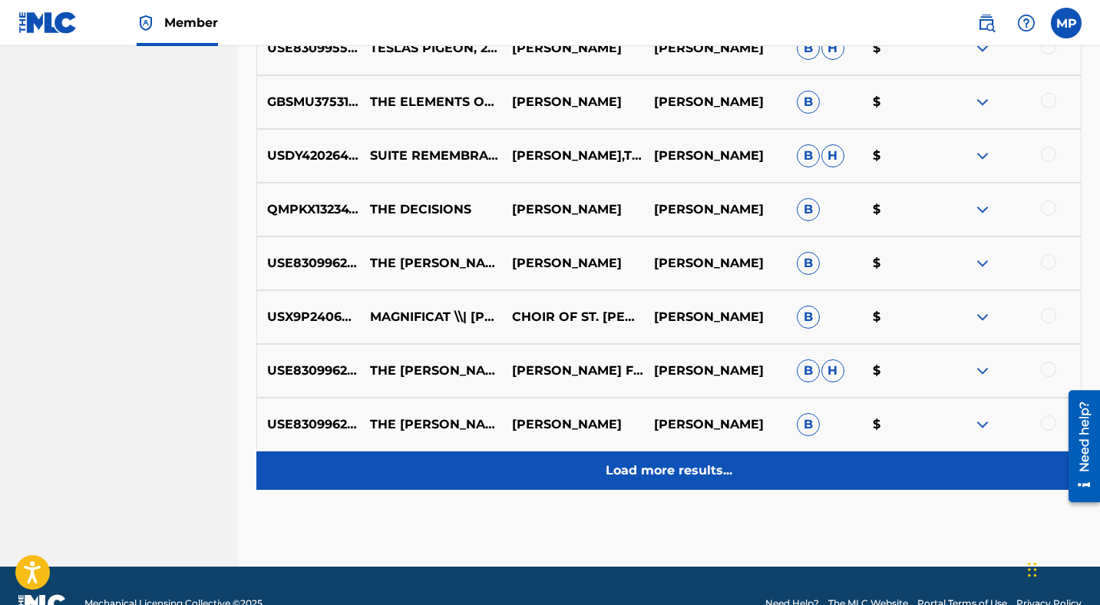
click at [658, 464] on p "Load more results..." at bounding box center [668, 470] width 127 height 18
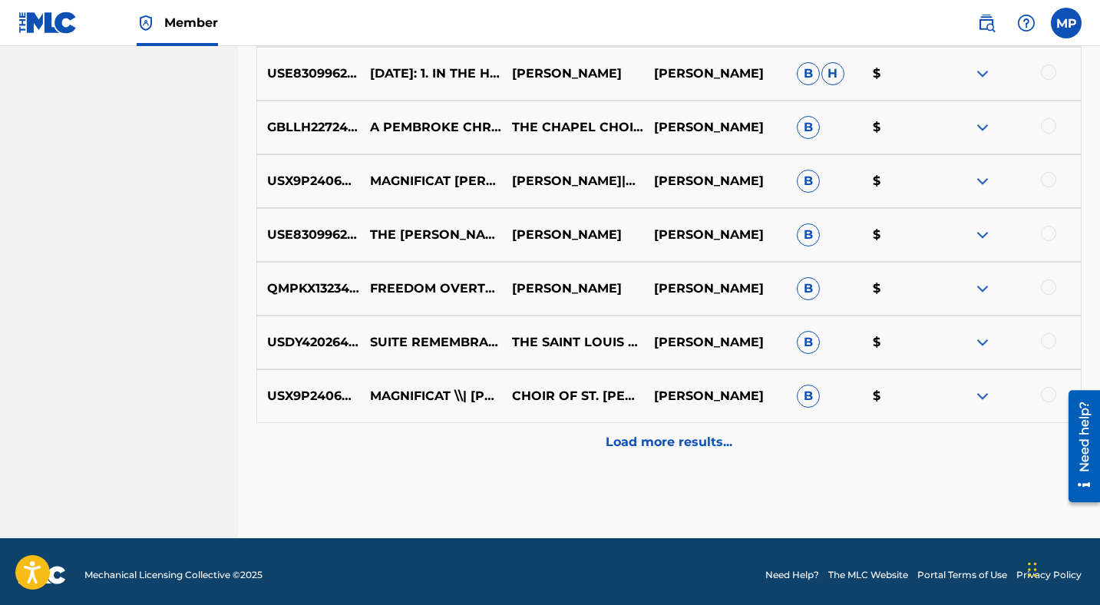
scroll to position [2383, 0]
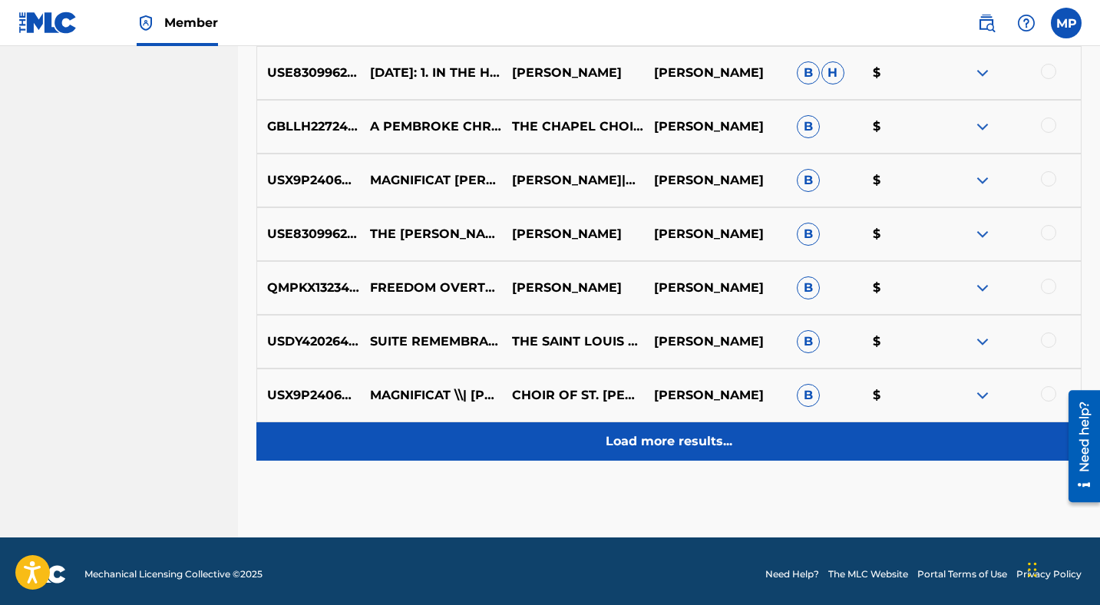
click at [682, 439] on p "Load more results..." at bounding box center [668, 441] width 127 height 18
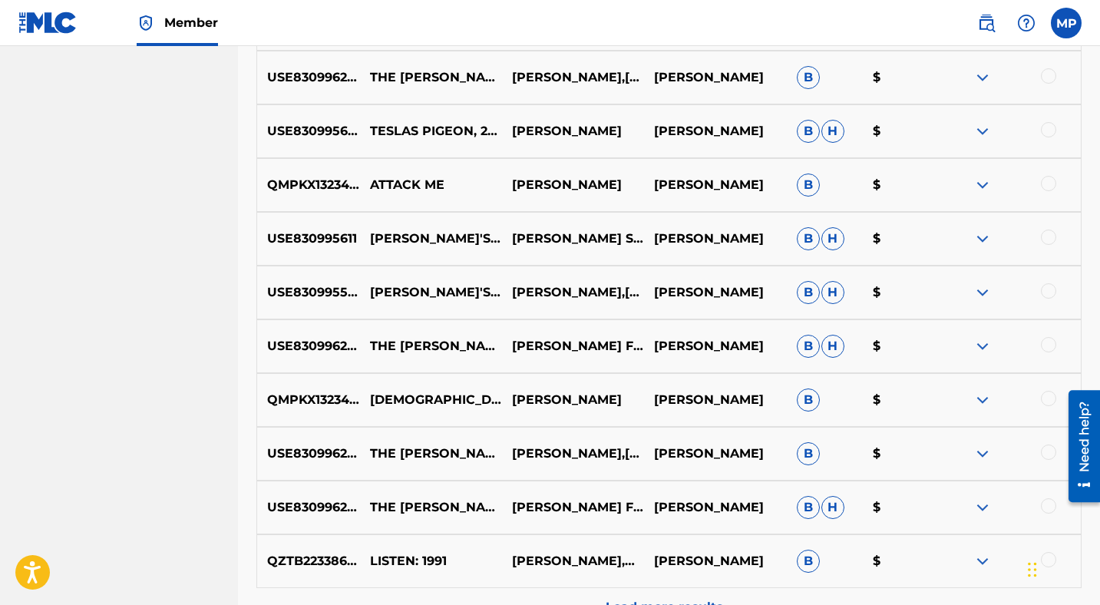
scroll to position [2927, 0]
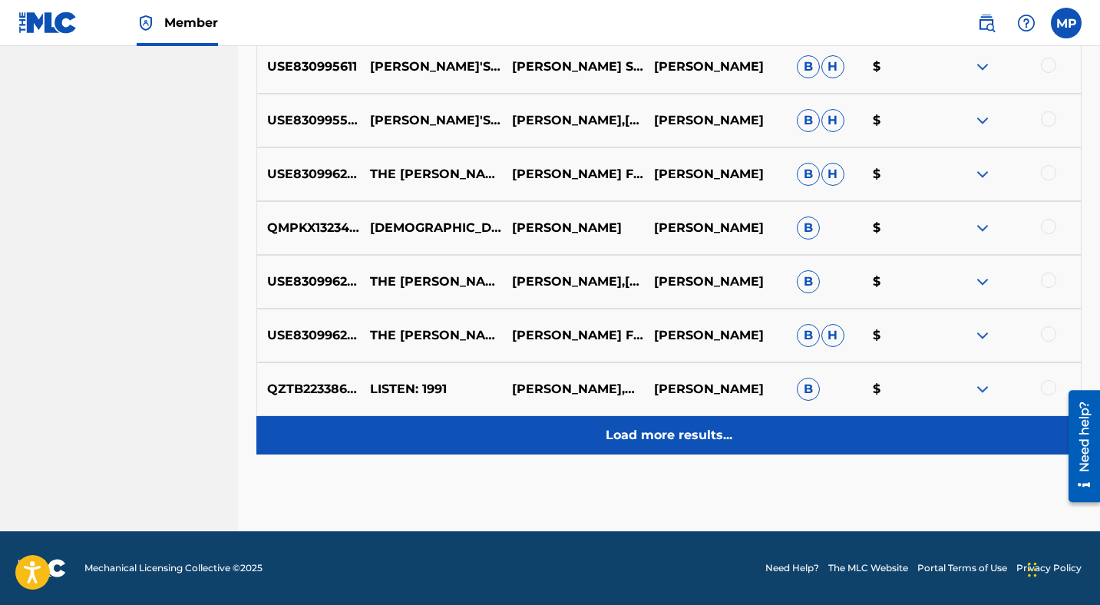
click at [682, 429] on p "Load more results..." at bounding box center [668, 435] width 127 height 18
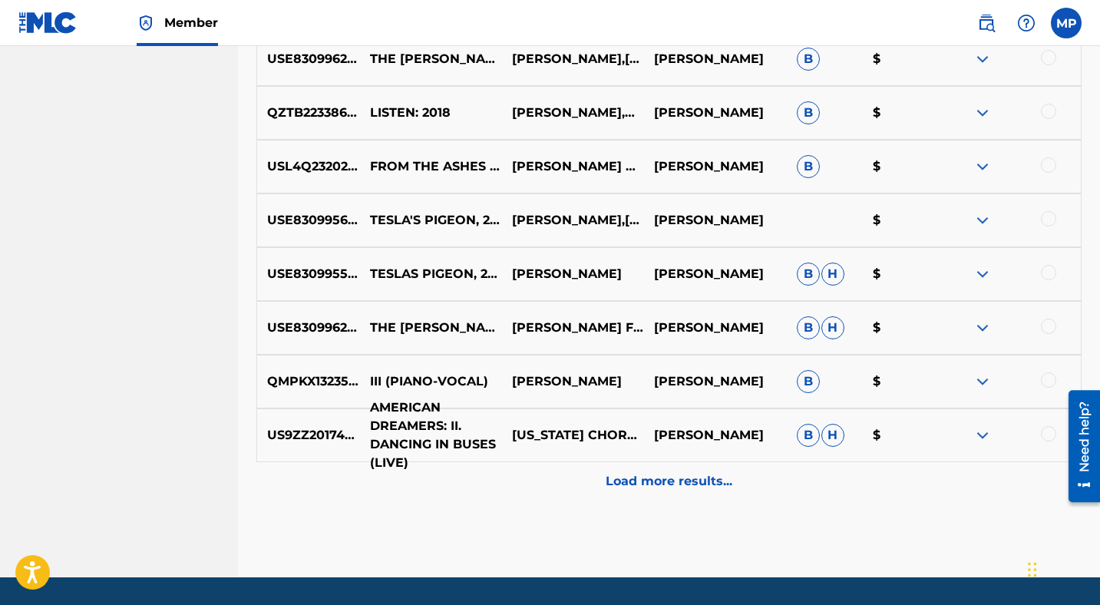
scroll to position [3464, 0]
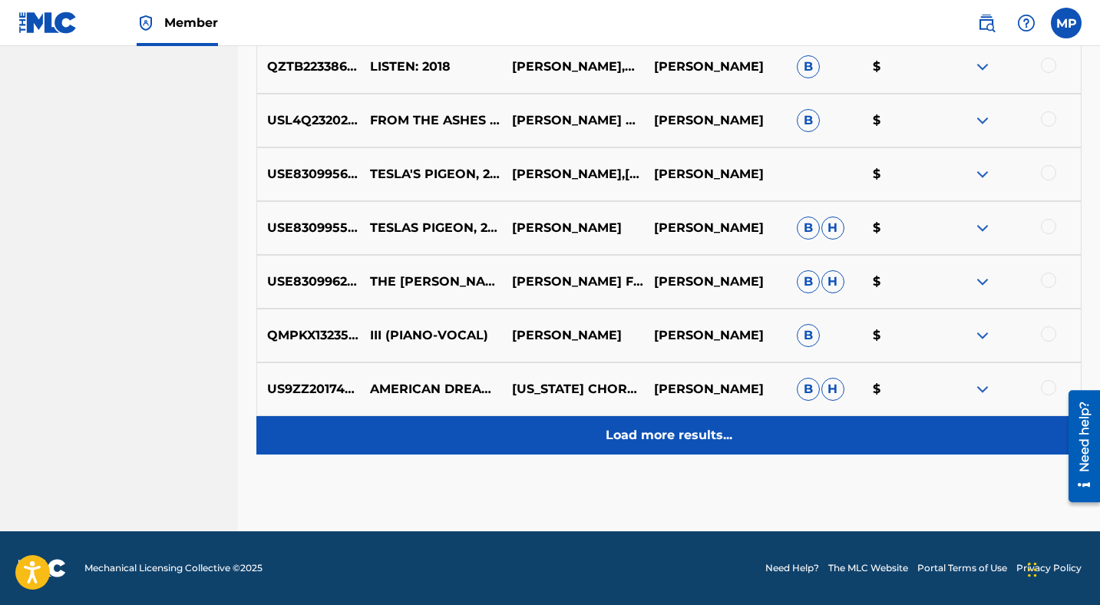
click at [657, 434] on p "Load more results..." at bounding box center [668, 435] width 127 height 18
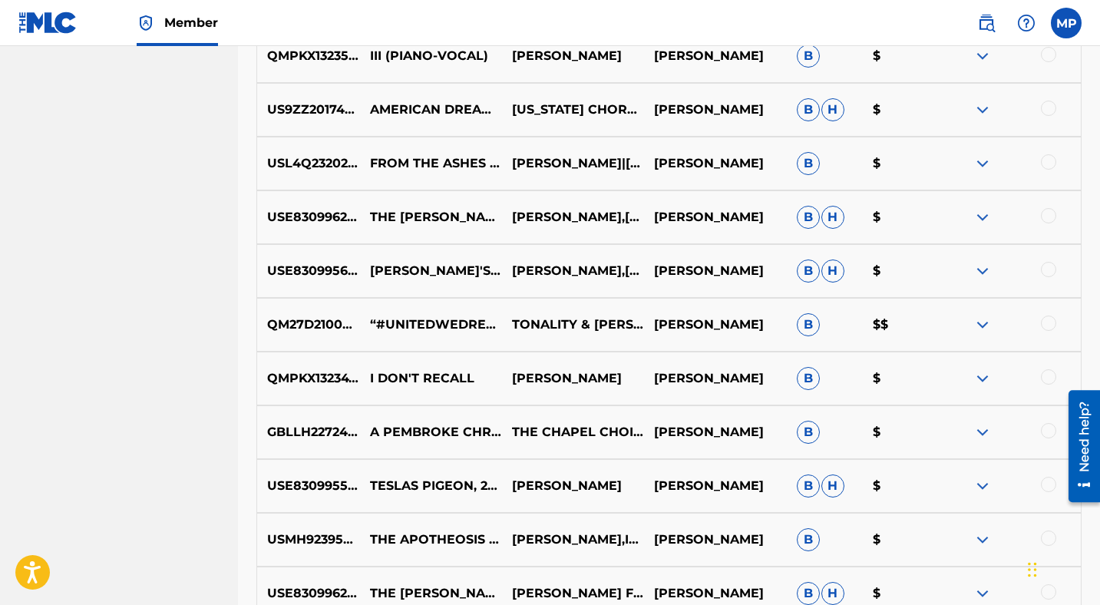
scroll to position [3744, 0]
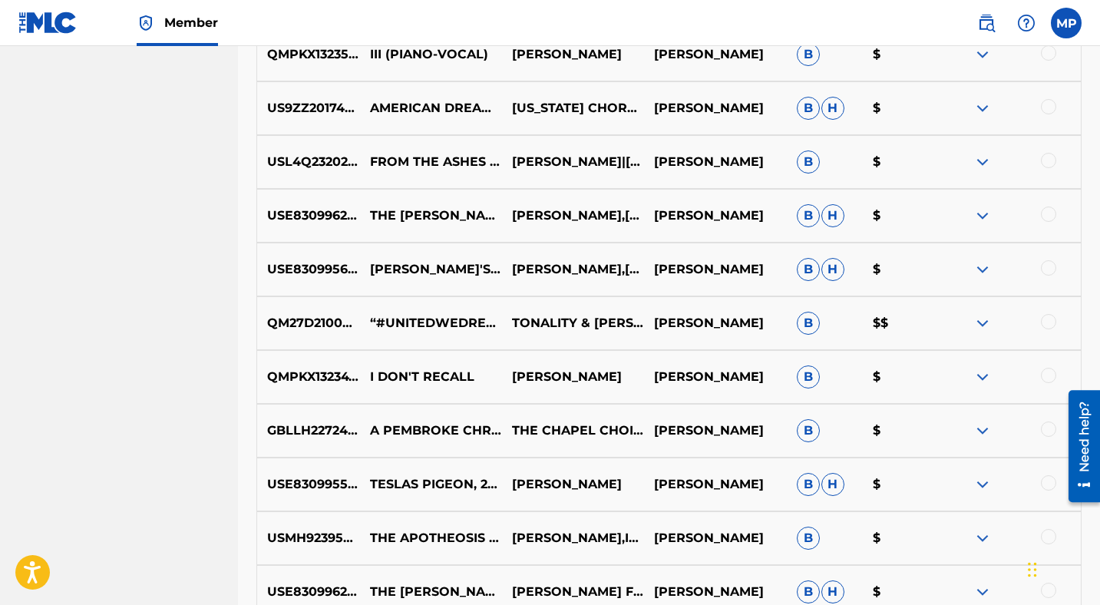
click at [981, 321] on img at bounding box center [982, 323] width 18 height 18
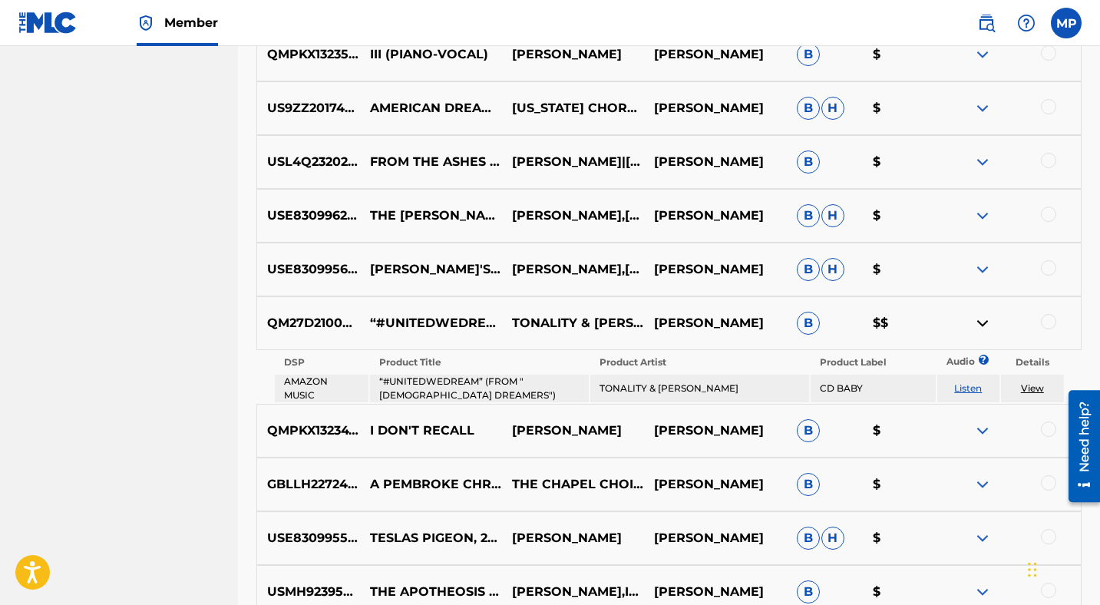
click at [981, 321] on img at bounding box center [982, 323] width 18 height 18
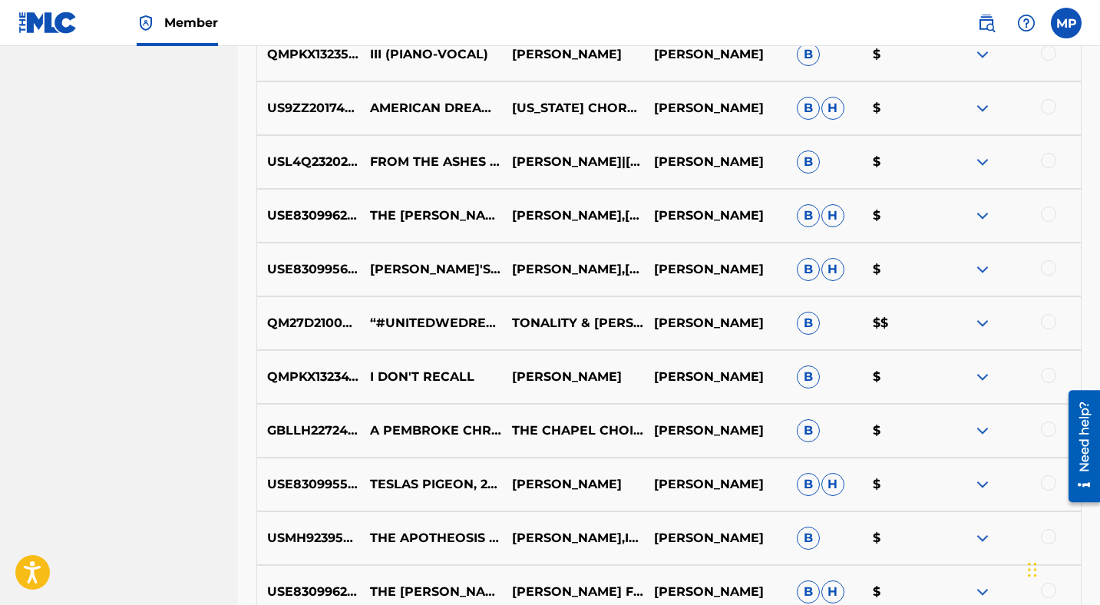
click at [1049, 321] on div at bounding box center [1047, 321] width 15 height 15
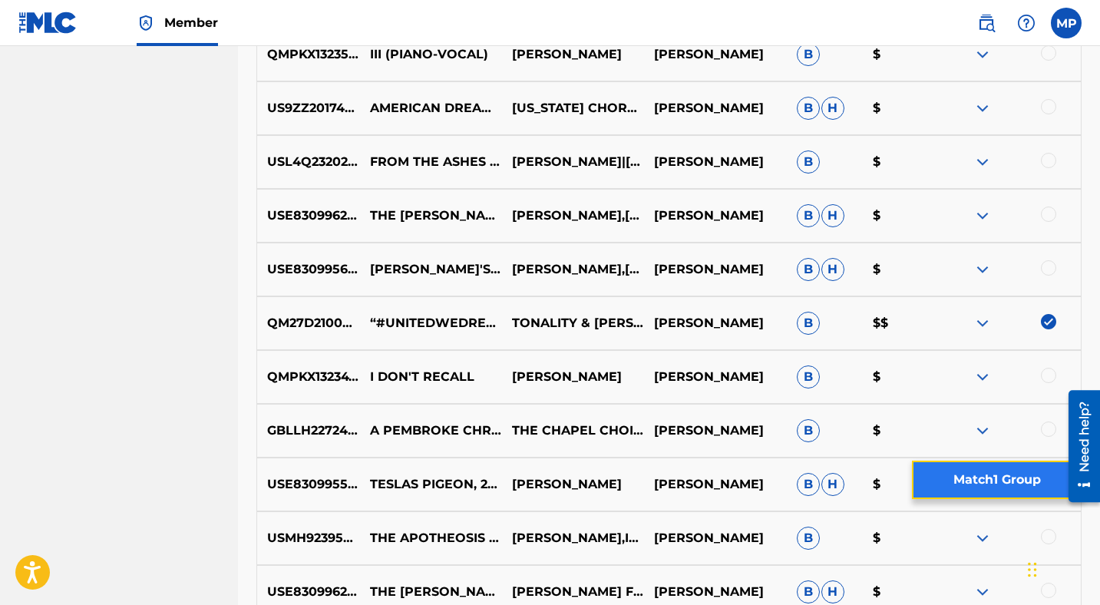
click at [994, 476] on button "Match 1 Group" at bounding box center [997, 479] width 170 height 38
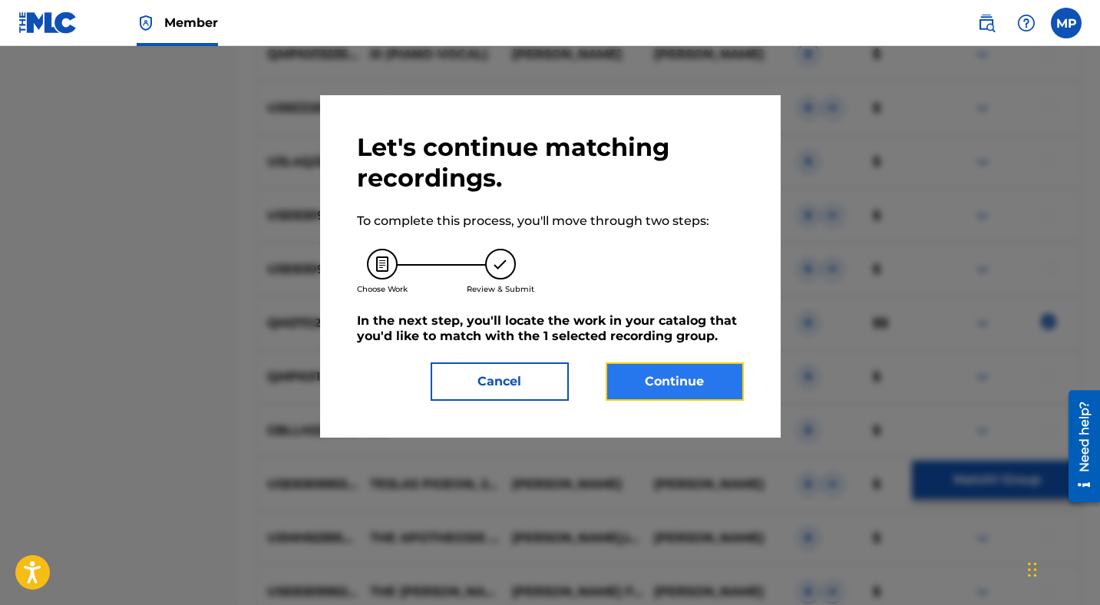
click at [650, 379] on button "Continue" at bounding box center [674, 381] width 138 height 38
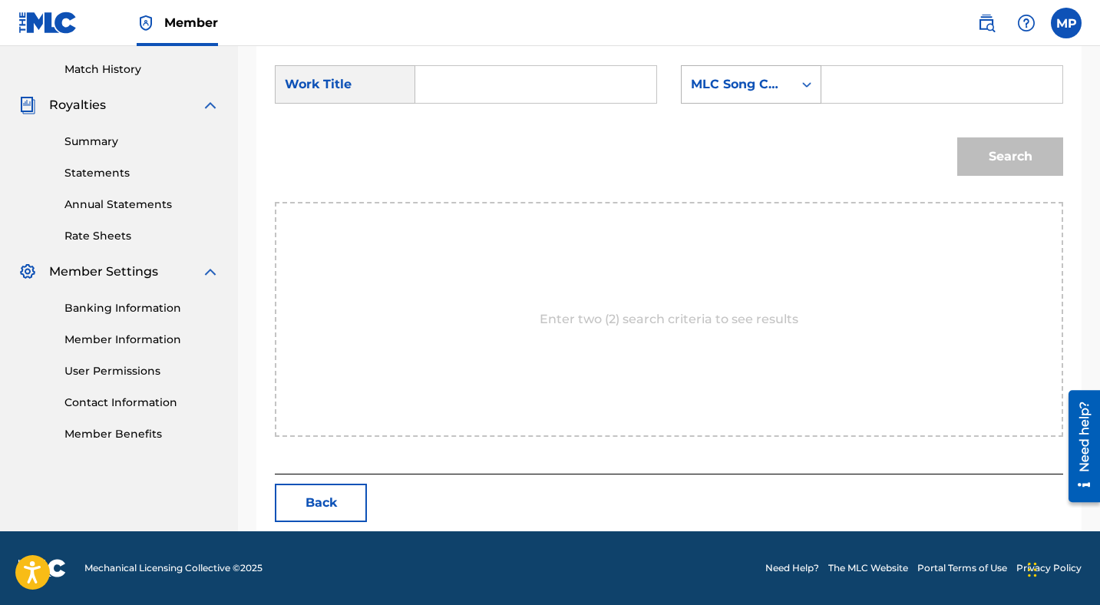
click at [774, 97] on div "MLC Song Code" at bounding box center [736, 84] width 111 height 29
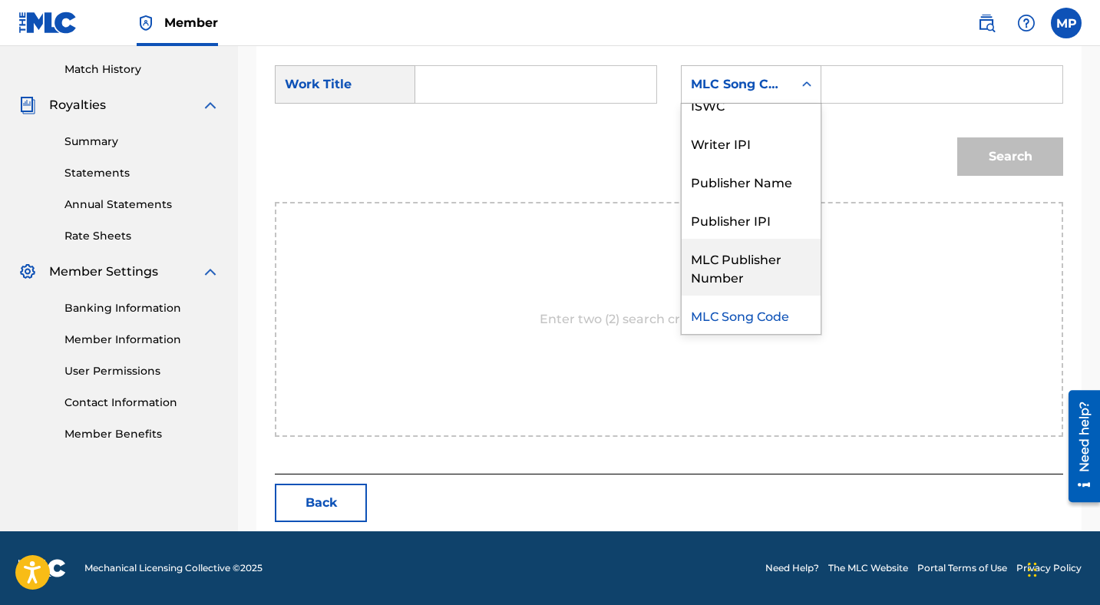
scroll to position [0, 0]
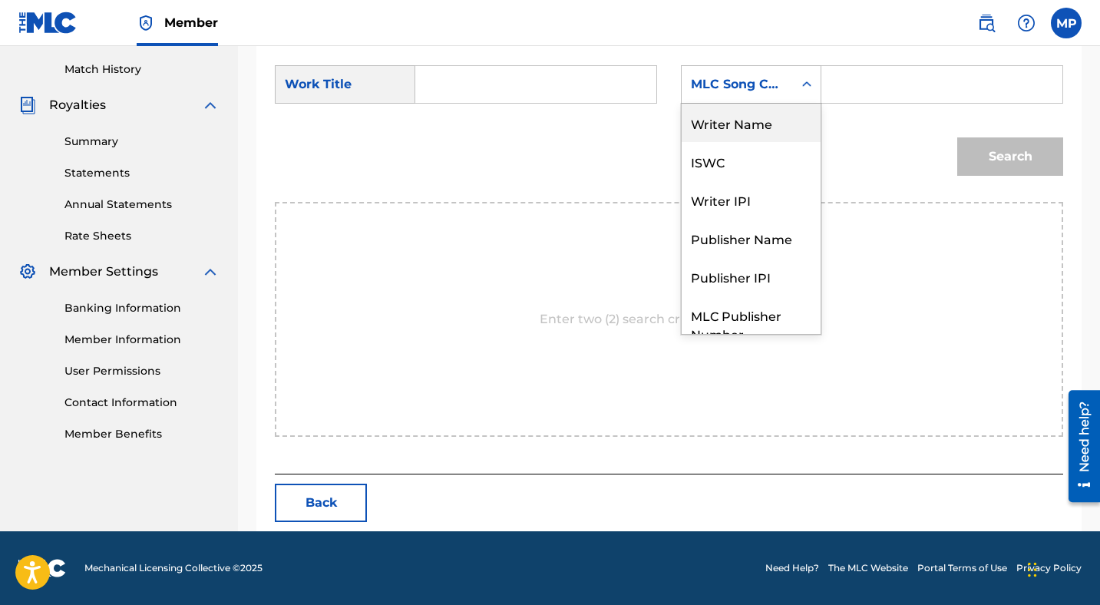
click at [724, 128] on div "Writer Name" at bounding box center [750, 123] width 139 height 38
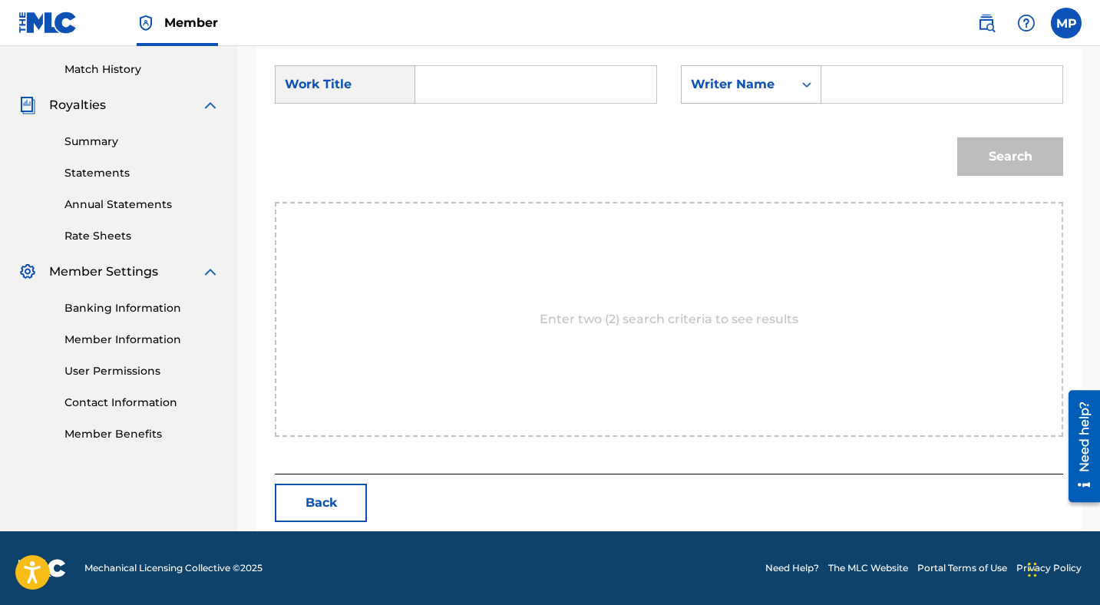
click at [541, 87] on input "Search Form" at bounding box center [535, 84] width 215 height 37
type input "#unitedwedream"
click at [857, 93] on input "Search Form" at bounding box center [941, 84] width 215 height 37
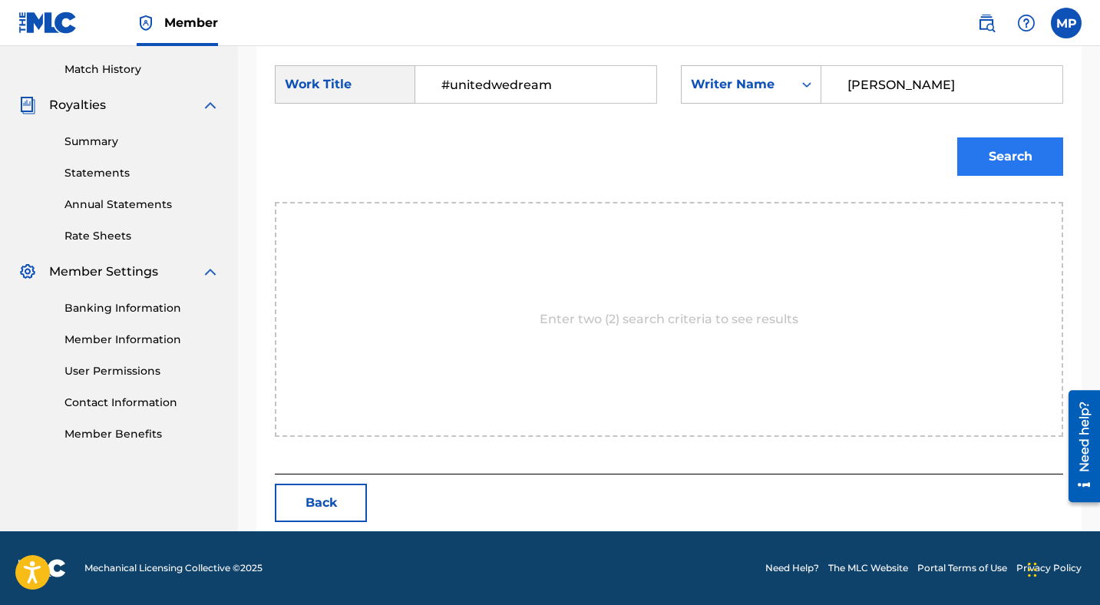
type input "[PERSON_NAME]"
click at [1019, 170] on button "Search" at bounding box center [1010, 156] width 106 height 38
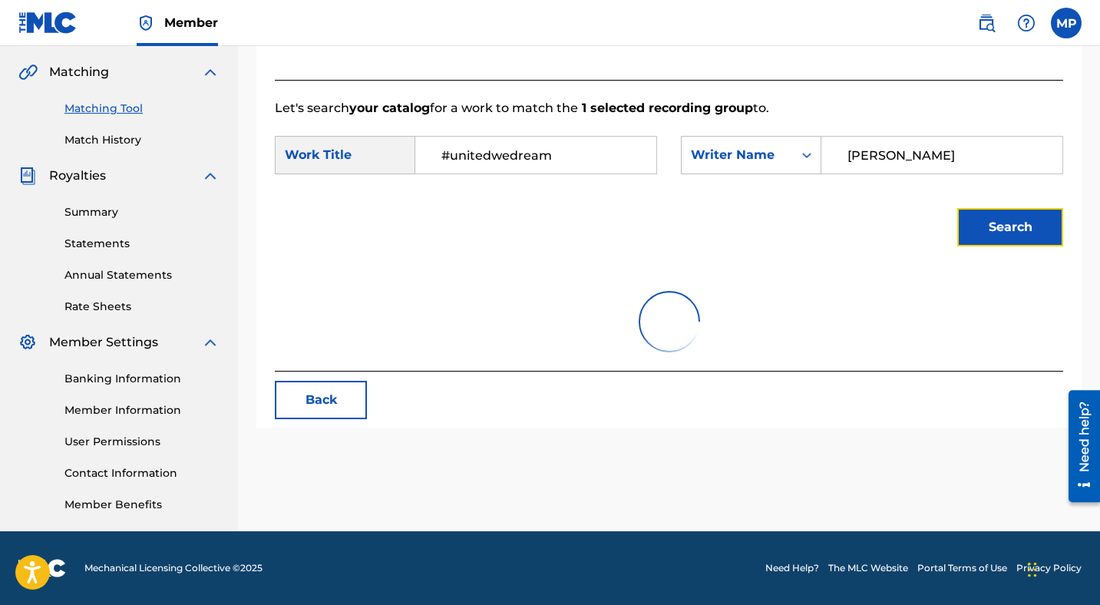
scroll to position [372, 0]
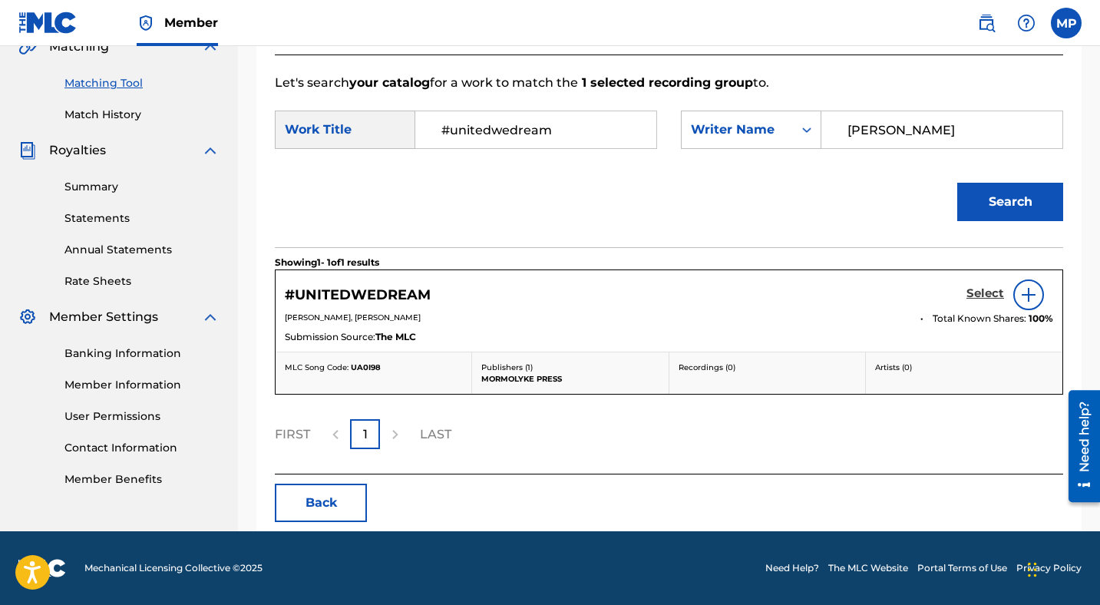
click at [979, 295] on h5 "Select" at bounding box center [985, 293] width 38 height 15
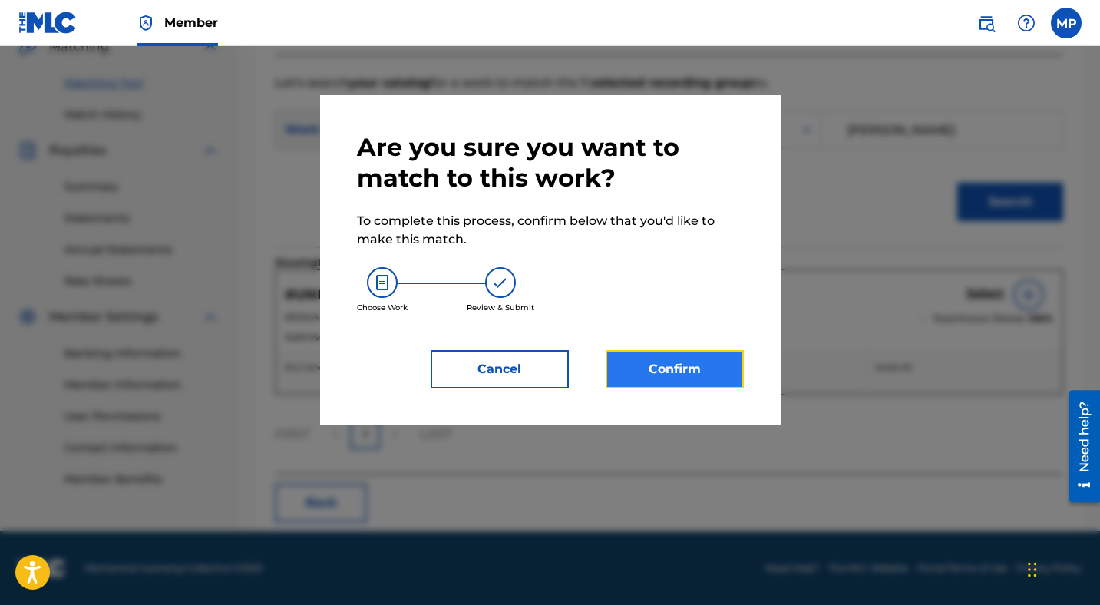
click at [671, 364] on button "Confirm" at bounding box center [674, 369] width 138 height 38
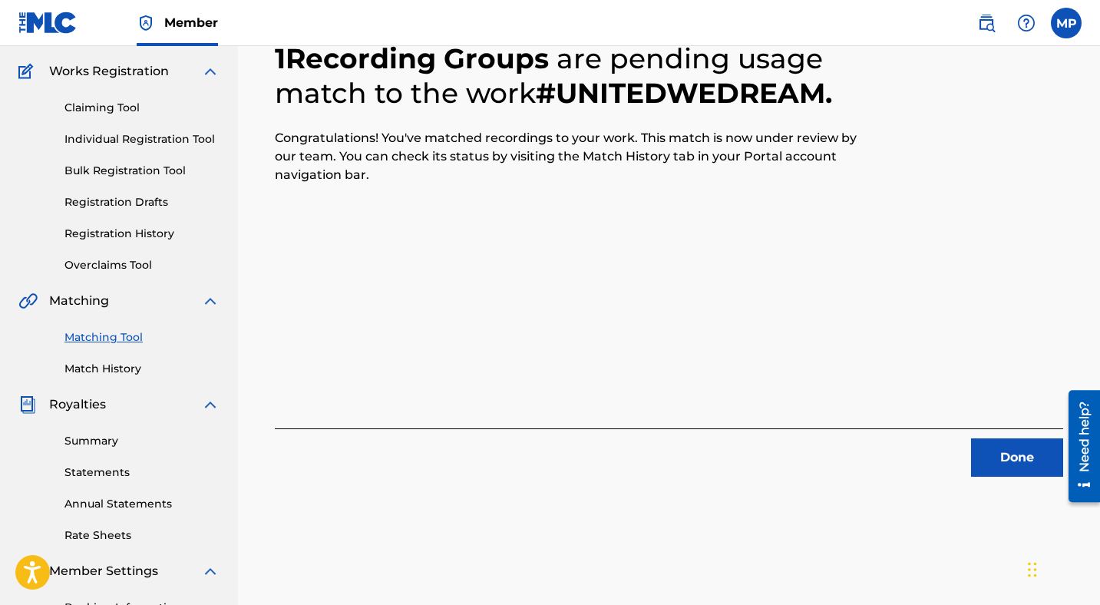
scroll to position [129, 0]
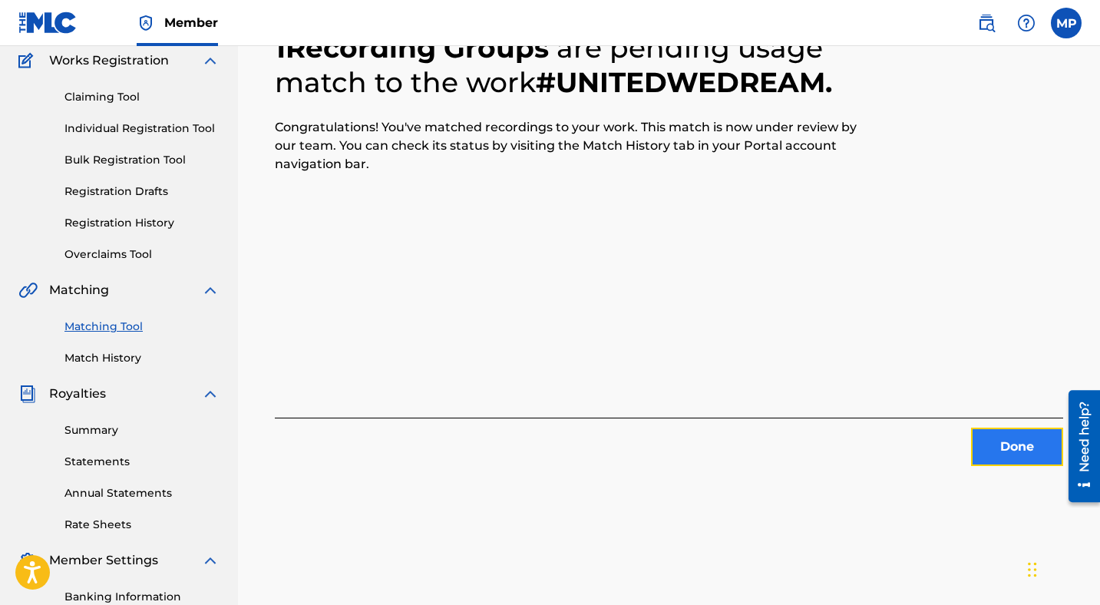
click at [995, 443] on button "Done" at bounding box center [1017, 446] width 92 height 38
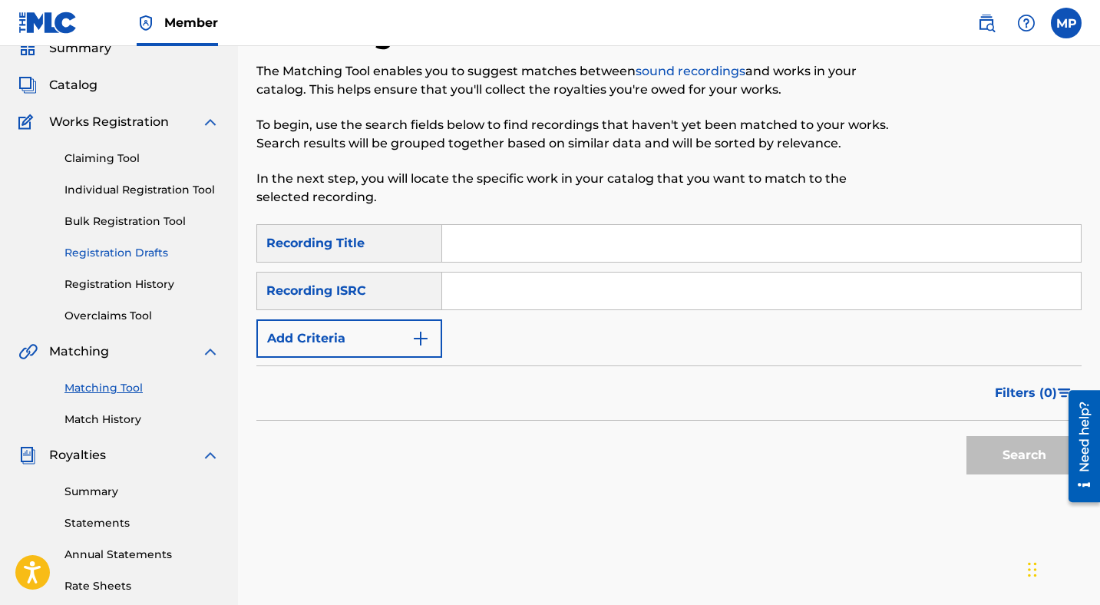
scroll to position [0, 0]
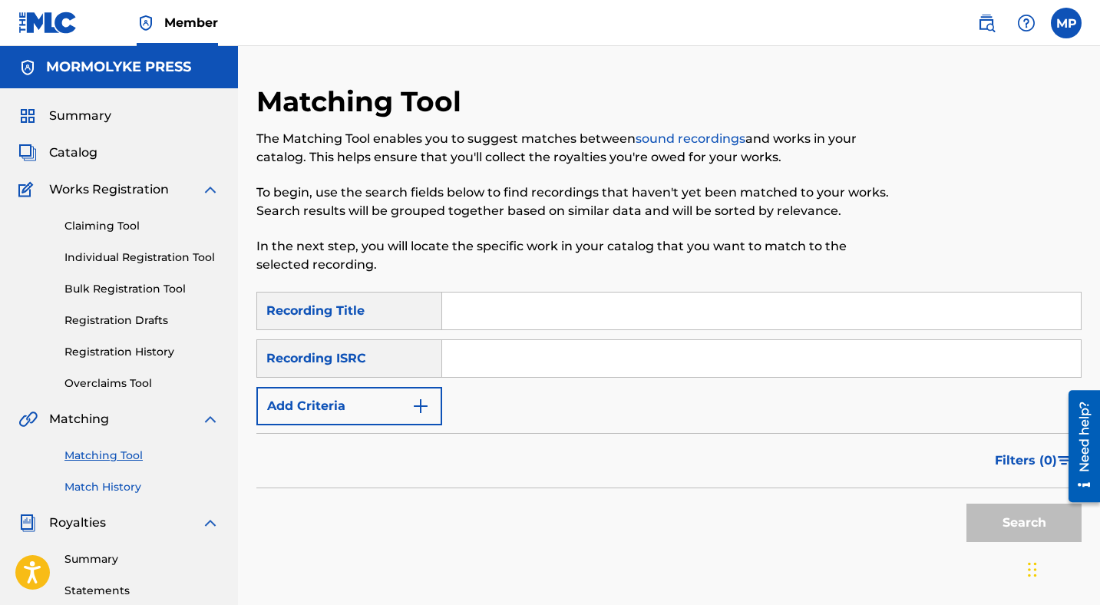
click at [110, 486] on link "Match History" at bounding box center [141, 487] width 155 height 16
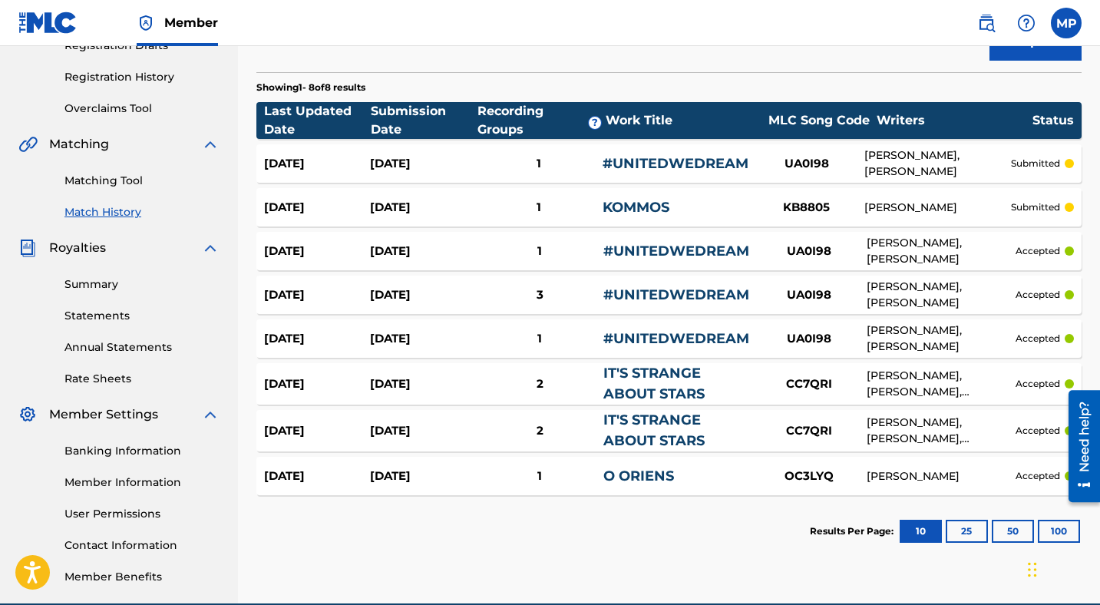
scroll to position [291, 0]
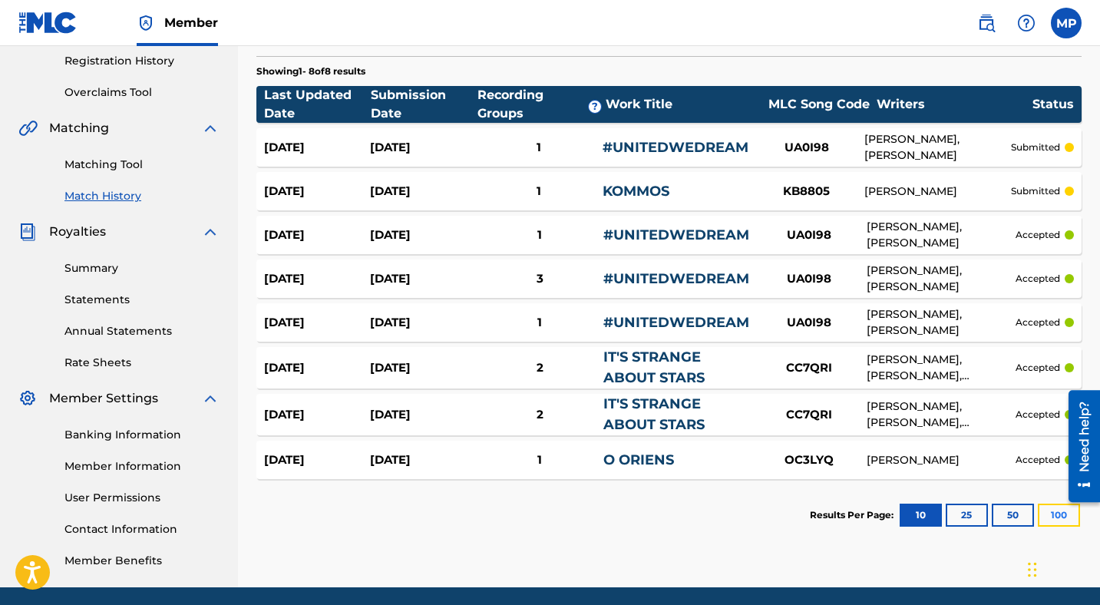
click at [1047, 513] on button "100" at bounding box center [1058, 514] width 42 height 23
click at [90, 269] on link "Summary" at bounding box center [141, 268] width 155 height 16
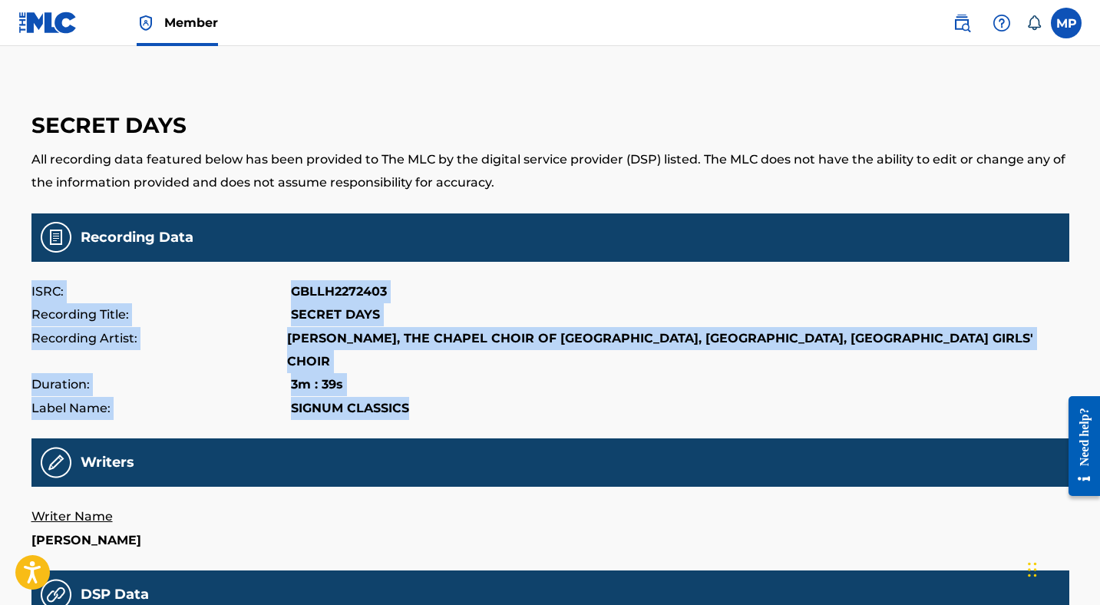
drag, startPoint x: 363, startPoint y: 261, endPoint x: 453, endPoint y: 392, distance: 159.0
click at [453, 393] on main "SECRET DAYS All recording data featured below has been provided to The MLC by t…" at bounding box center [549, 519] width 1037 height 871
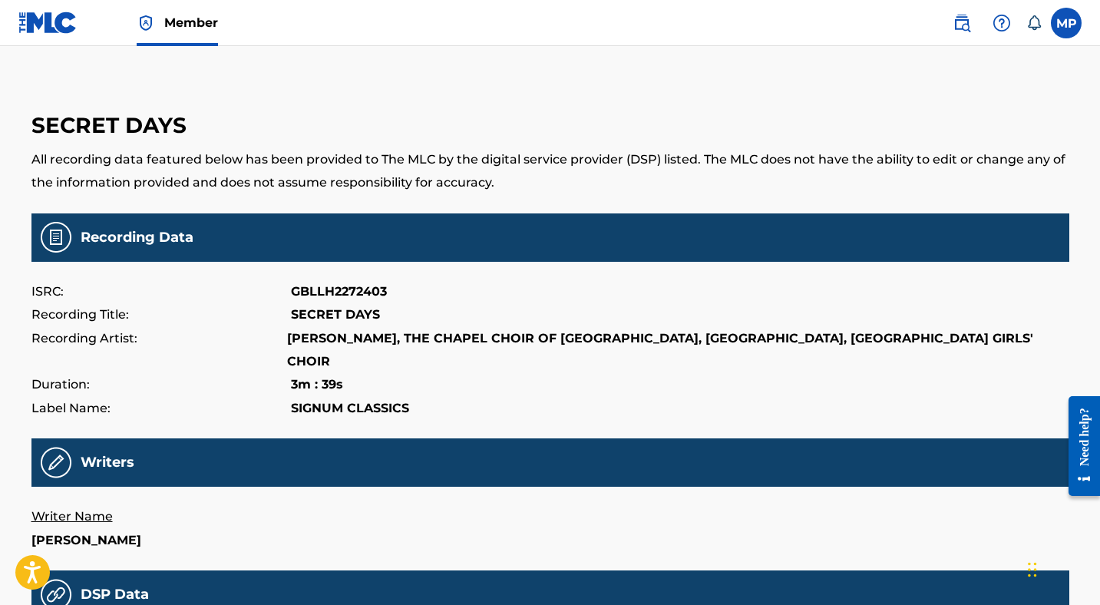
click at [453, 397] on div "Label Name: SIGNUM CLASSICS" at bounding box center [549, 408] width 1037 height 23
